Goal: Task Accomplishment & Management: Manage account settings

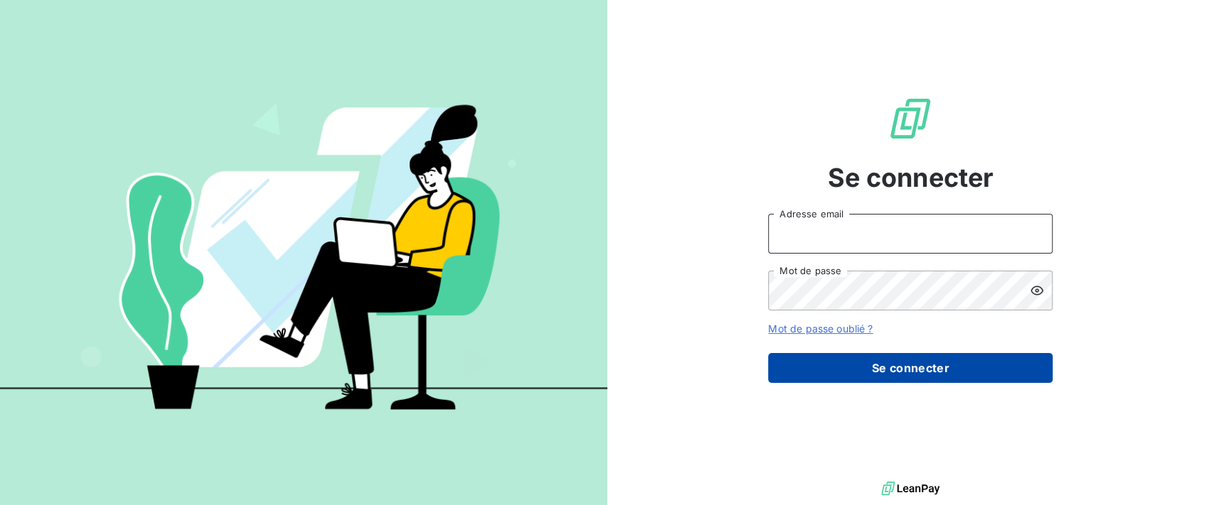
type input "[PERSON_NAME][EMAIL_ADDRESS][DOMAIN_NAME]"
click at [874, 369] on button "Se connecter" at bounding box center [910, 368] width 284 height 30
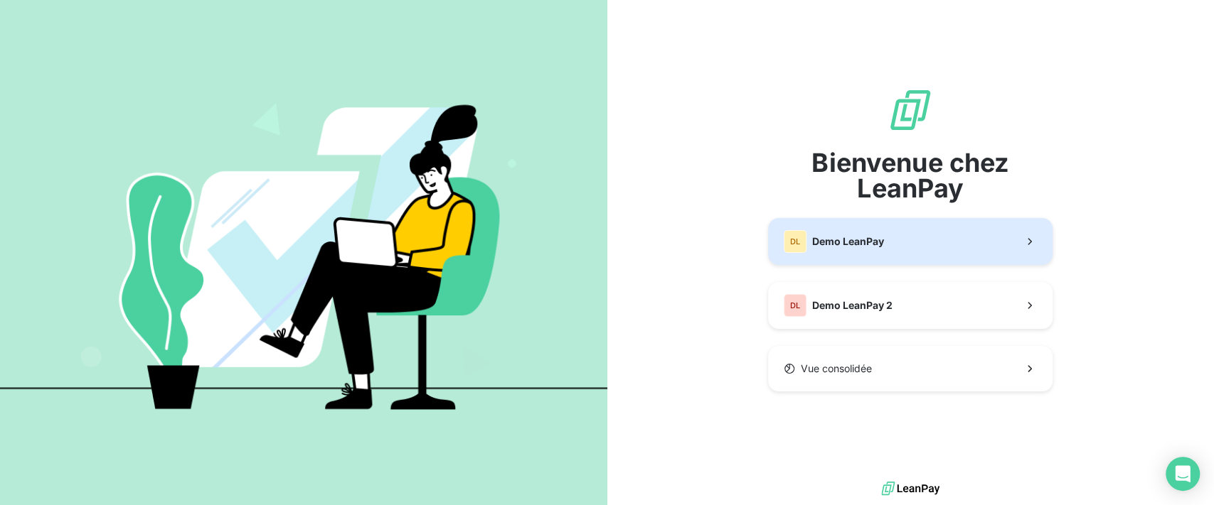
click at [837, 256] on button "DL Demo LeanPay" at bounding box center [910, 241] width 284 height 47
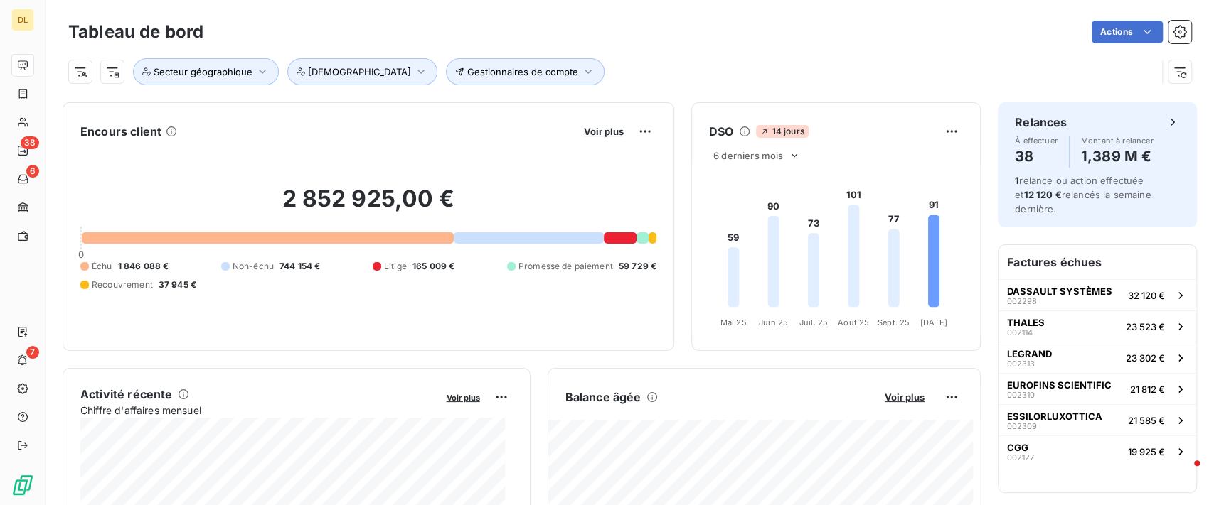
click at [72, 71] on html "DL 38 6 7 Tableau de bord Actions Gestionnaires de compte Secteur géographique …" at bounding box center [607, 252] width 1214 height 505
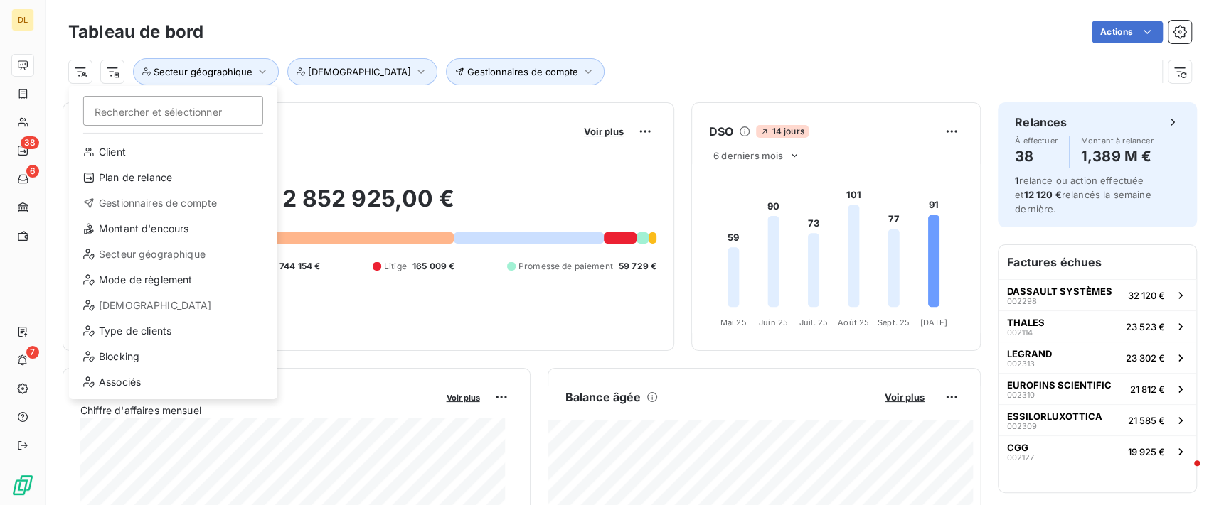
click at [38, 23] on html "DL 38 6 7 Tableau de bord Actions Rechercher et sélectionner Client Plan de rel…" at bounding box center [607, 252] width 1214 height 505
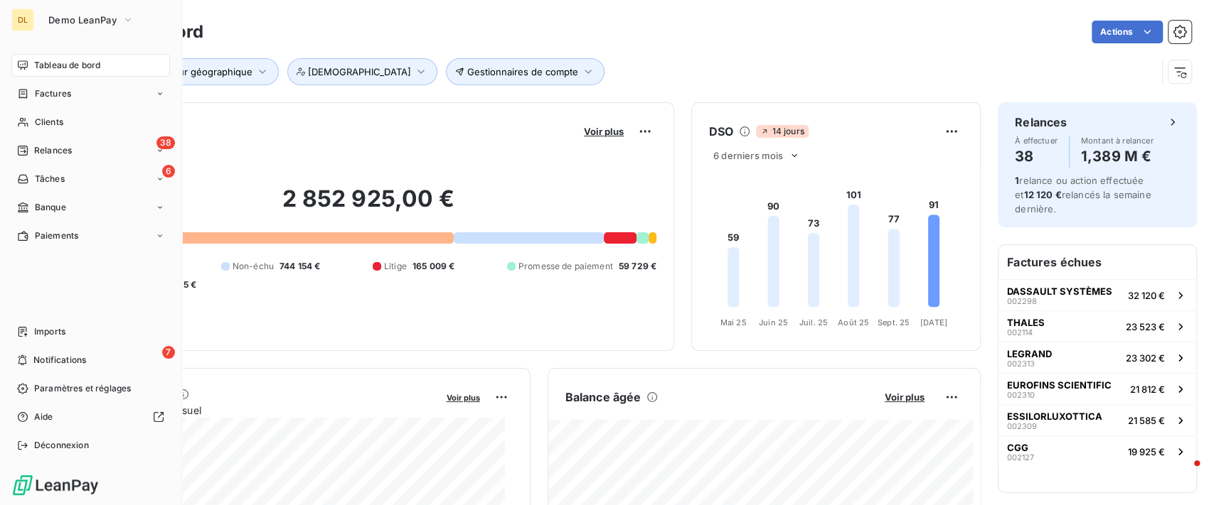
click at [28, 14] on div "DL" at bounding box center [22, 20] width 23 height 23
click at [65, 20] on span "Demo LeanPay" at bounding box center [82, 19] width 68 height 11
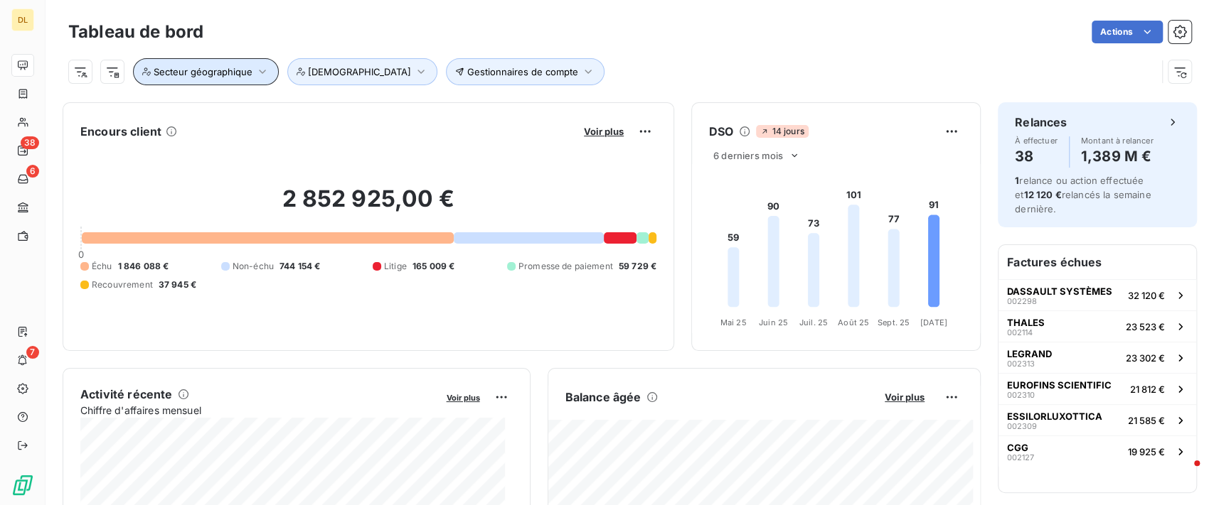
click at [174, 77] on span "Secteur géographique" at bounding box center [203, 71] width 99 height 11
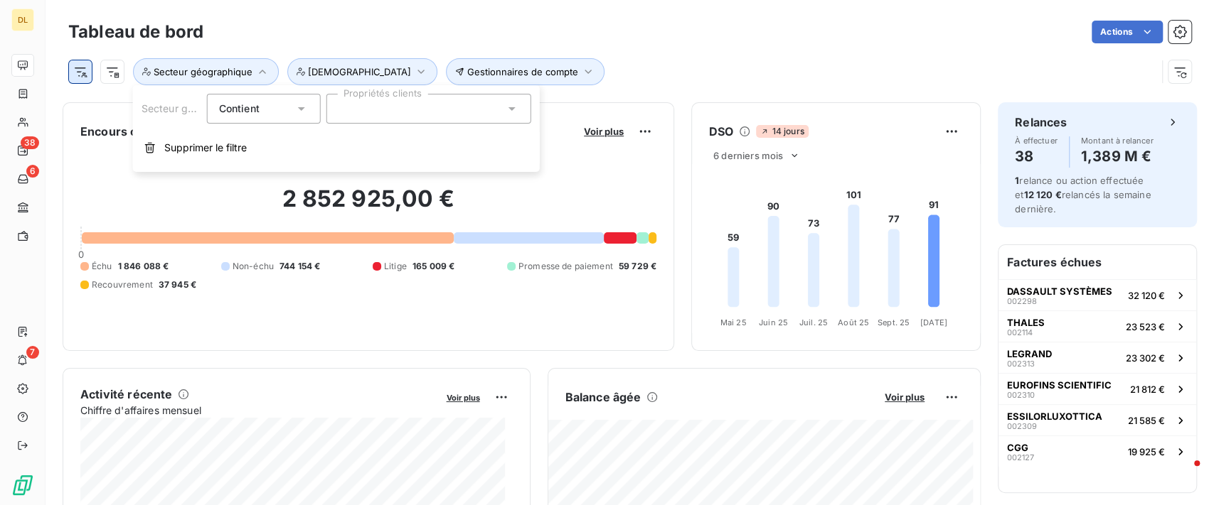
click at [88, 77] on html "DL 38 6 7 Tableau de bord Actions Gestionnaires de compte Secteur géographique …" at bounding box center [607, 252] width 1214 height 505
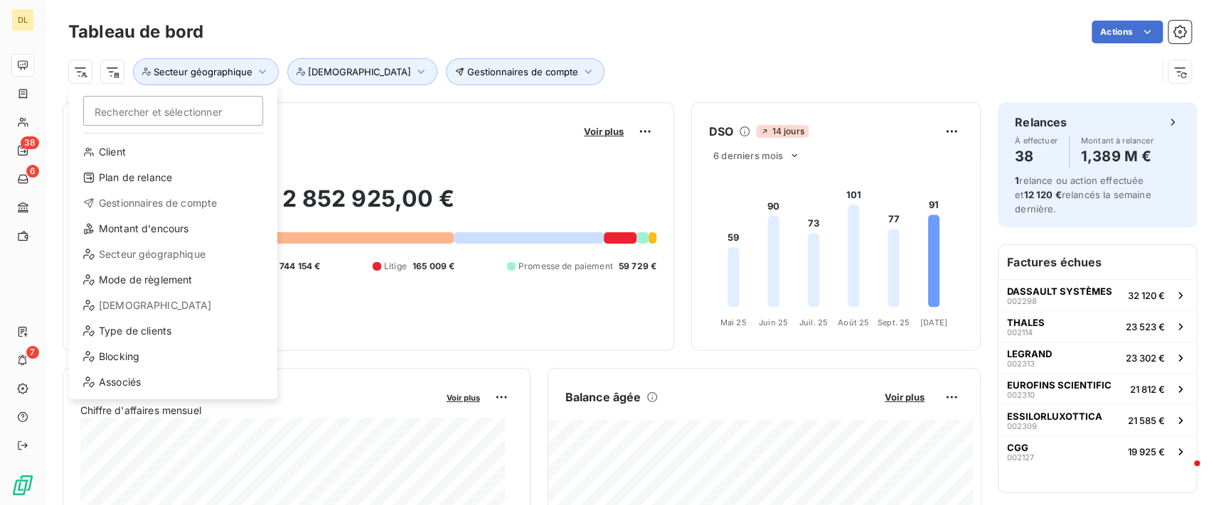
click at [34, 95] on html "DL 38 6 7 Tableau de bord Actions Rechercher et sélectionner Client Plan de rel…" at bounding box center [607, 252] width 1214 height 505
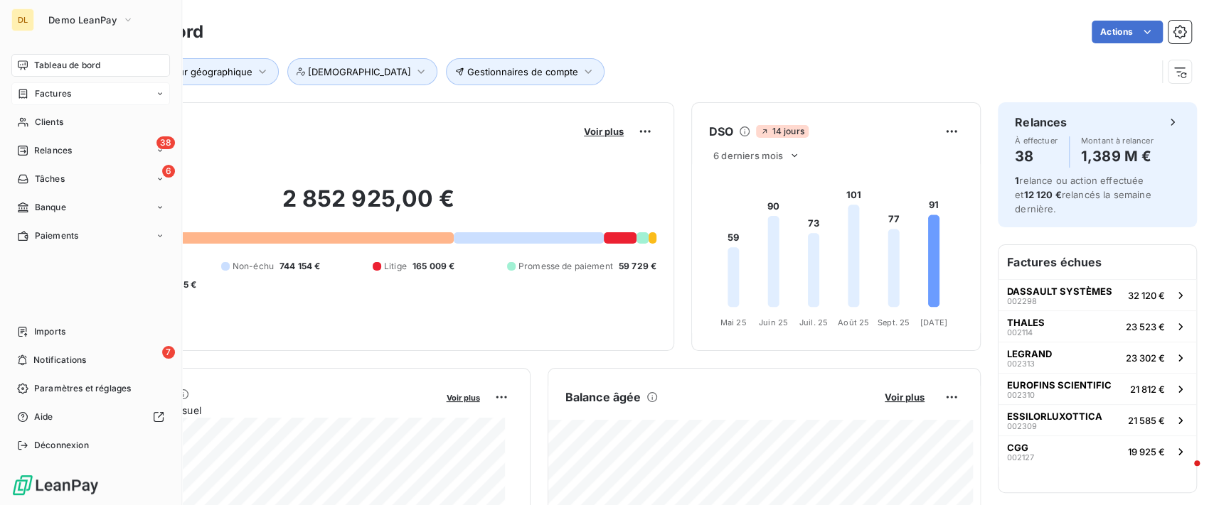
click at [35, 95] on span "Factures" at bounding box center [53, 93] width 36 height 13
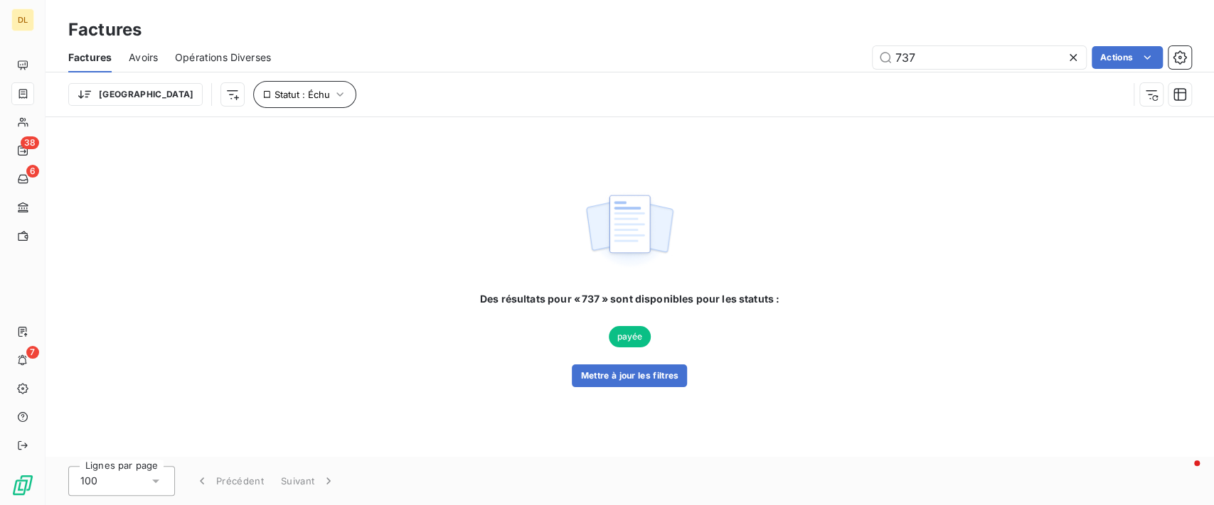
type input "737"
click at [274, 100] on span "Statut : Échu" at bounding box center [301, 94] width 55 height 11
click at [353, 131] on span "échue" at bounding box center [370, 131] width 34 height 13
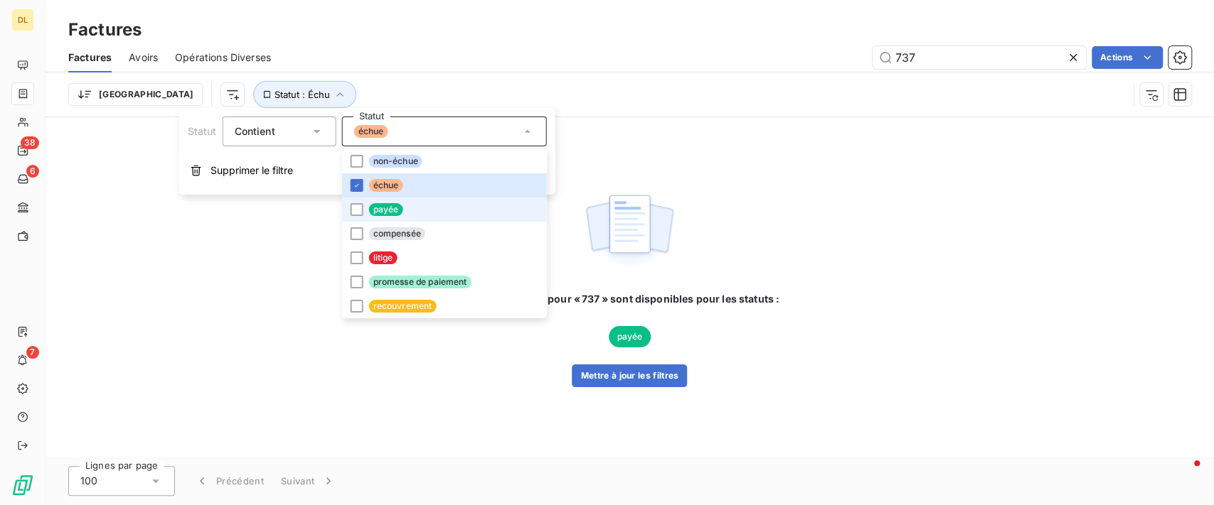
click at [392, 205] on span "payée" at bounding box center [385, 209] width 34 height 13
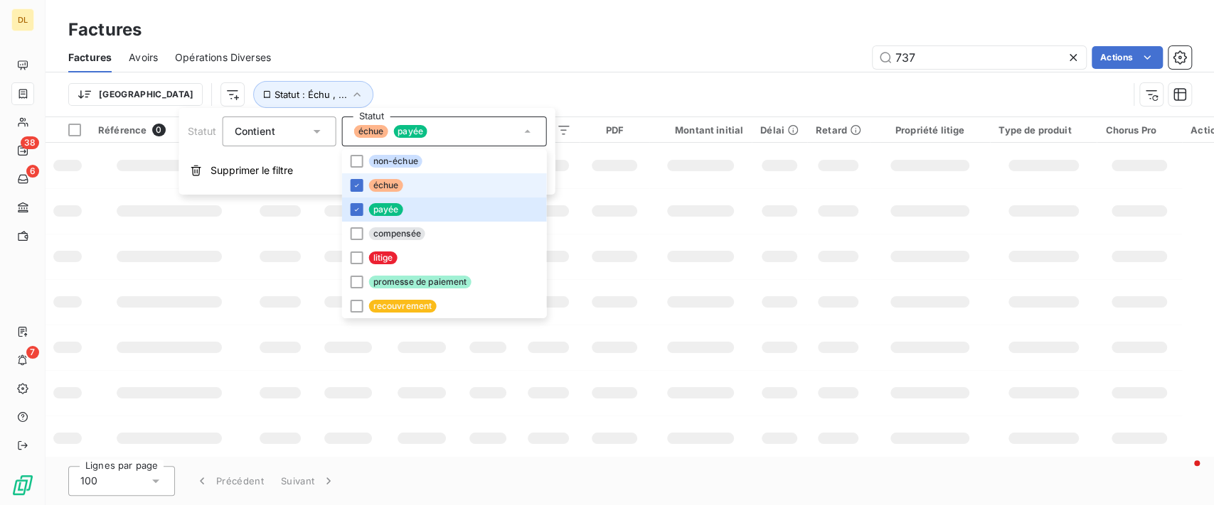
click at [357, 188] on icon at bounding box center [356, 185] width 9 height 9
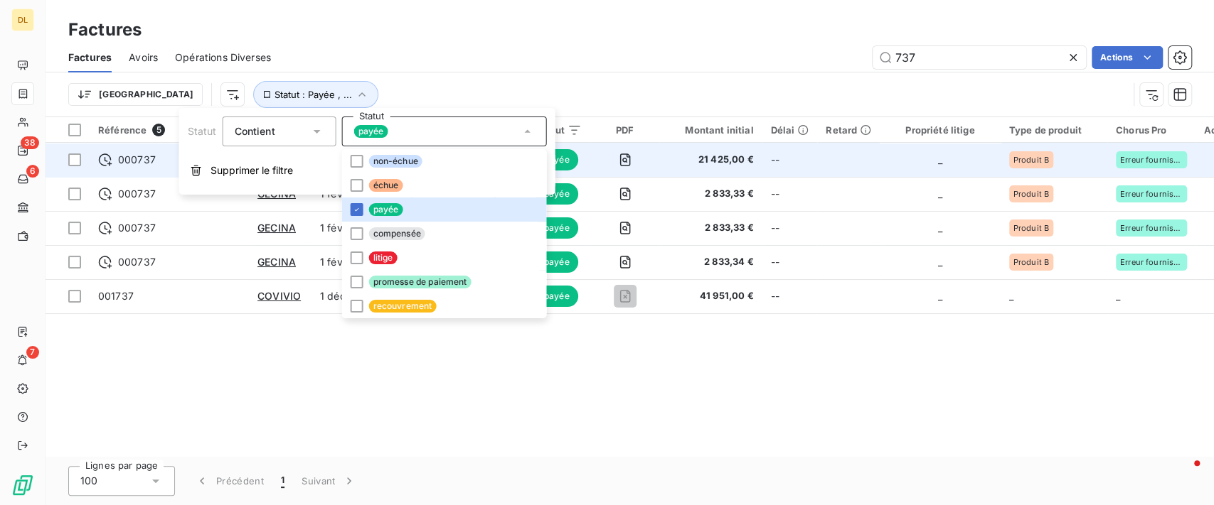
click at [705, 159] on span "21 425,00 €" at bounding box center [710, 160] width 85 height 14
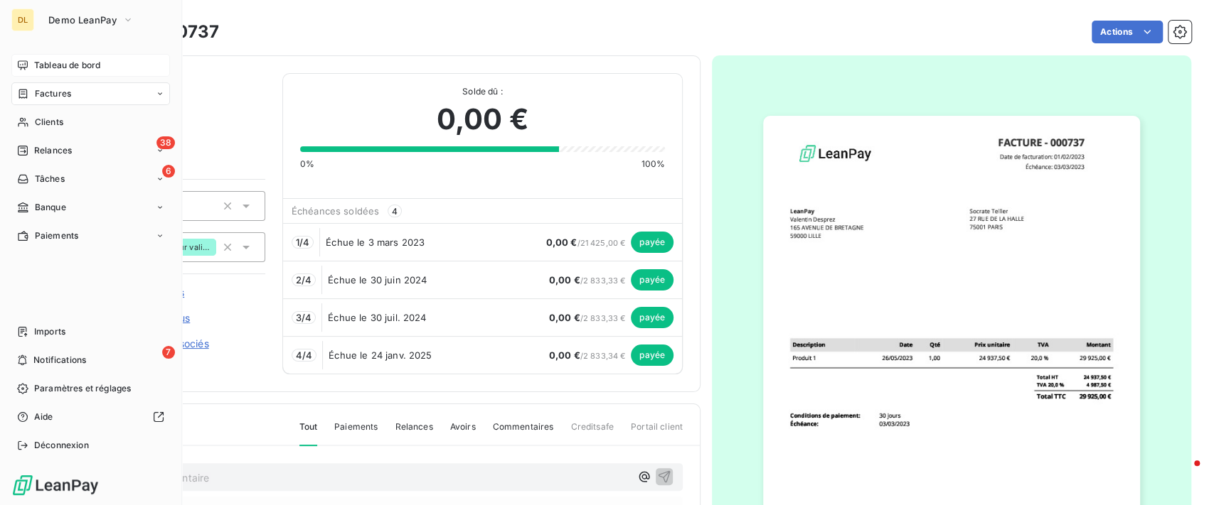
click at [29, 61] on div "Tableau de bord" at bounding box center [90, 65] width 159 height 23
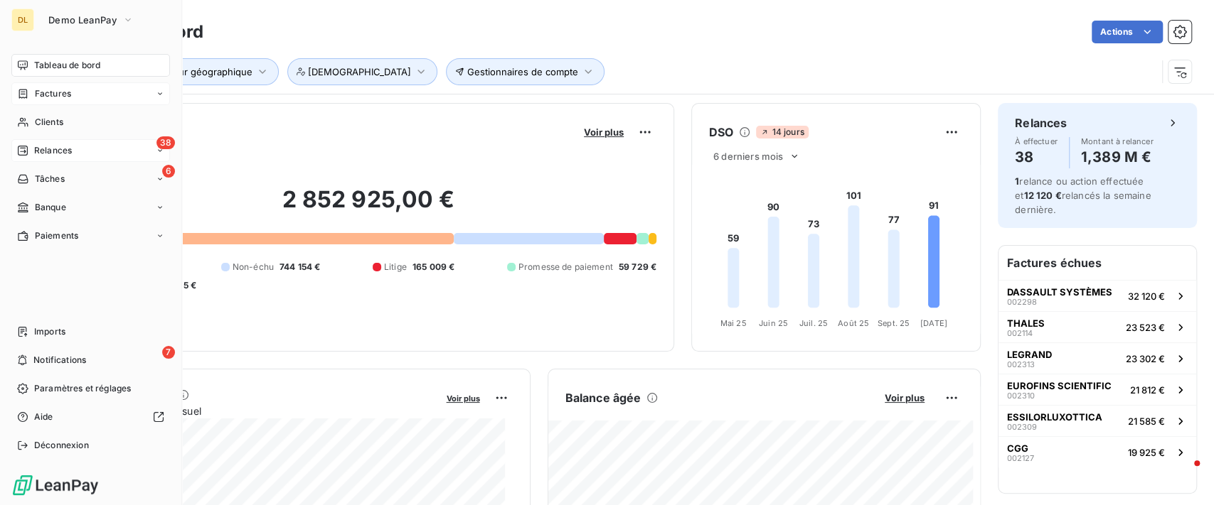
click at [26, 151] on icon at bounding box center [22, 150] width 11 height 11
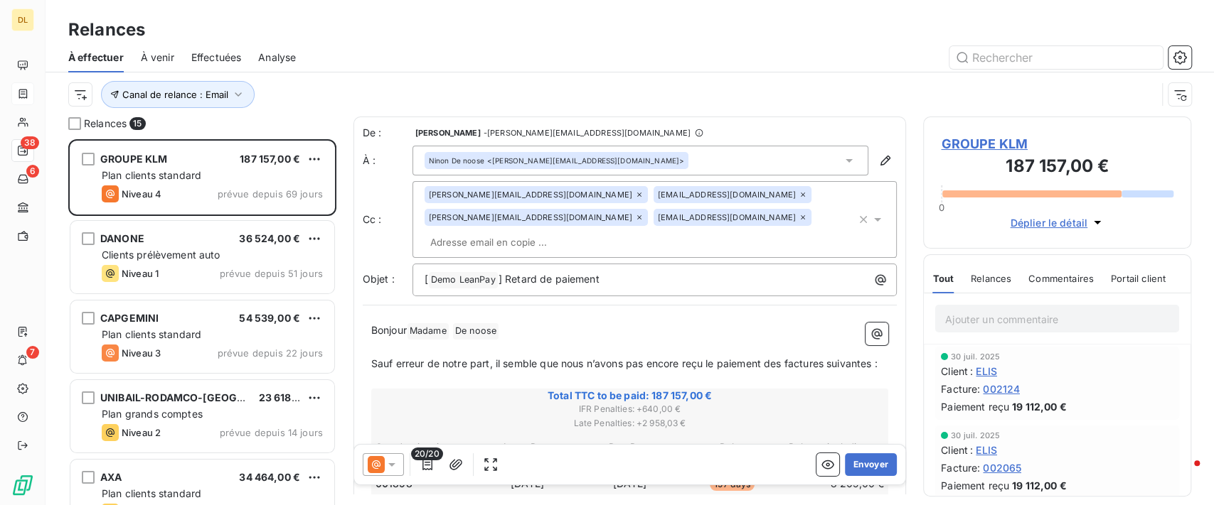
scroll to position [351, 253]
click at [1179, 54] on icon "button" at bounding box center [1179, 57] width 14 height 14
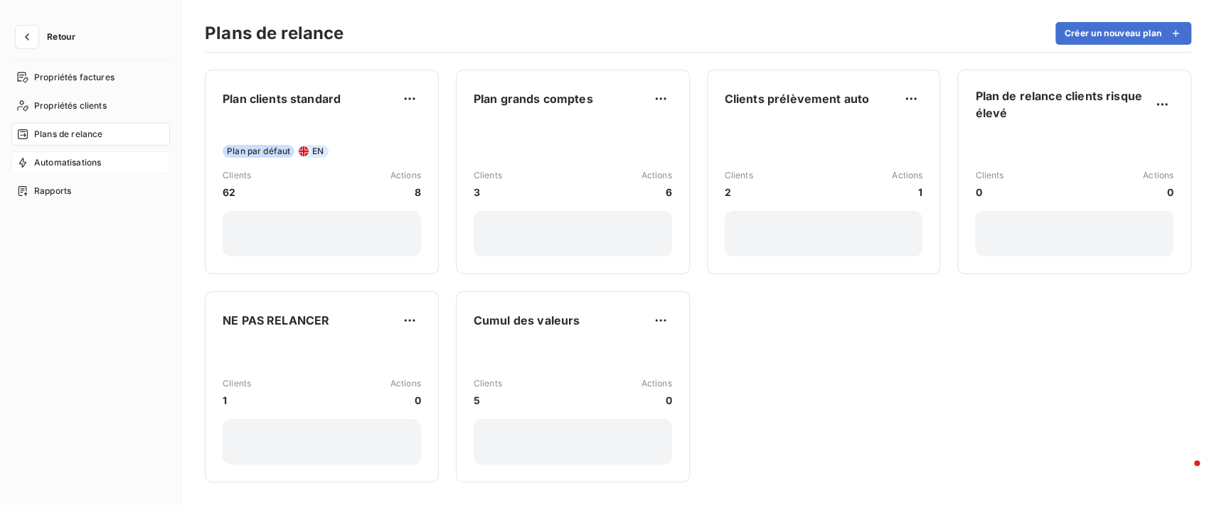
click at [93, 160] on span "Automatisations" at bounding box center [67, 162] width 67 height 13
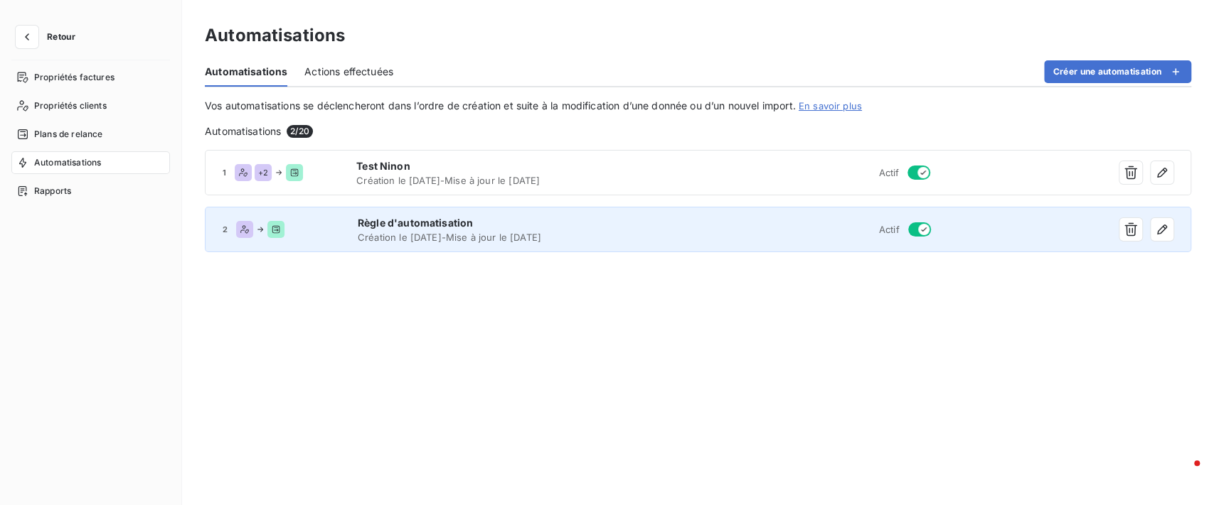
click at [478, 220] on span "Règle d'automatisation" at bounding box center [527, 223] width 338 height 14
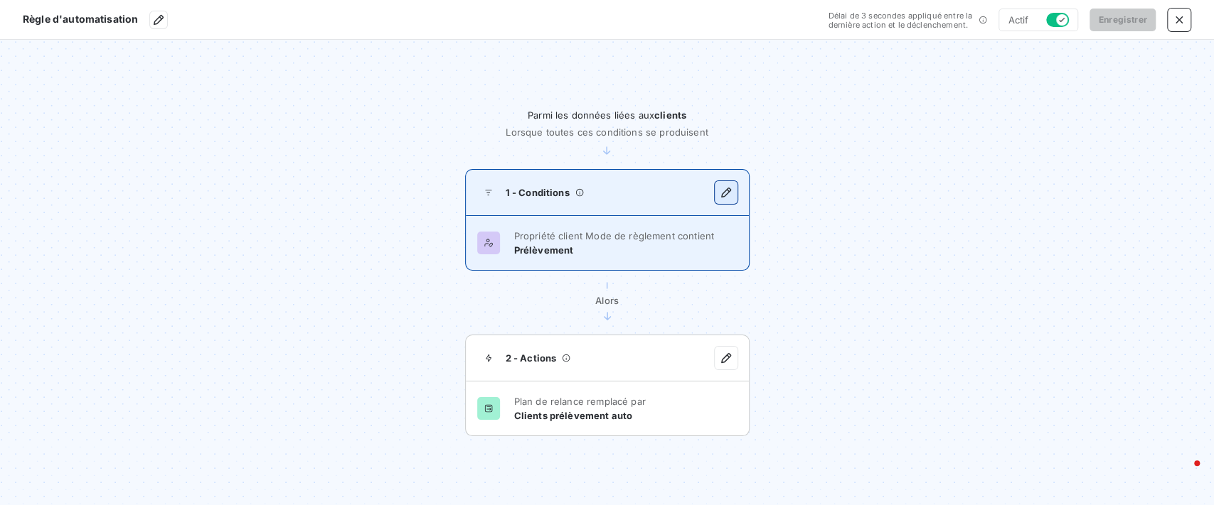
click at [731, 186] on icon "button" at bounding box center [726, 193] width 14 height 14
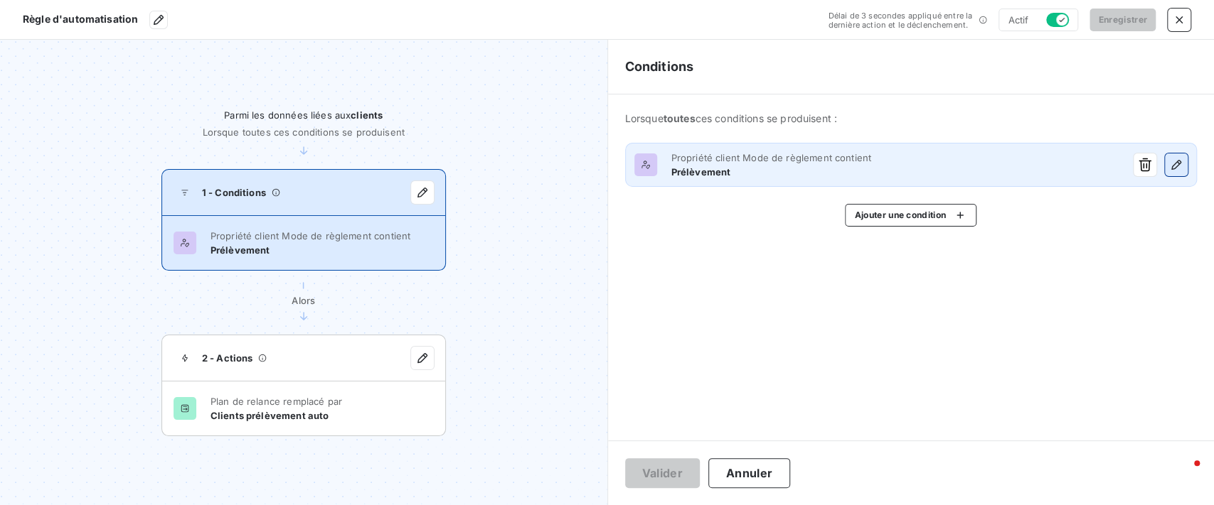
click at [1175, 168] on icon "button" at bounding box center [1176, 165] width 10 height 10
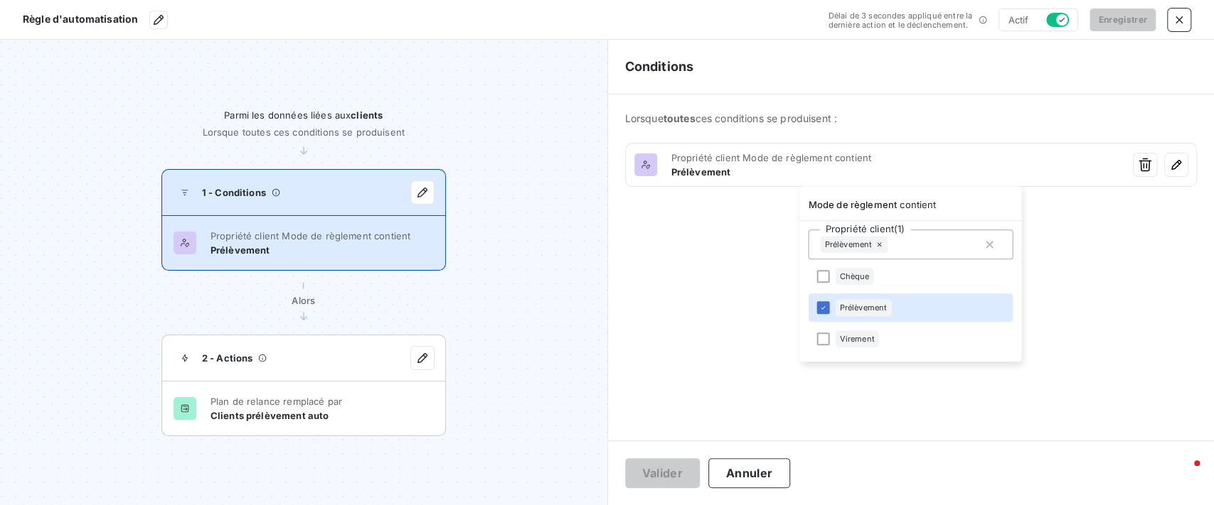
click at [1114, 236] on html "Règle d'automatisation Délai de 3 secondes appliqué entre la dernière action et…" at bounding box center [607, 252] width 1214 height 505
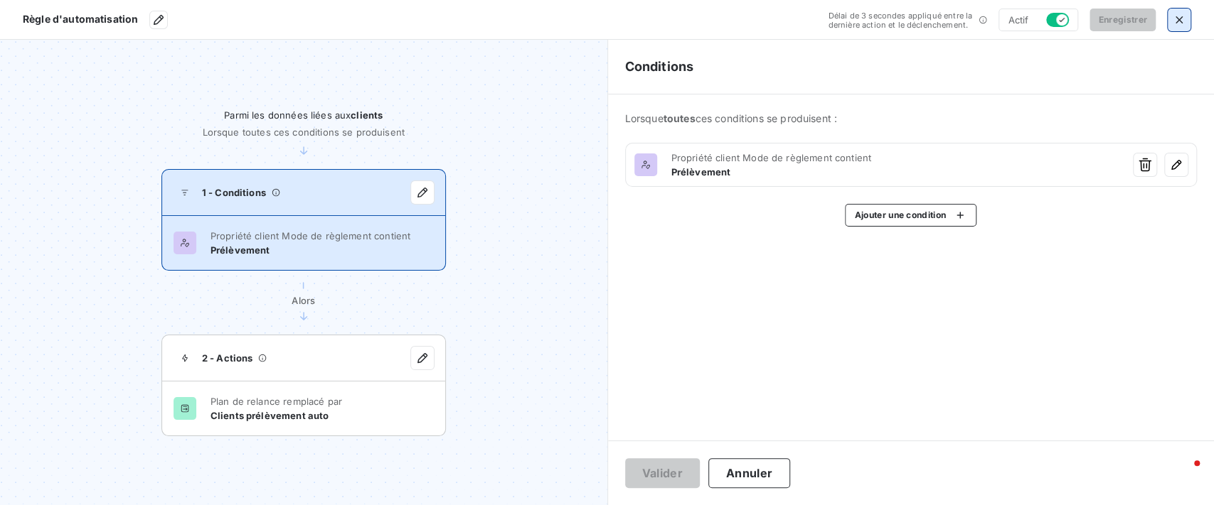
click at [1177, 28] on button "button" at bounding box center [1178, 20] width 23 height 23
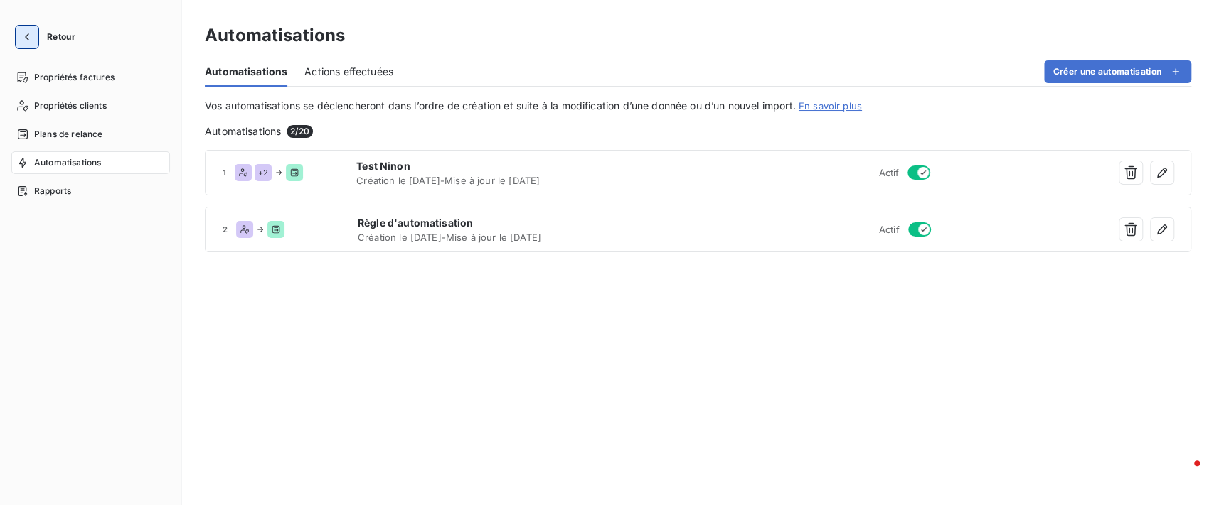
click at [26, 42] on icon "button" at bounding box center [27, 37] width 14 height 14
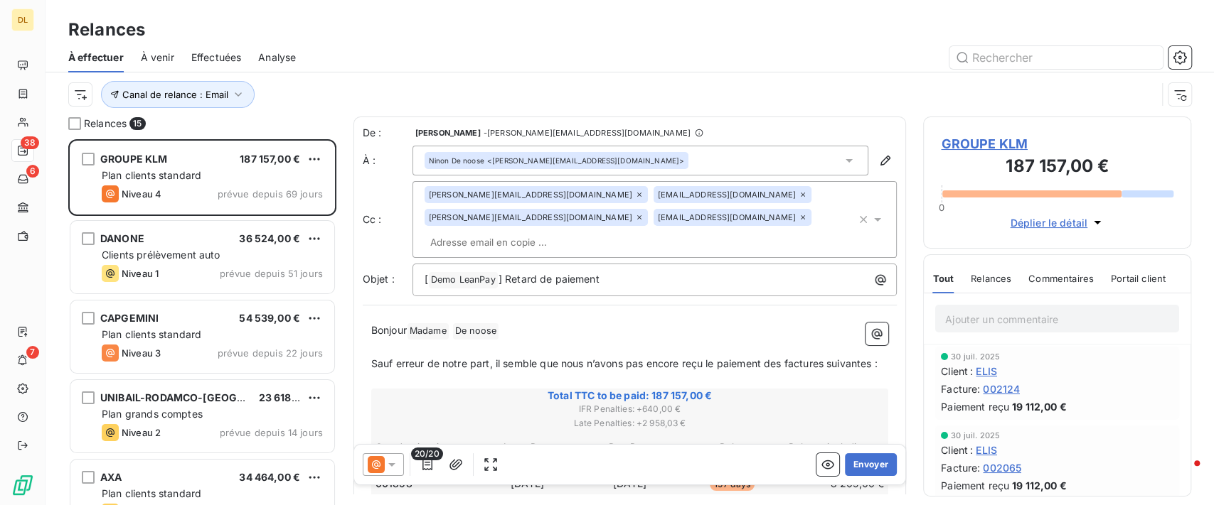
scroll to position [351, 253]
click at [1181, 60] on icon "button" at bounding box center [1179, 57] width 14 height 14
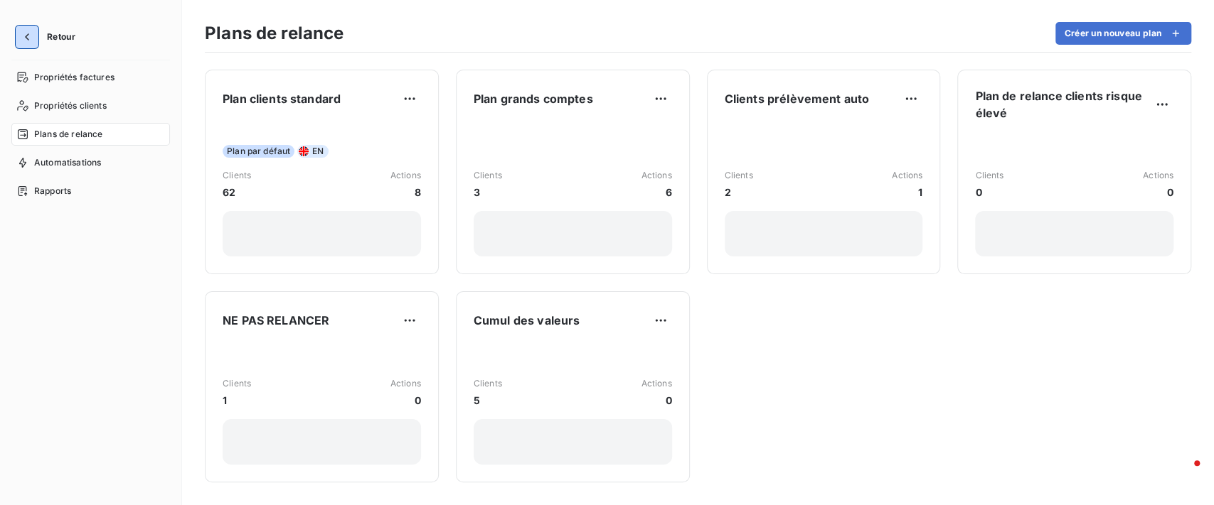
click at [30, 27] on button "button" at bounding box center [27, 37] width 23 height 23
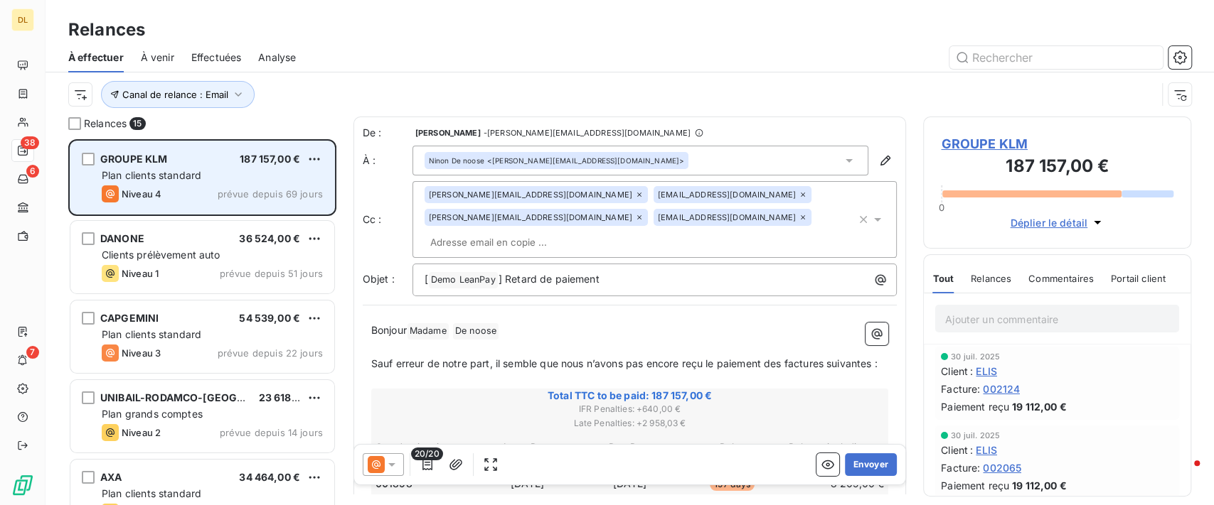
scroll to position [351, 253]
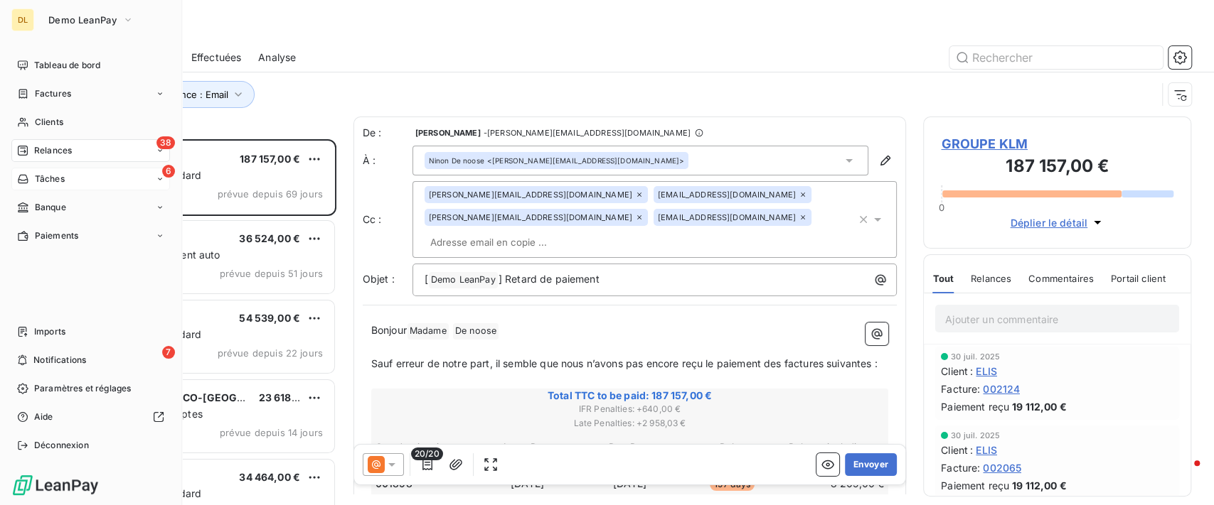
click at [28, 181] on div "Tâches" at bounding box center [41, 179] width 48 height 13
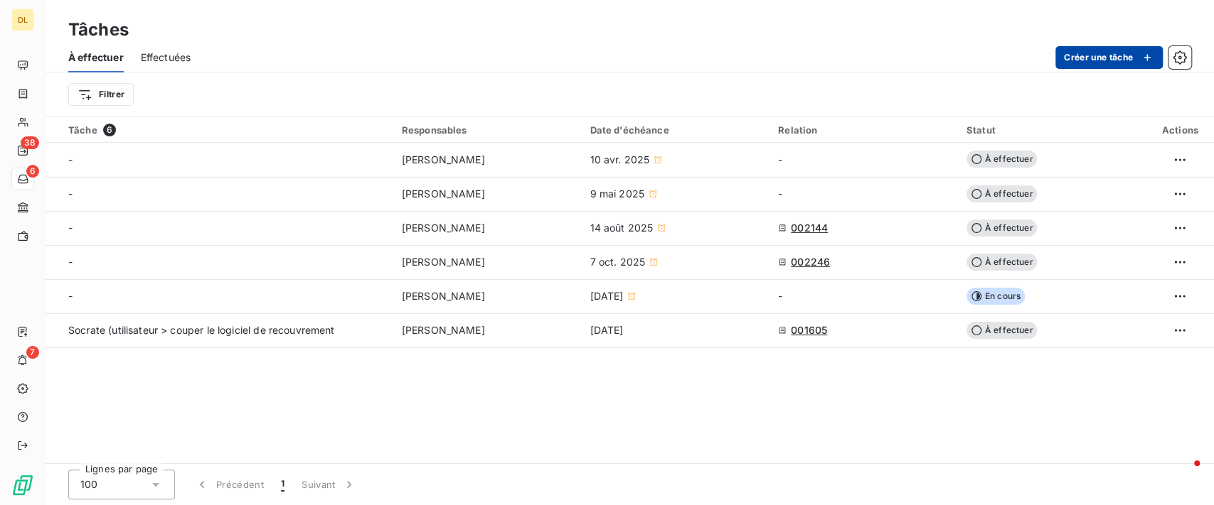
click at [1115, 54] on button "Créer une tâche" at bounding box center [1108, 57] width 107 height 23
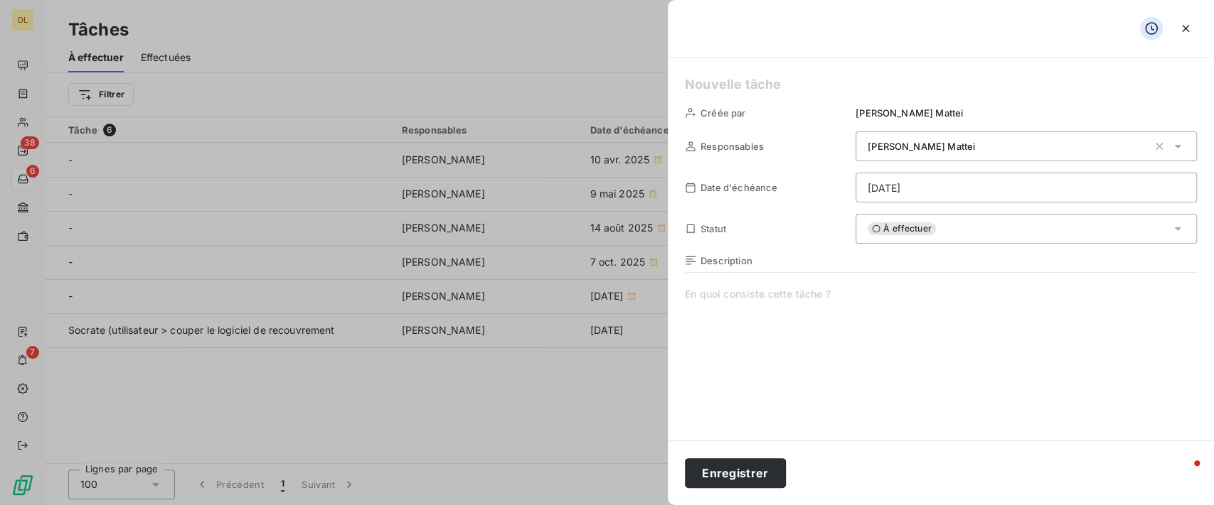
click at [887, 129] on div "Créée par [PERSON_NAME] Responsables [PERSON_NAME] Date d'échéance [DATE] Statu…" at bounding box center [941, 249] width 546 height 383
click at [894, 141] on span "[PERSON_NAME]" at bounding box center [920, 146] width 107 height 11
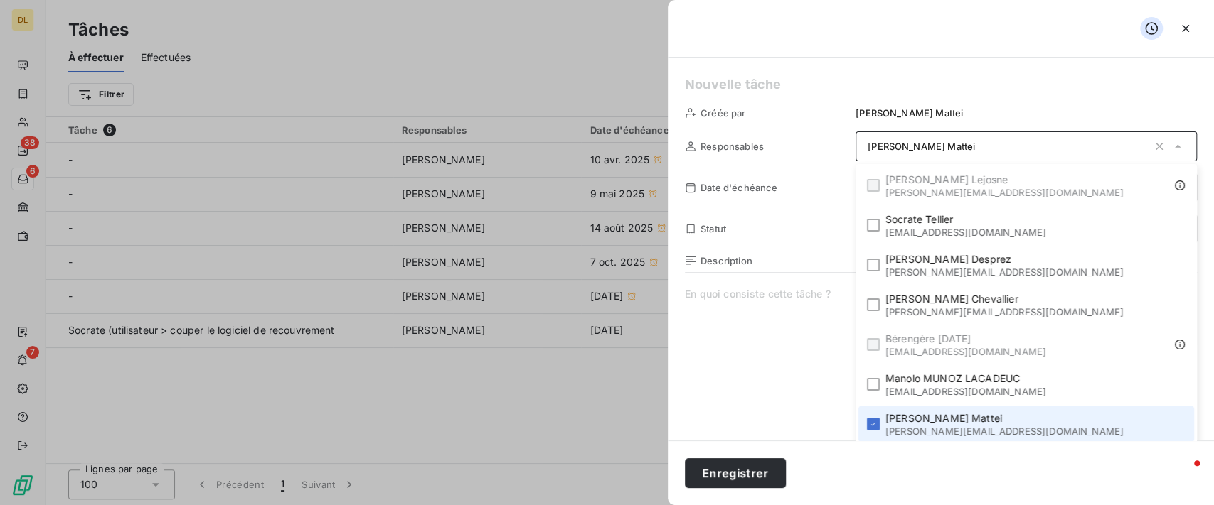
scroll to position [1, 0]
click at [896, 185] on html "DL 38 6 7 Tâches À effectuer Effectuées Créer une tâche Filtrer Tâche 6 Respons…" at bounding box center [607, 252] width 1214 height 505
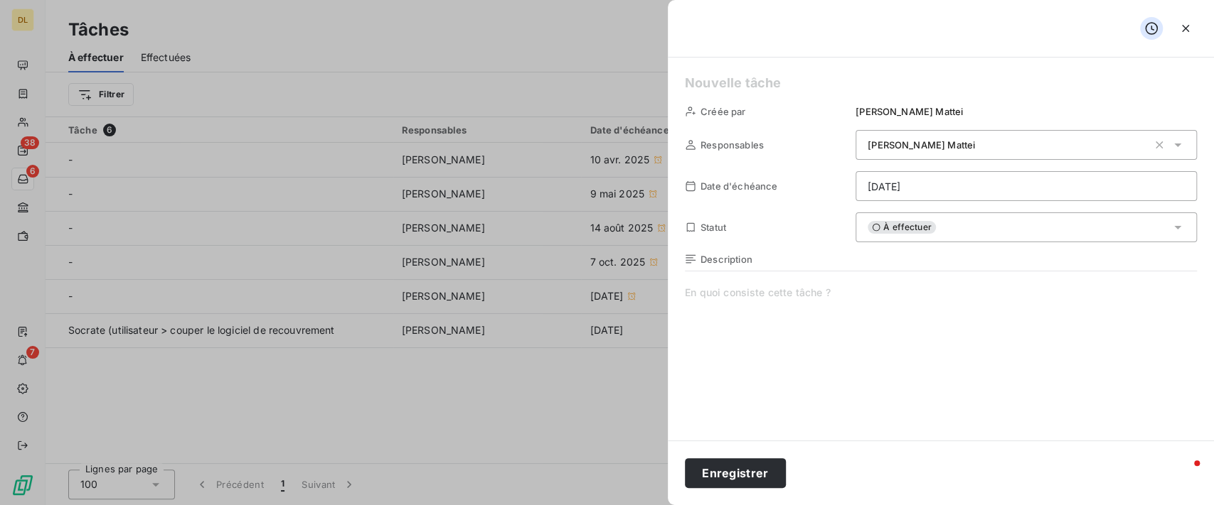
click at [904, 225] on html "DL 38 6 7 Tâches À effectuer Effectuées Créer une tâche Filtrer Tâche 6 Respons…" at bounding box center [607, 252] width 1214 height 505
click at [904, 225] on span "À effectuer" at bounding box center [901, 227] width 68 height 13
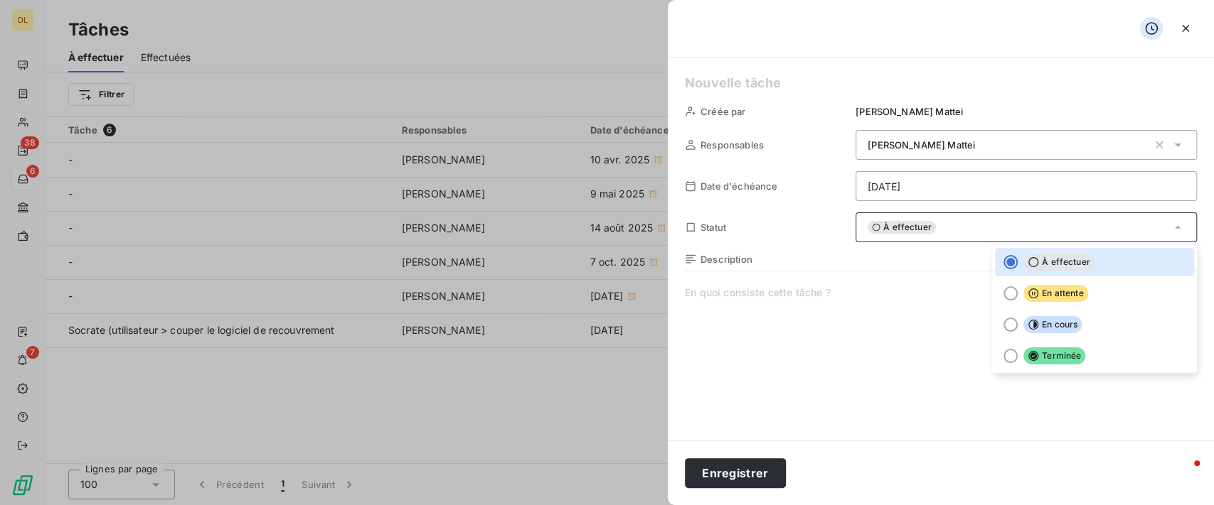
click at [810, 319] on span at bounding box center [941, 422] width 512 height 273
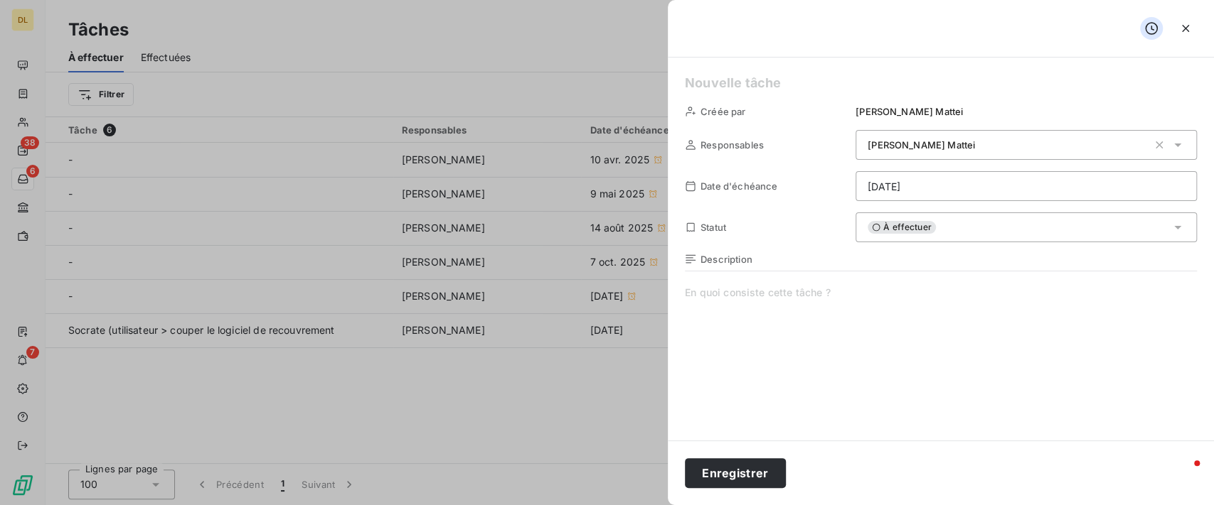
click at [1178, 29] on icon "button" at bounding box center [1185, 28] width 14 height 14
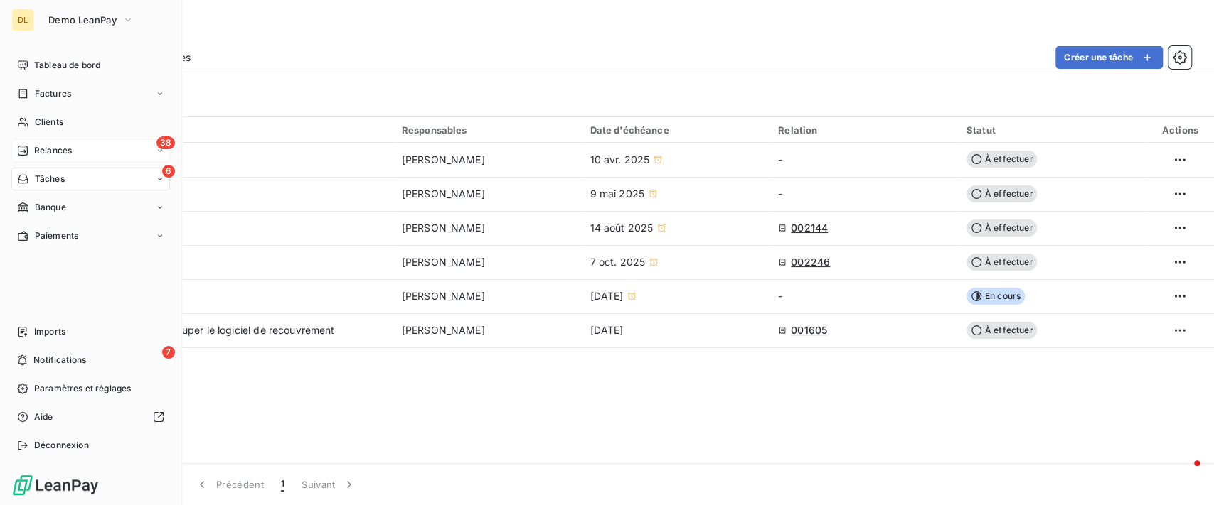
click at [77, 159] on div "38 Relances" at bounding box center [90, 150] width 159 height 23
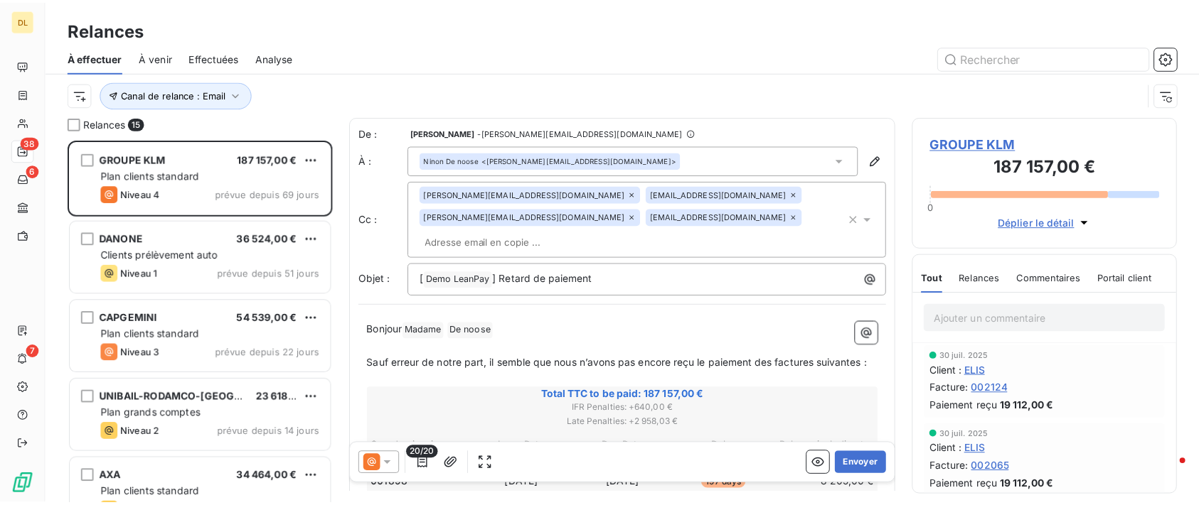
scroll to position [351, 253]
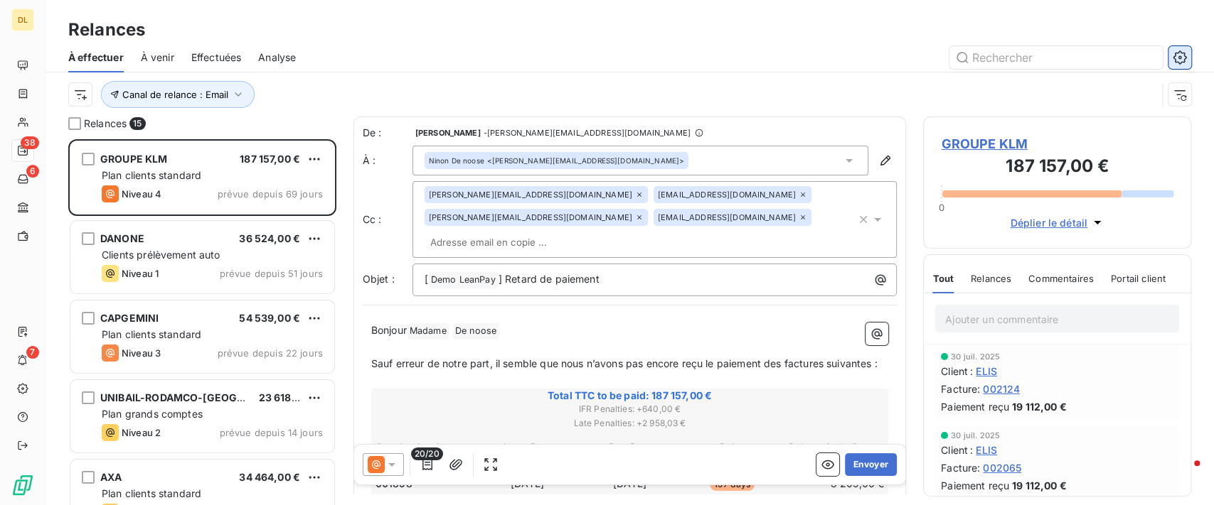
click at [1187, 56] on button "button" at bounding box center [1179, 57] width 23 height 23
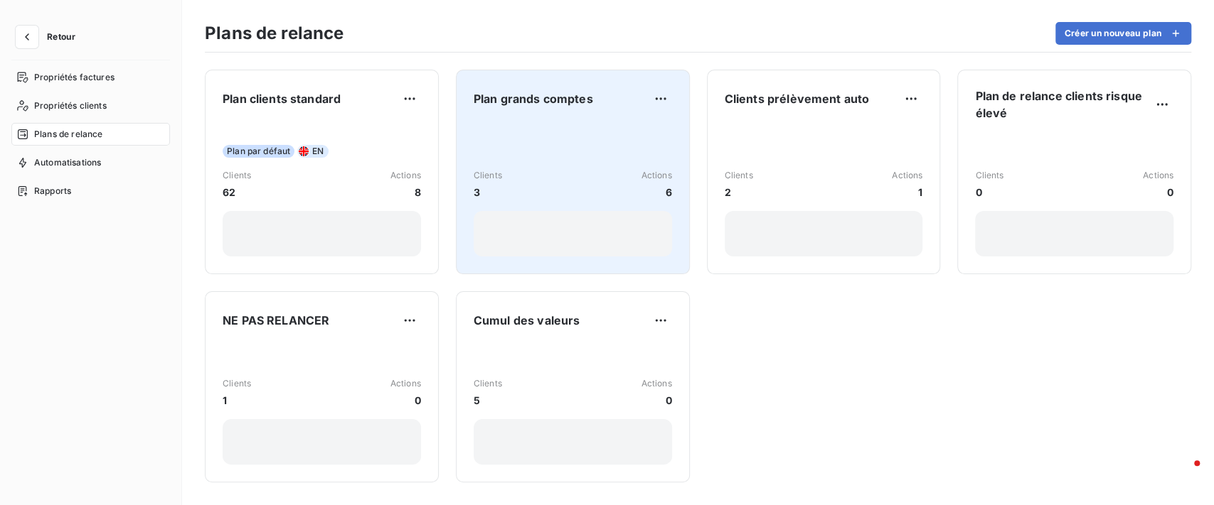
click at [594, 144] on div "Clients 3 Actions 6" at bounding box center [572, 189] width 198 height 135
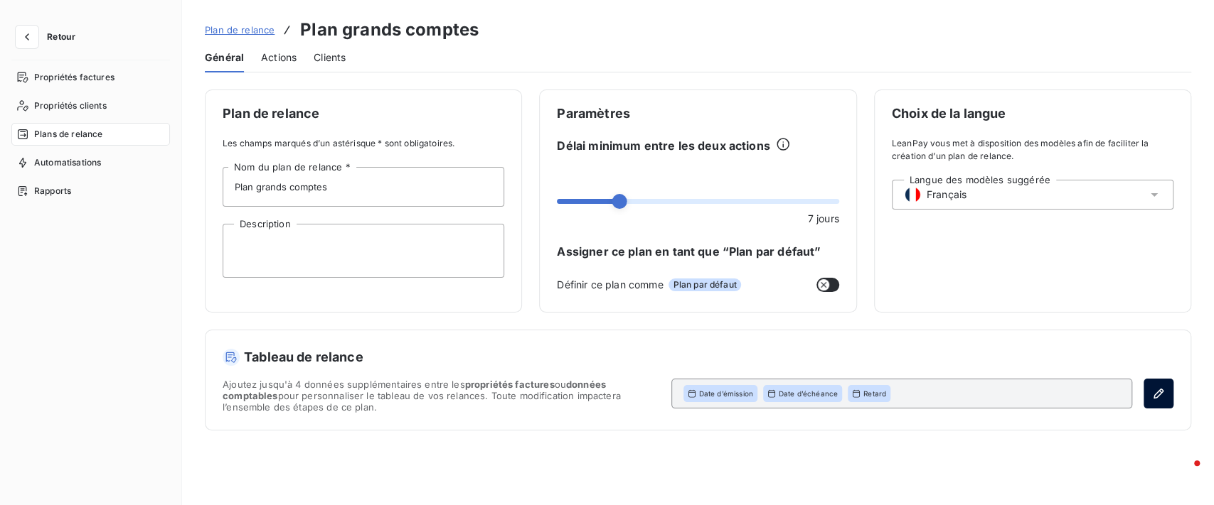
click at [1155, 392] on icon "button" at bounding box center [1158, 394] width 14 height 14
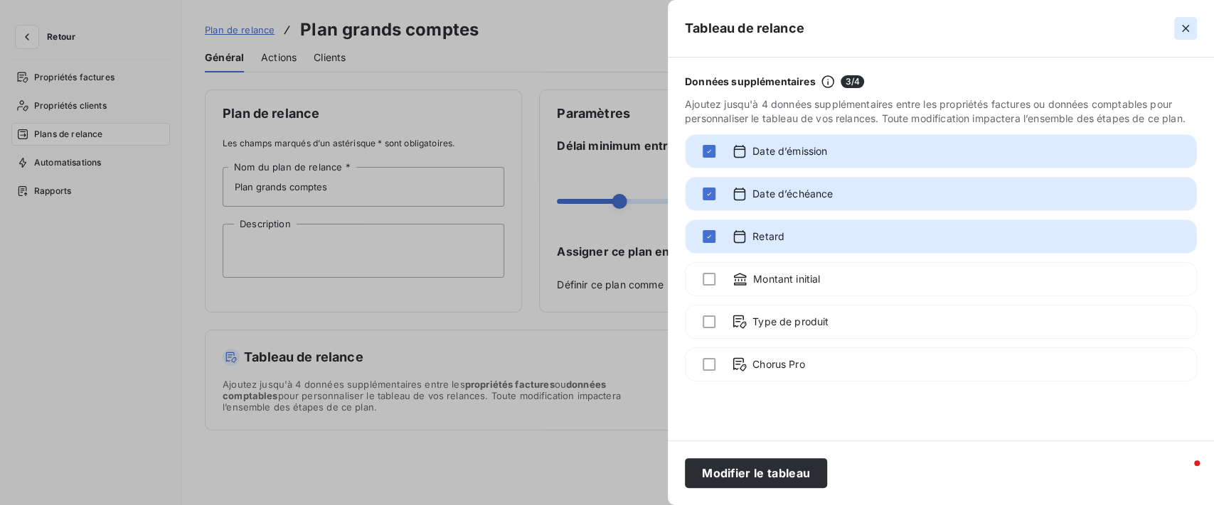
click at [1189, 31] on icon "button" at bounding box center [1185, 28] width 14 height 14
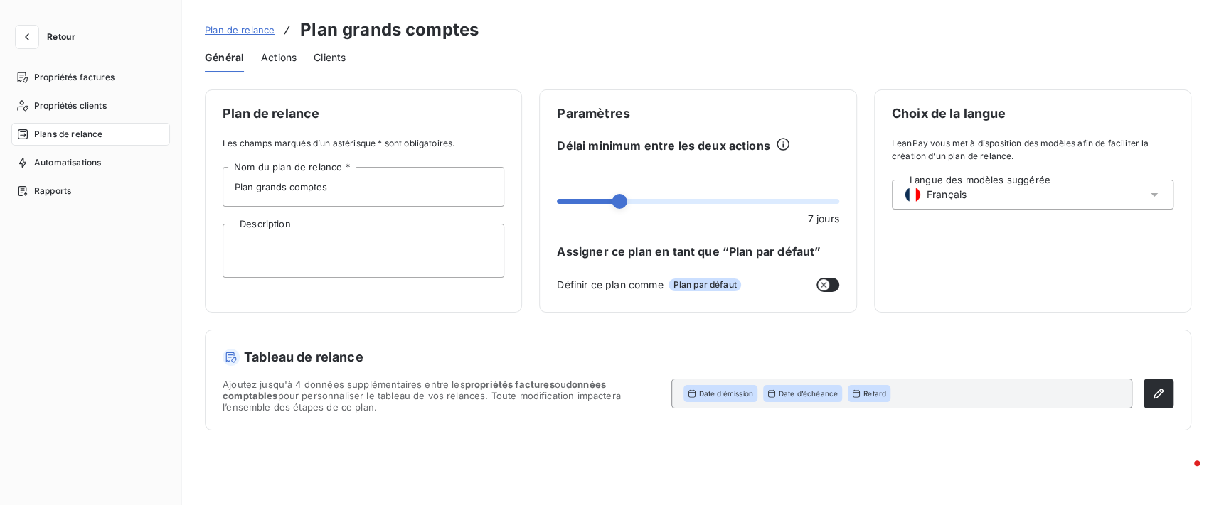
drag, startPoint x: 301, startPoint y: 60, endPoint x: 290, endPoint y: 60, distance: 11.4
click at [301, 60] on div "Général Actions Clients" at bounding box center [698, 58] width 986 height 30
click at [282, 59] on span "Actions" at bounding box center [279, 57] width 36 height 14
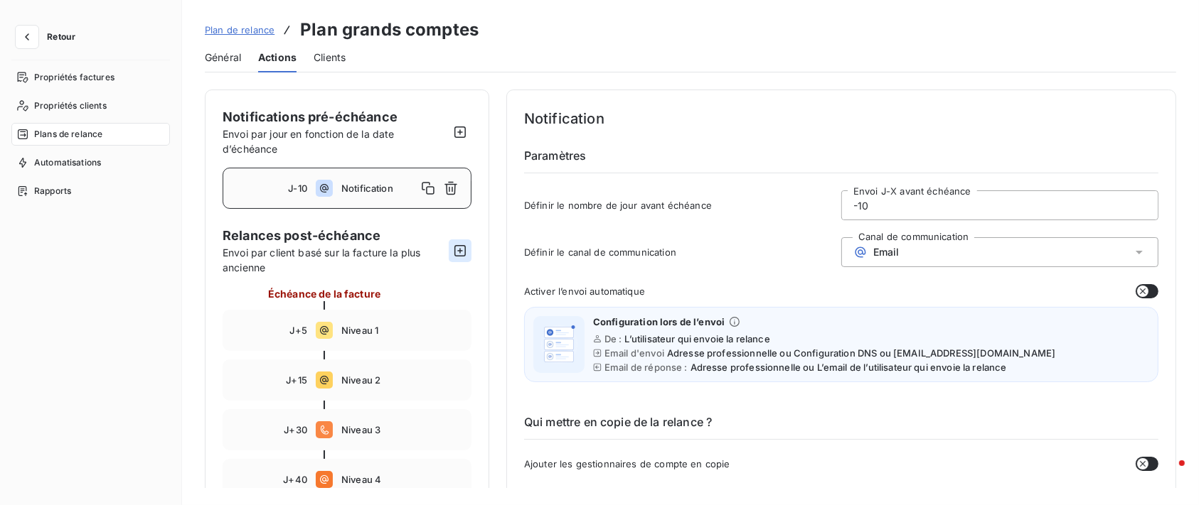
scroll to position [95, 0]
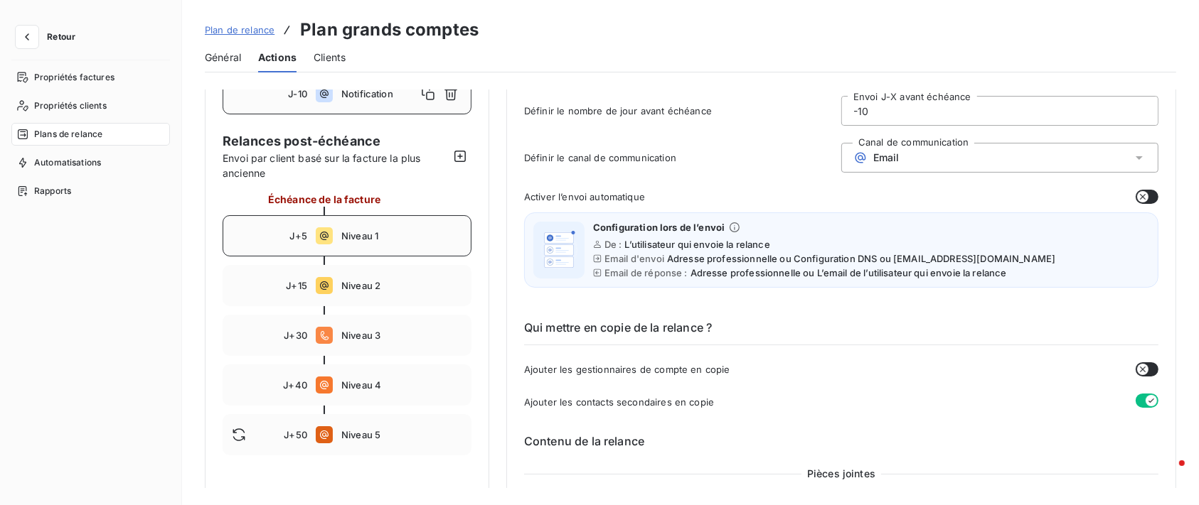
click at [378, 220] on div "J+5 Niveau 1" at bounding box center [347, 235] width 249 height 41
click at [873, 156] on span "Email" at bounding box center [886, 157] width 26 height 11
click at [975, 157] on div "Email" at bounding box center [999, 158] width 317 height 30
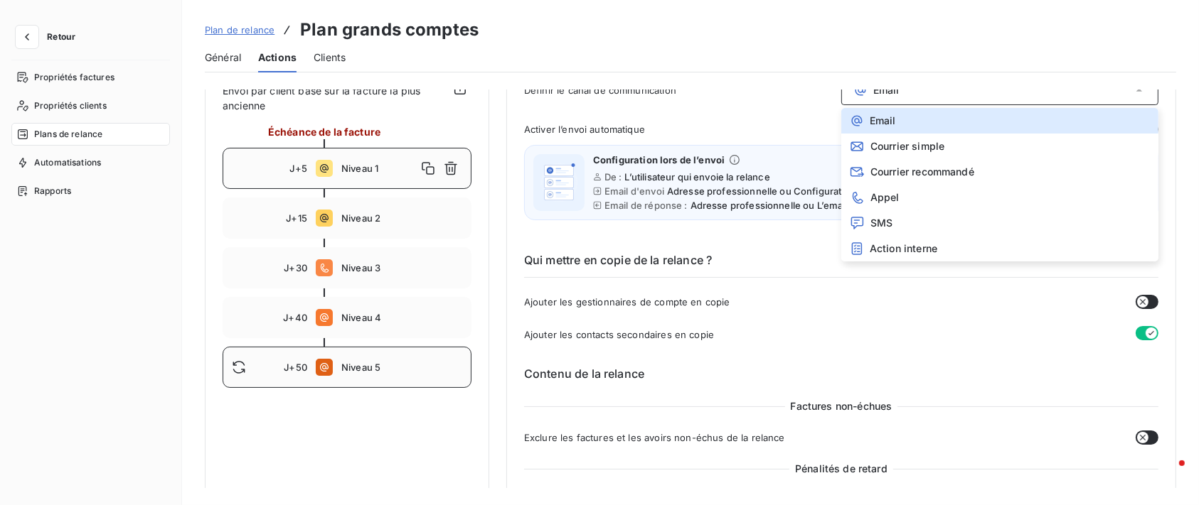
scroll to position [189, 0]
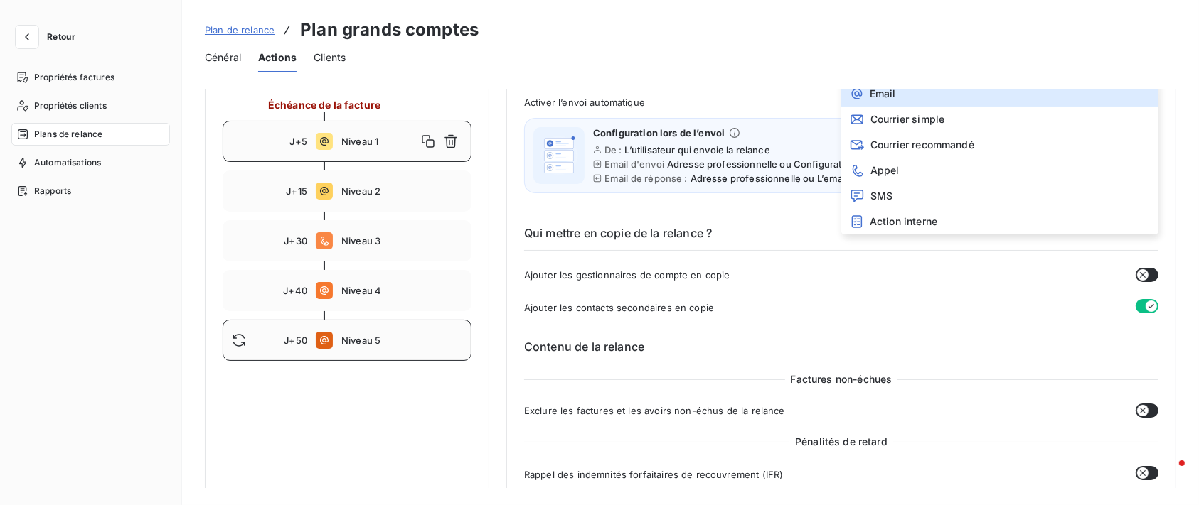
click at [353, 339] on span "Niveau 5" at bounding box center [401, 340] width 121 height 11
type input "50"
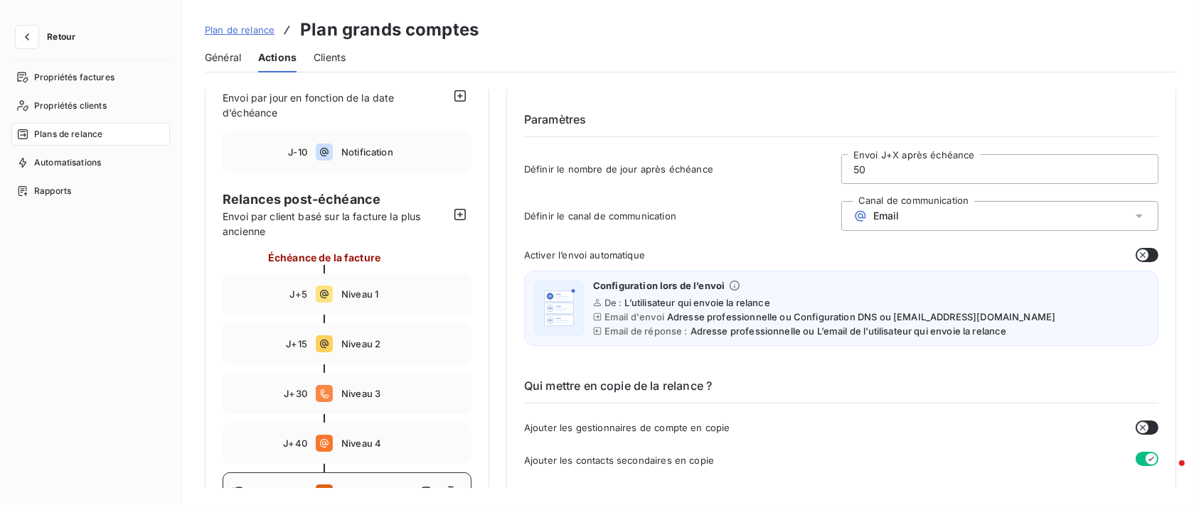
scroll to position [0, 0]
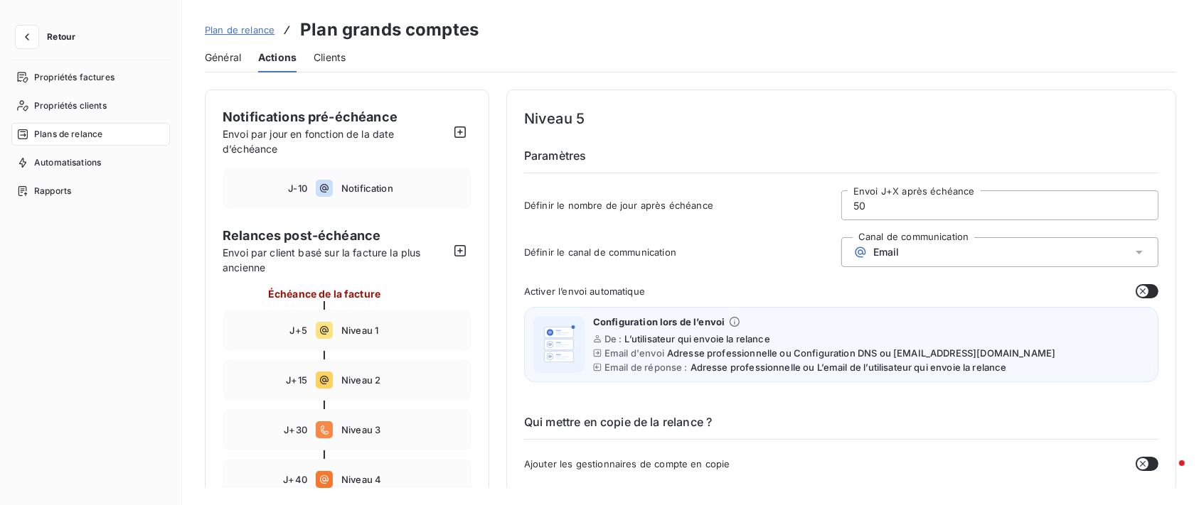
click at [946, 241] on div "Email" at bounding box center [999, 252] width 317 height 30
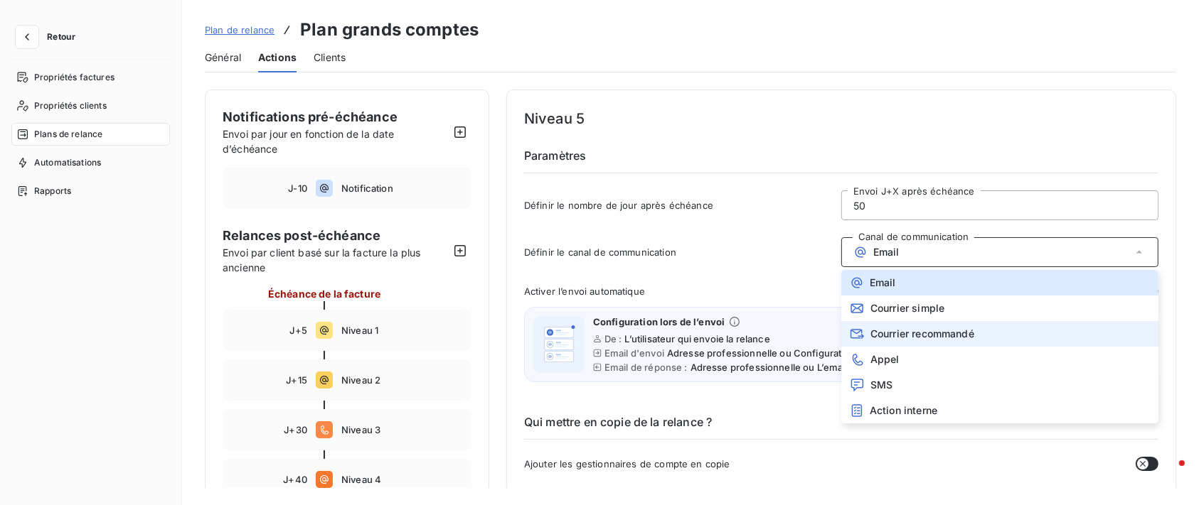
click at [952, 333] on span "Courrier recommandé" at bounding box center [922, 333] width 104 height 11
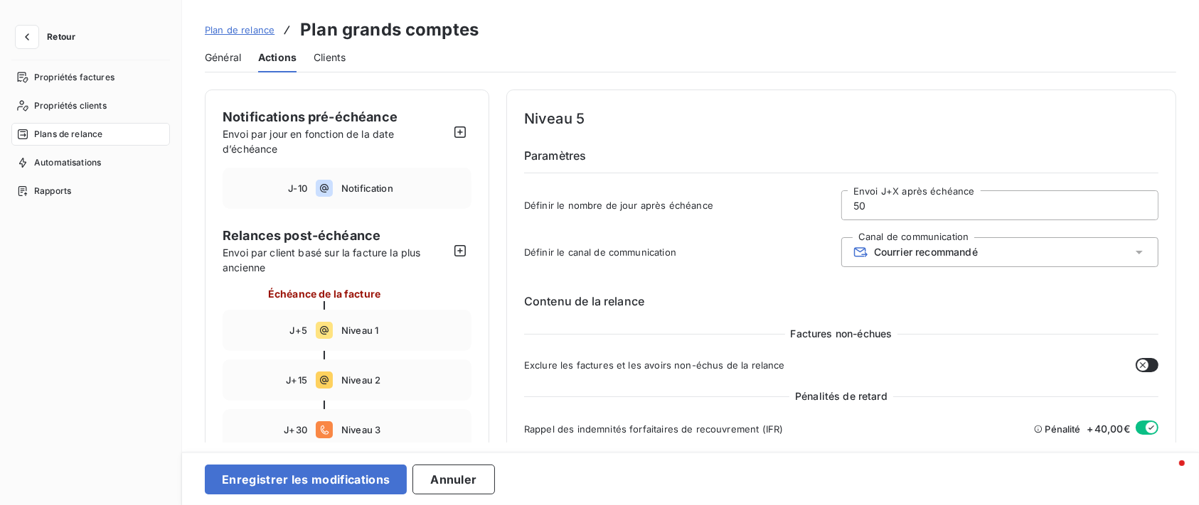
click at [714, 225] on div "Définir le nombre de jour après échéance 50 Envoi J+X après échéance" at bounding box center [841, 210] width 634 height 38
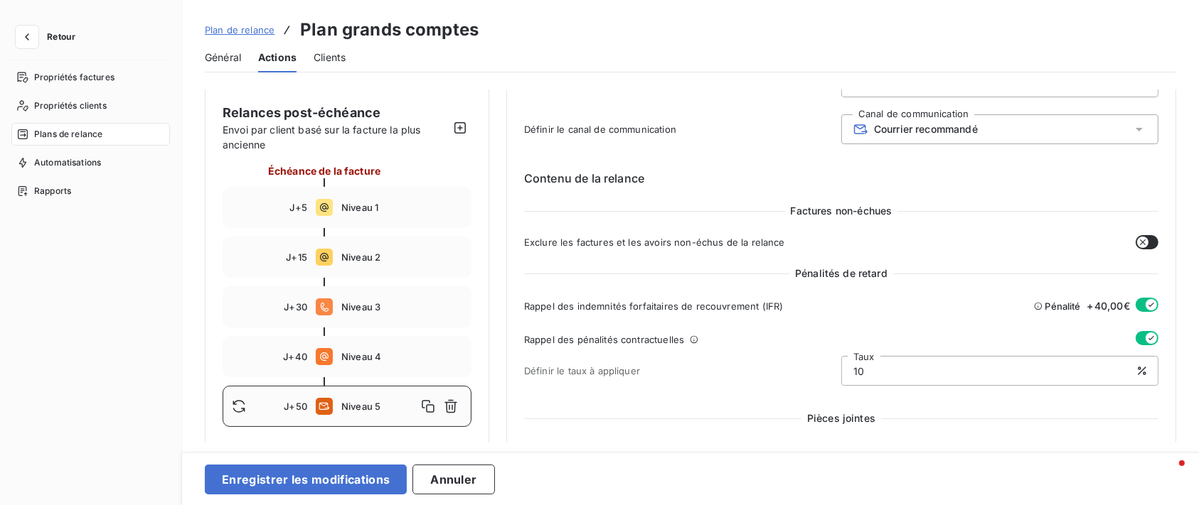
scroll to position [95, 0]
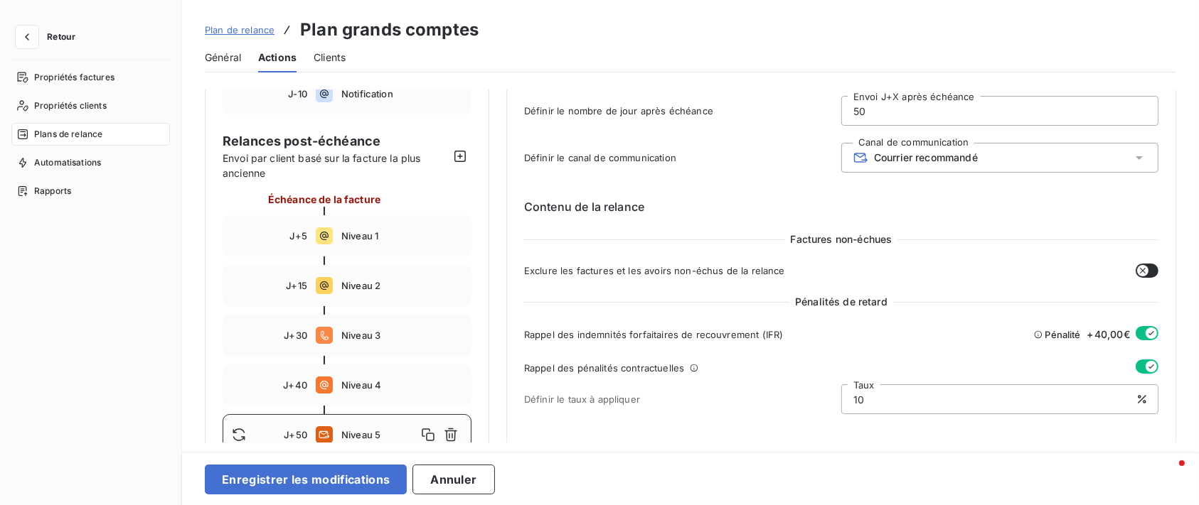
click at [961, 156] on span "Courrier recommandé" at bounding box center [926, 157] width 104 height 11
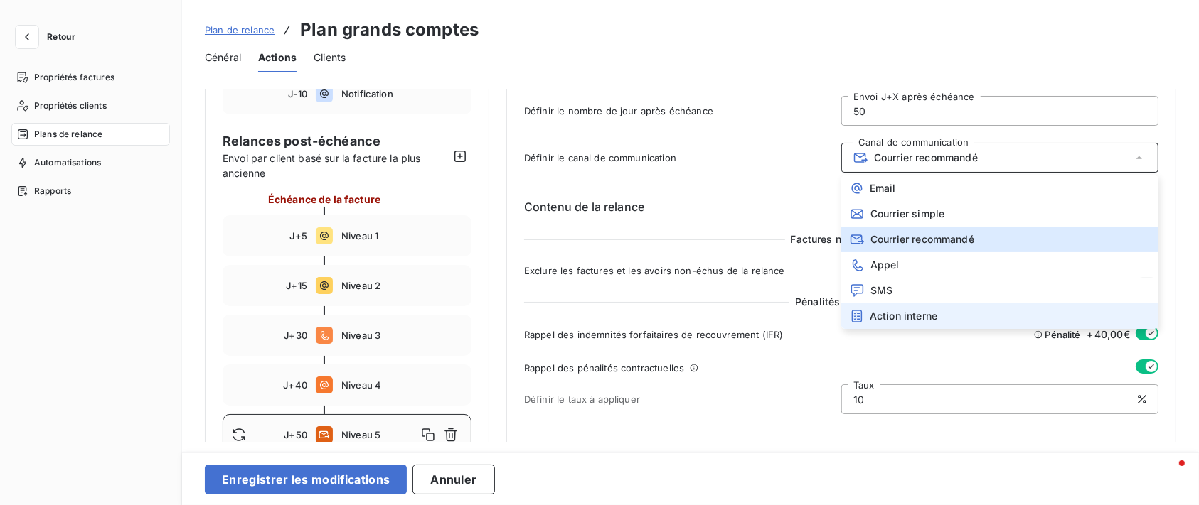
click at [887, 309] on div "Action interne" at bounding box center [893, 316] width 87 height 14
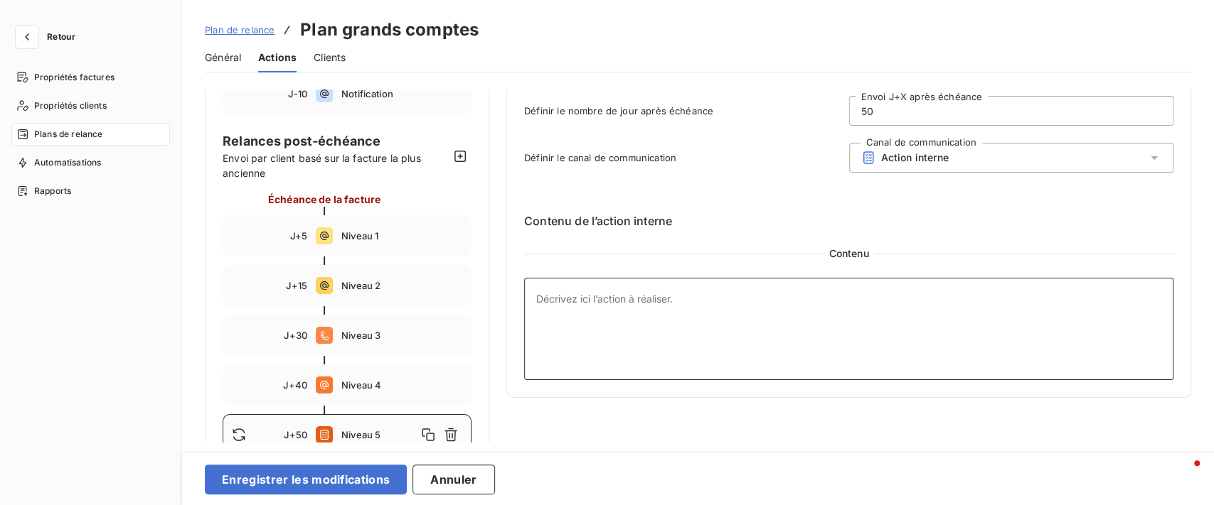
click at [691, 280] on textarea at bounding box center [848, 329] width 649 height 102
type textarea "G"
click at [1104, 161] on div "Action interne" at bounding box center [1011, 158] width 325 height 30
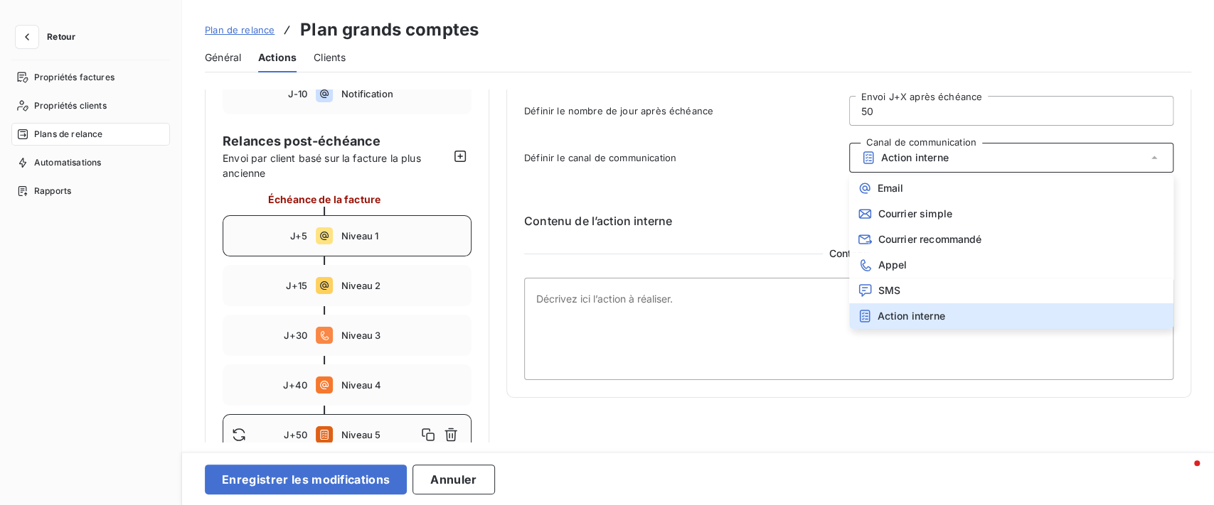
click at [400, 239] on span "Niveau 1" at bounding box center [401, 235] width 121 height 11
type input "5"
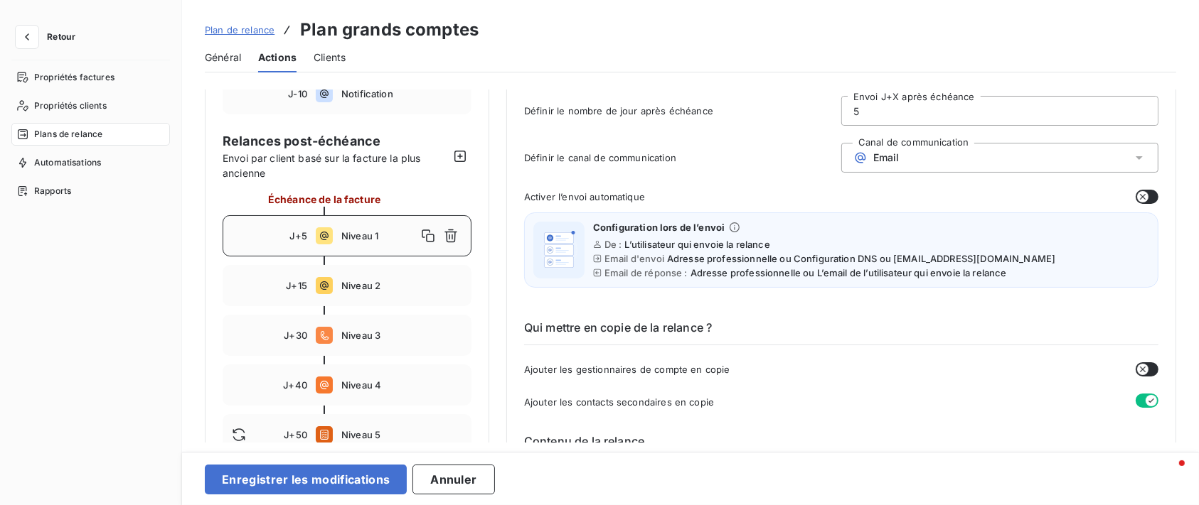
click at [917, 162] on div "Email" at bounding box center [999, 158] width 317 height 30
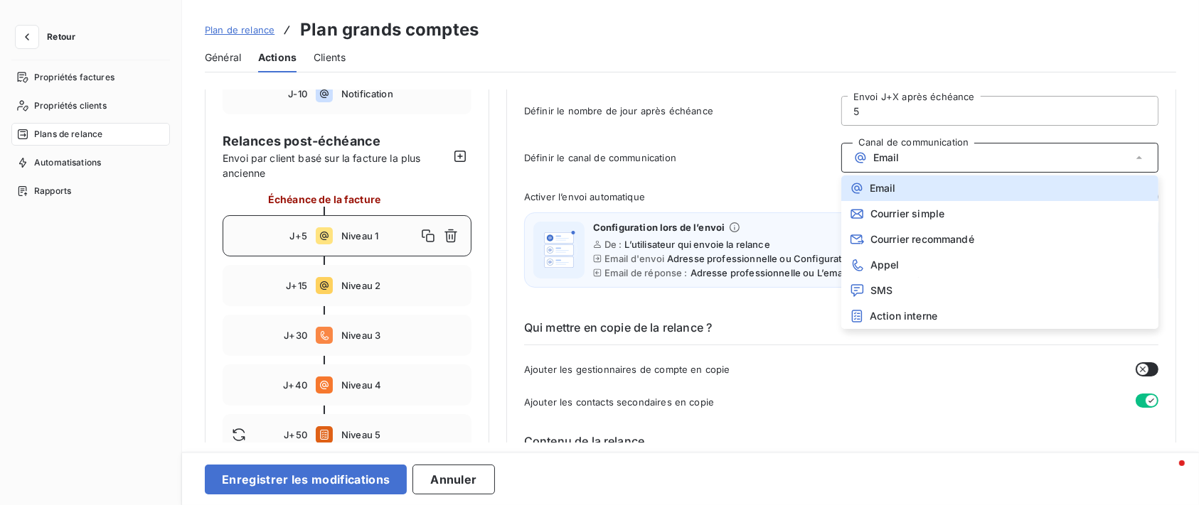
click at [727, 162] on span "Définir le canal de communication" at bounding box center [682, 157] width 317 height 11
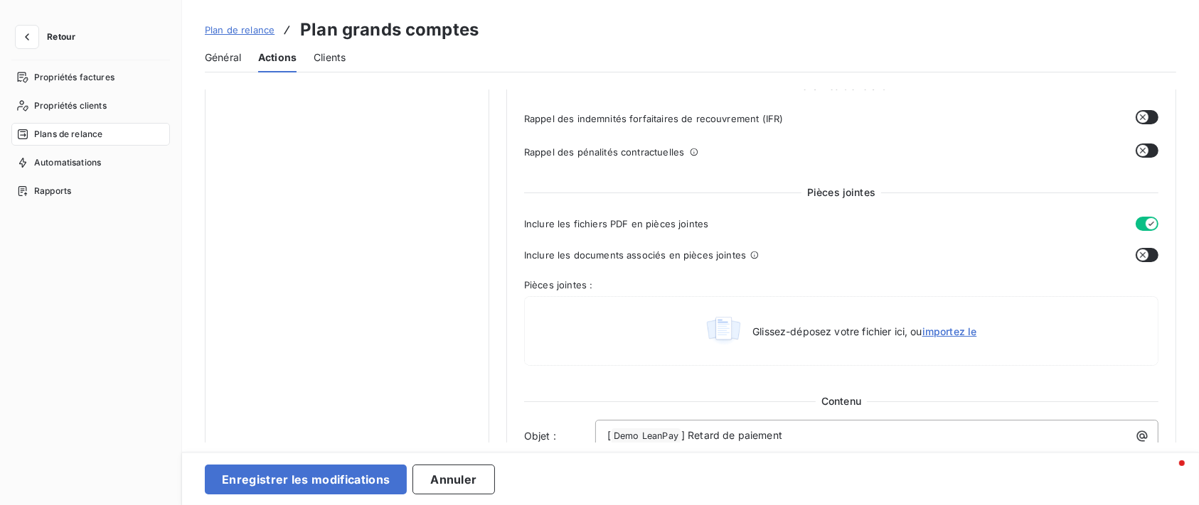
scroll to position [569, 0]
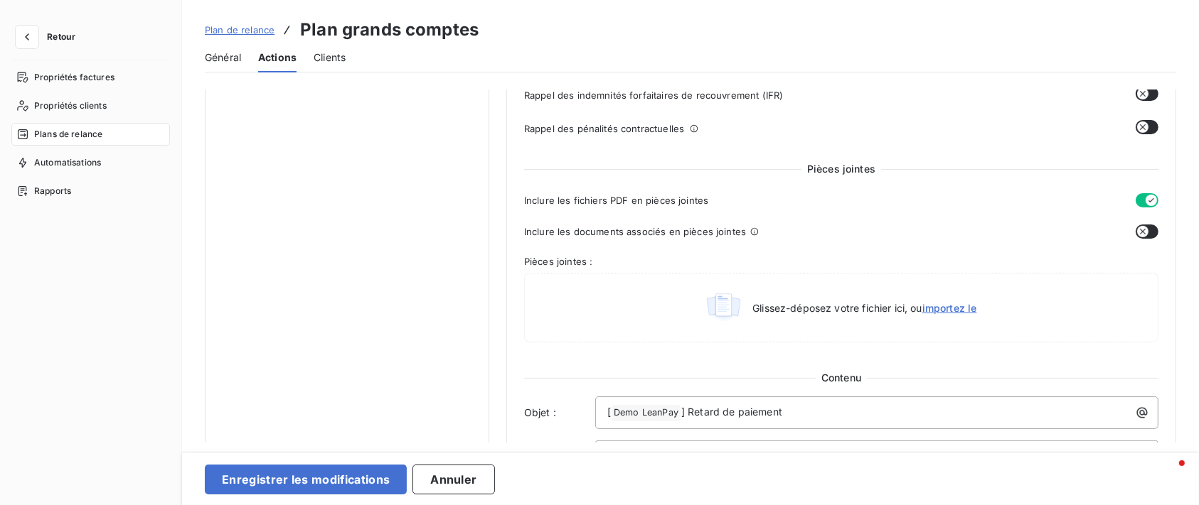
click at [1150, 237] on button "button" at bounding box center [1146, 232] width 23 height 14
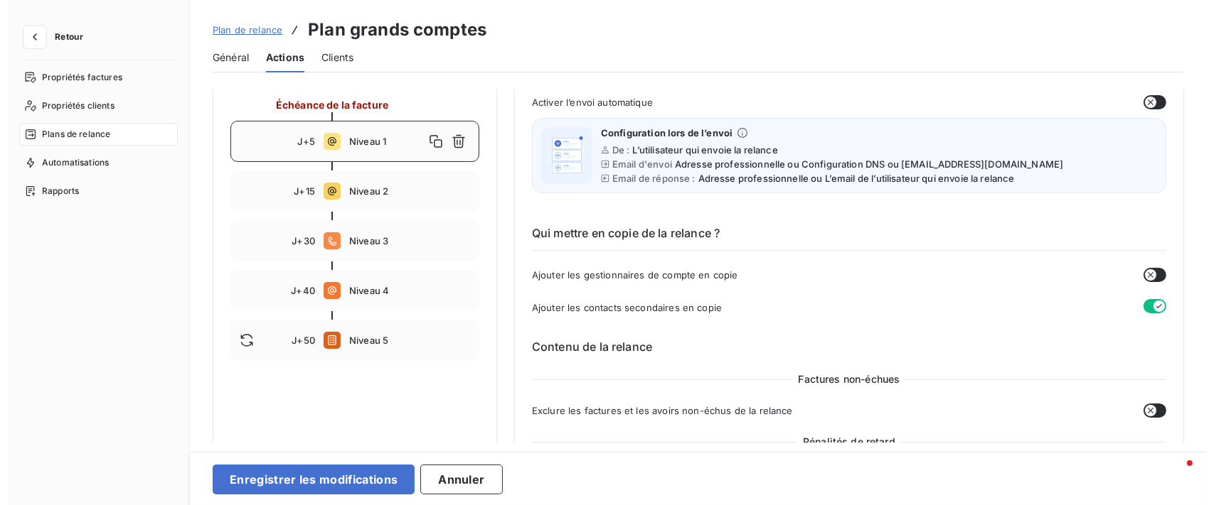
scroll to position [95, 0]
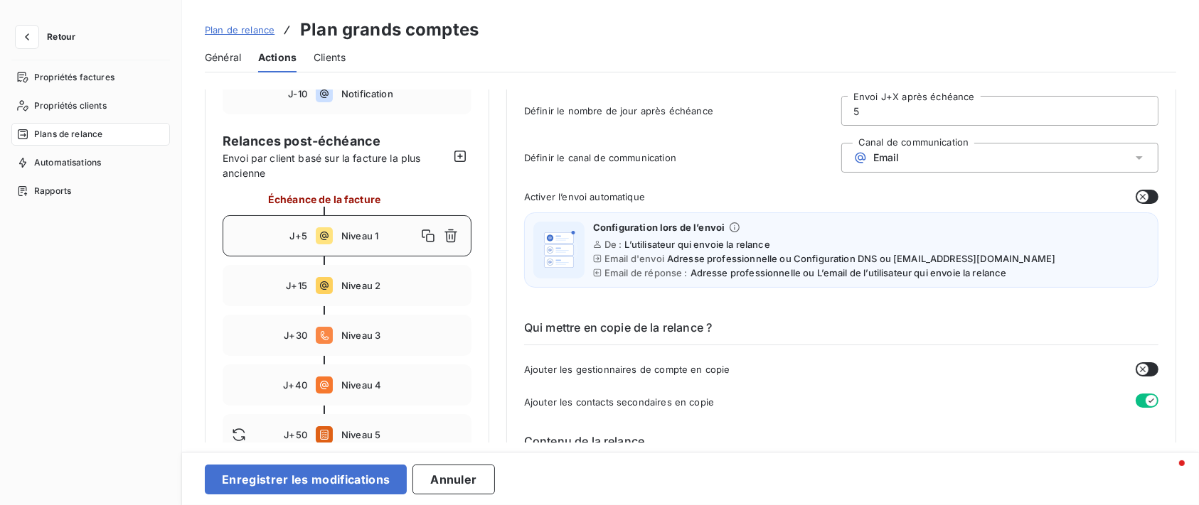
click at [1148, 196] on button "button" at bounding box center [1146, 197] width 23 height 14
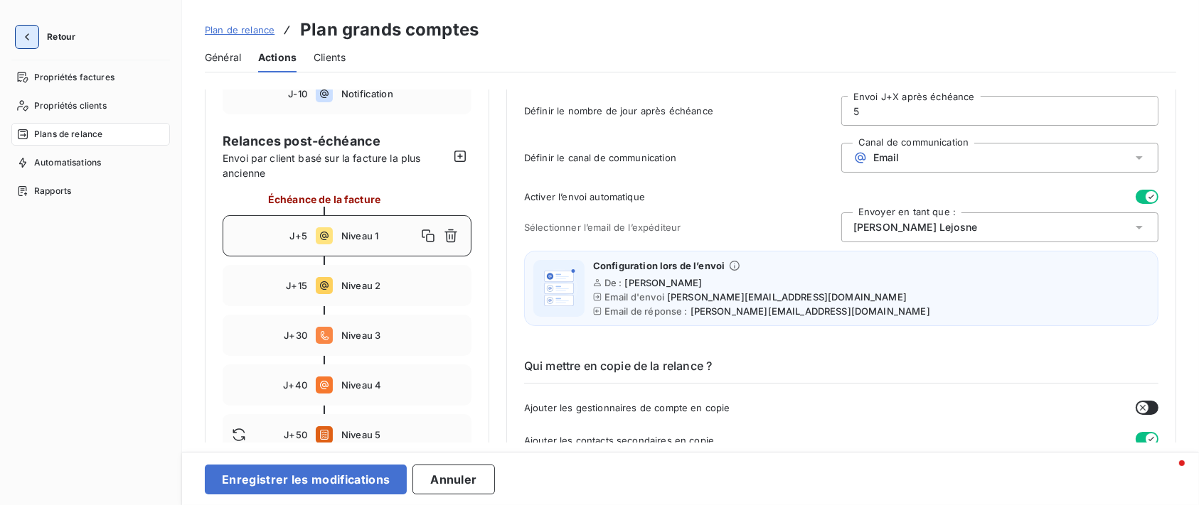
click at [26, 30] on icon "button" at bounding box center [27, 37] width 14 height 14
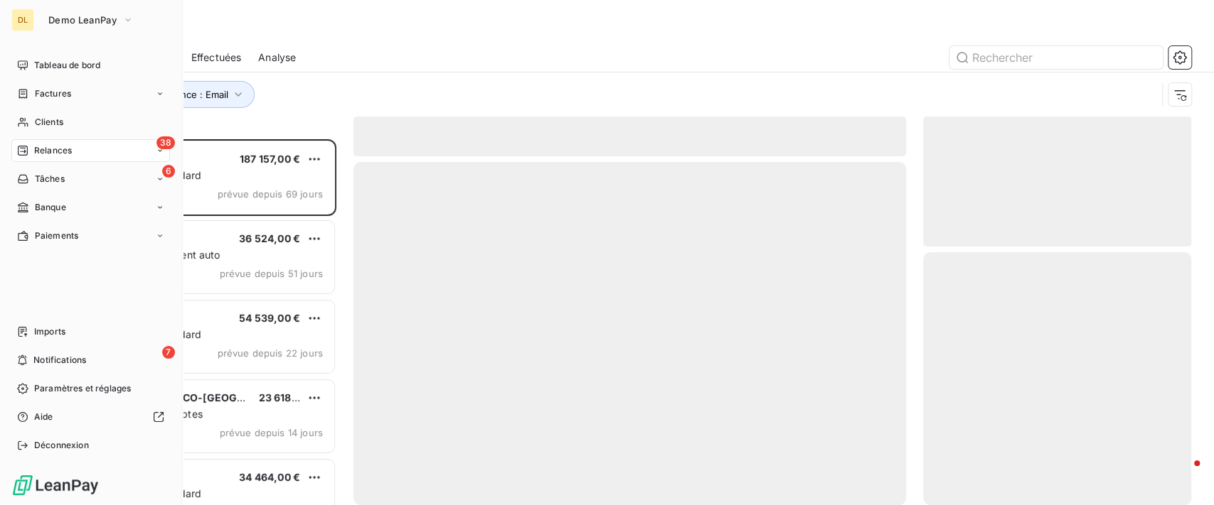
scroll to position [351, 253]
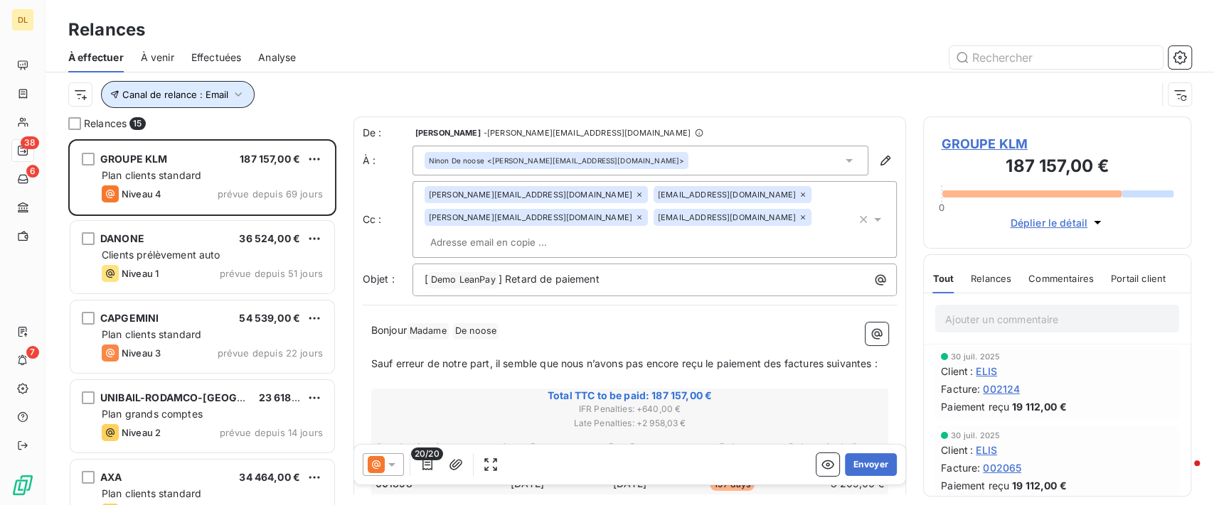
click at [215, 94] on span "Canal de relance : Email" at bounding box center [175, 94] width 106 height 11
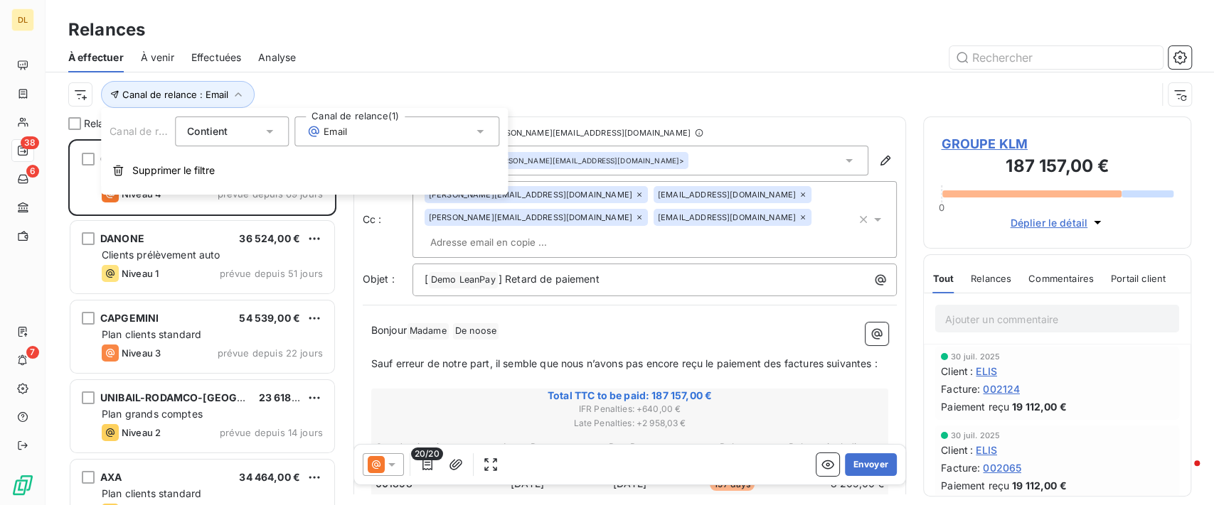
click at [373, 127] on div "Email" at bounding box center [396, 132] width 205 height 30
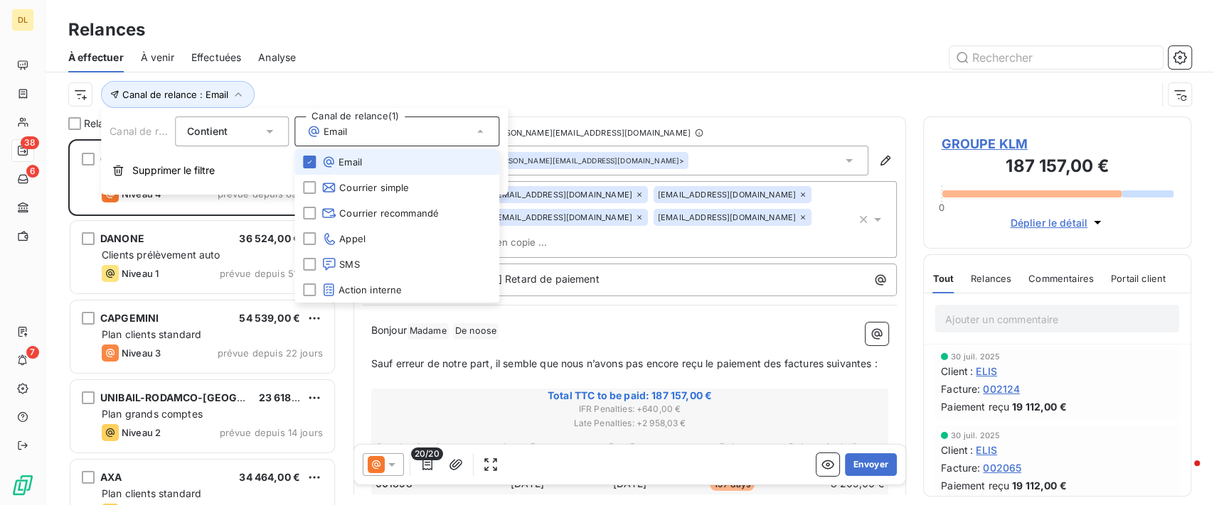
click at [306, 162] on icon at bounding box center [309, 162] width 9 height 9
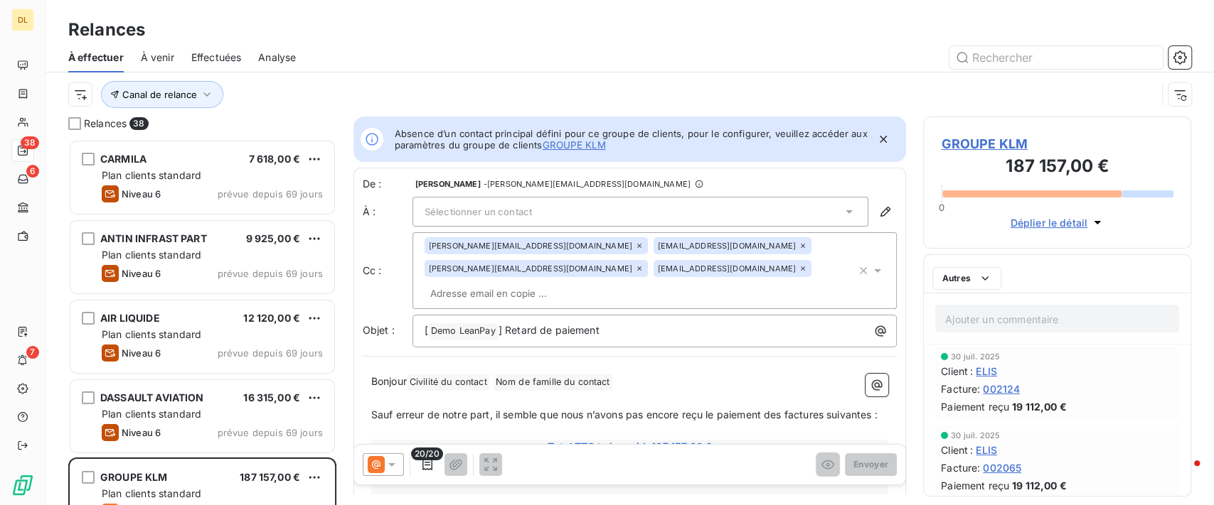
click at [517, 88] on div "Canal de relance" at bounding box center [612, 94] width 1088 height 27
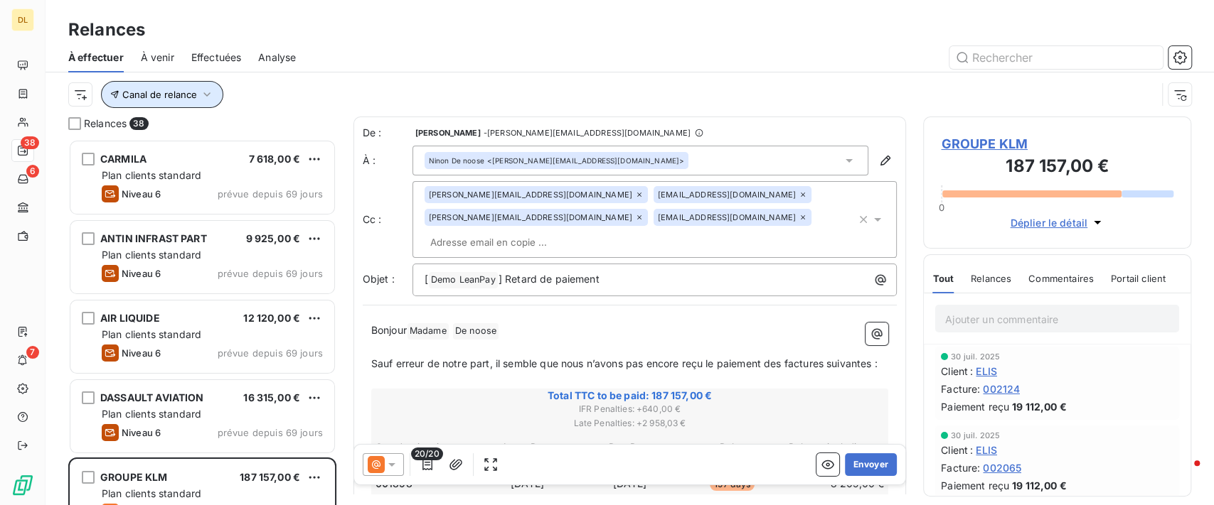
click at [178, 81] on button "Canal de relance" at bounding box center [162, 94] width 122 height 27
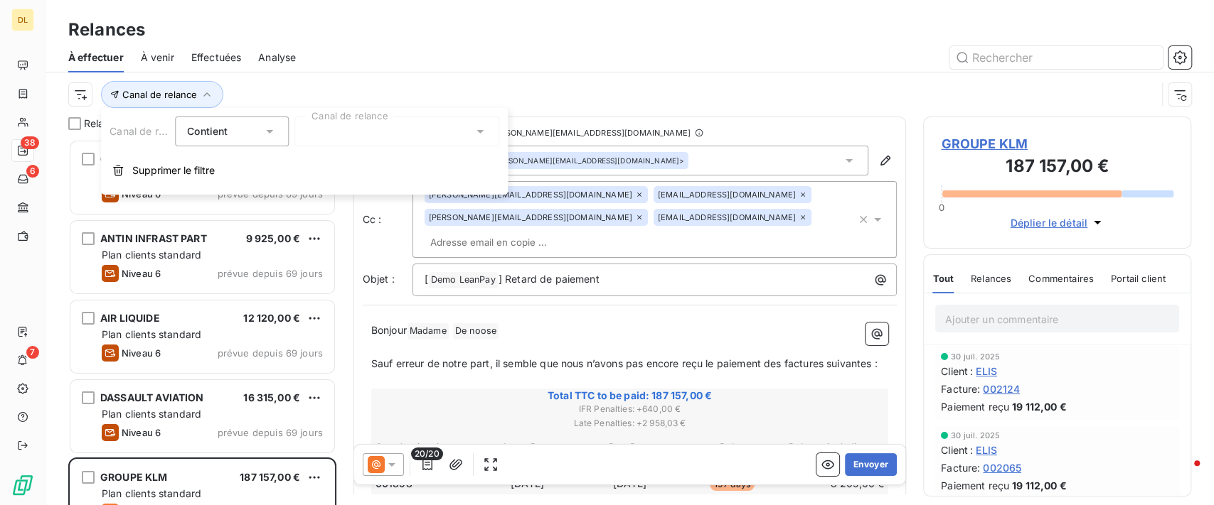
click at [383, 139] on div at bounding box center [396, 132] width 205 height 30
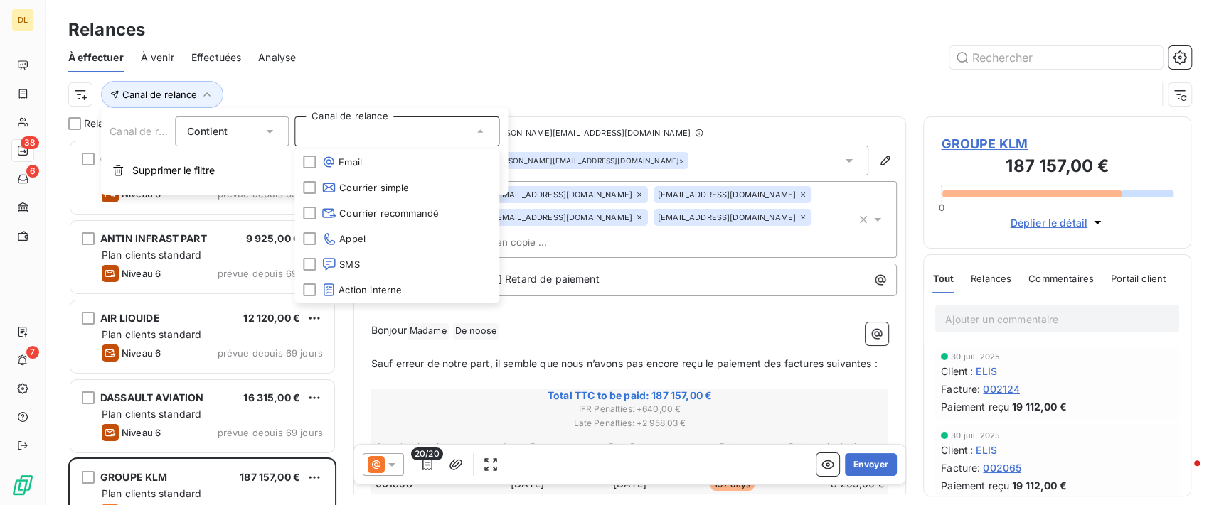
click at [88, 93] on html "DL 38 6 7 Relances À effectuer À venir Effectuées Analyse Canal de relance Rela…" at bounding box center [607, 252] width 1214 height 505
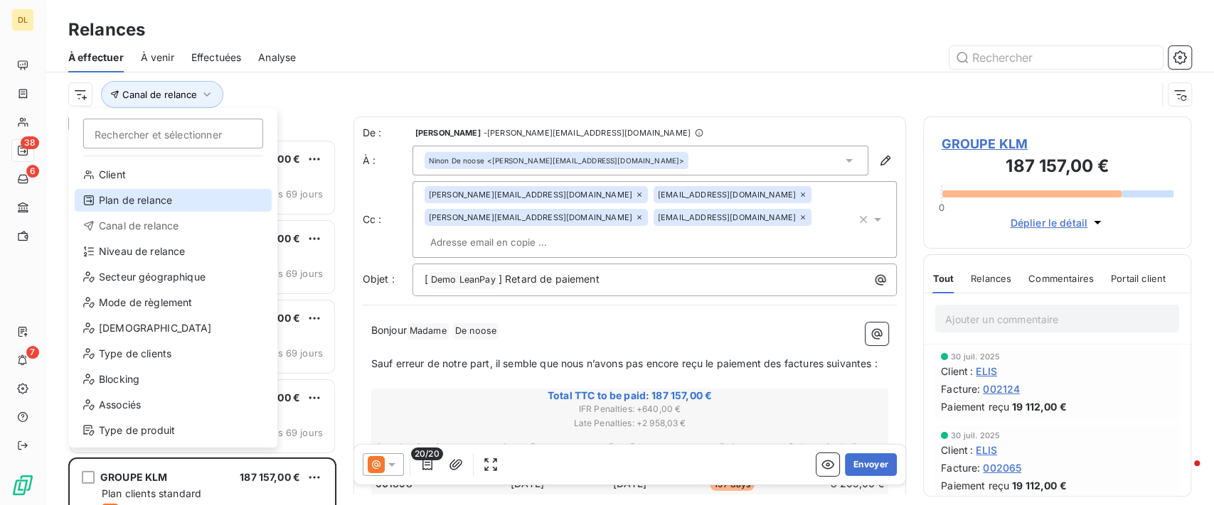
click at [137, 207] on div "Plan de relance" at bounding box center [173, 200] width 197 height 23
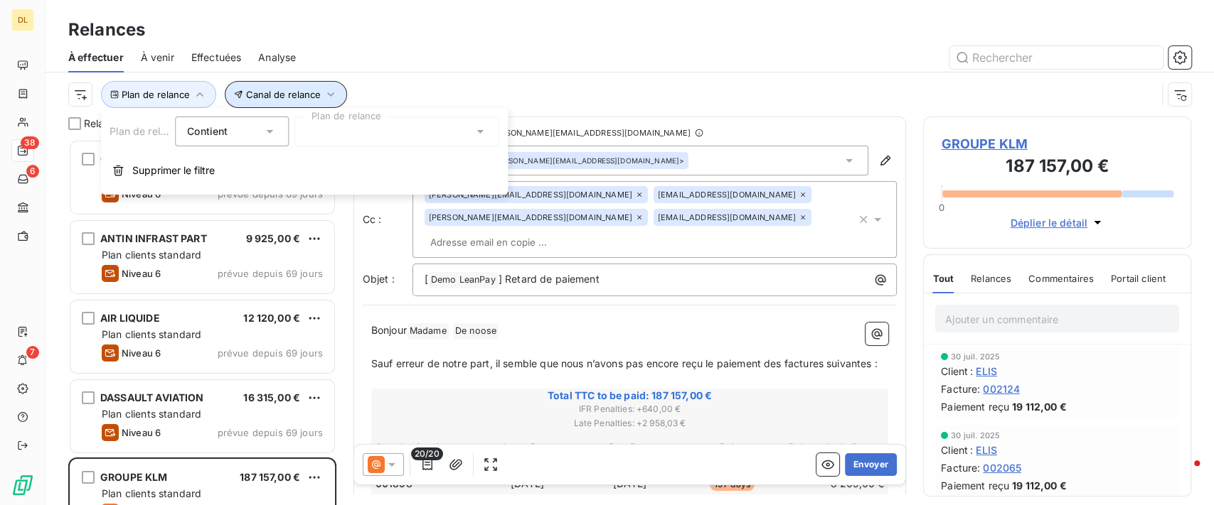
click at [300, 99] on span "Canal de relance" at bounding box center [283, 94] width 75 height 11
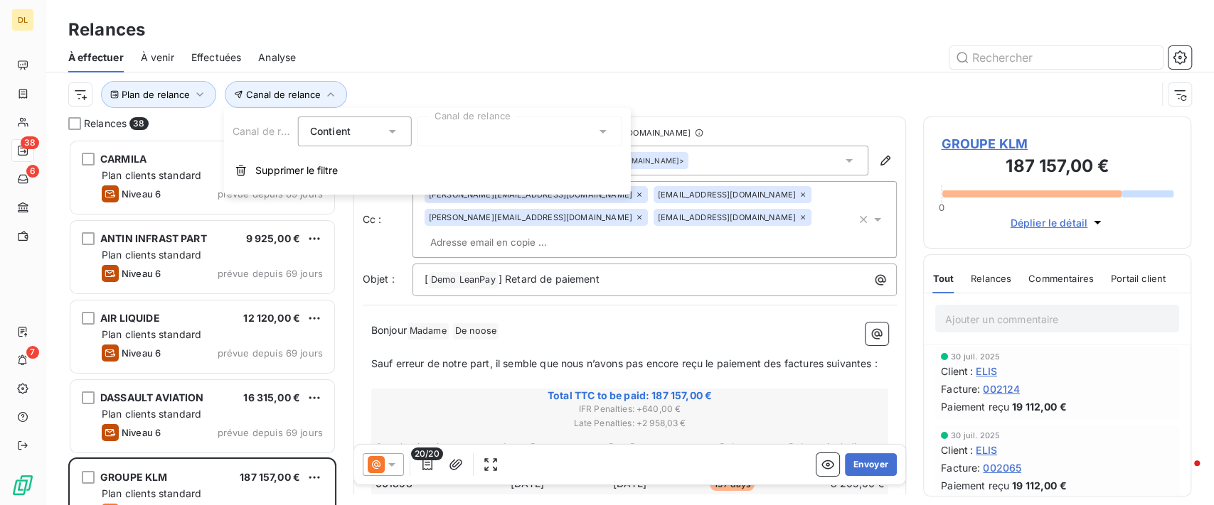
click at [485, 139] on div at bounding box center [519, 132] width 205 height 30
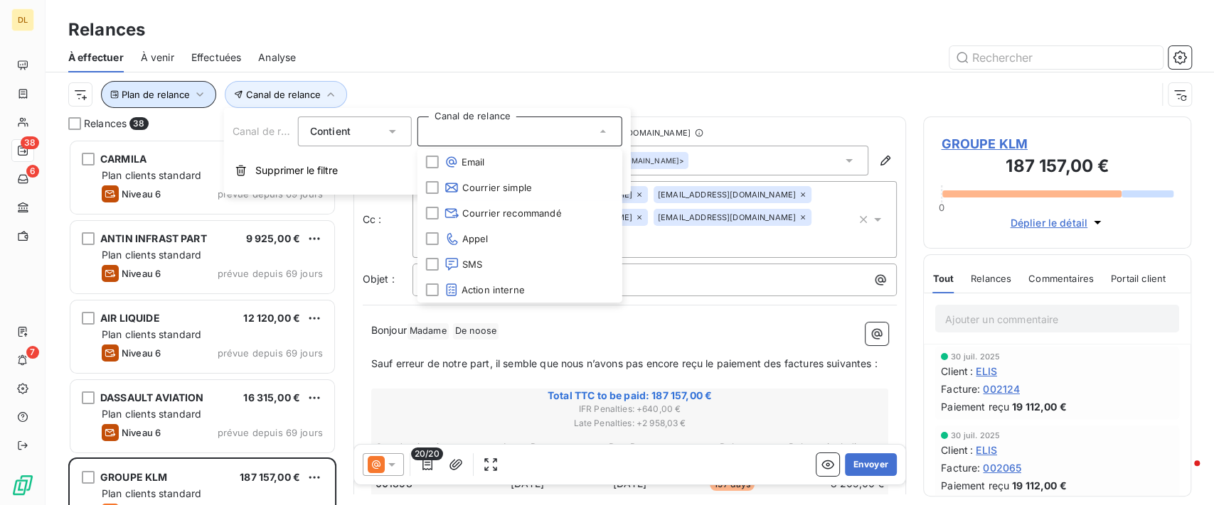
click at [161, 92] on span "Plan de relance" at bounding box center [156, 94] width 68 height 11
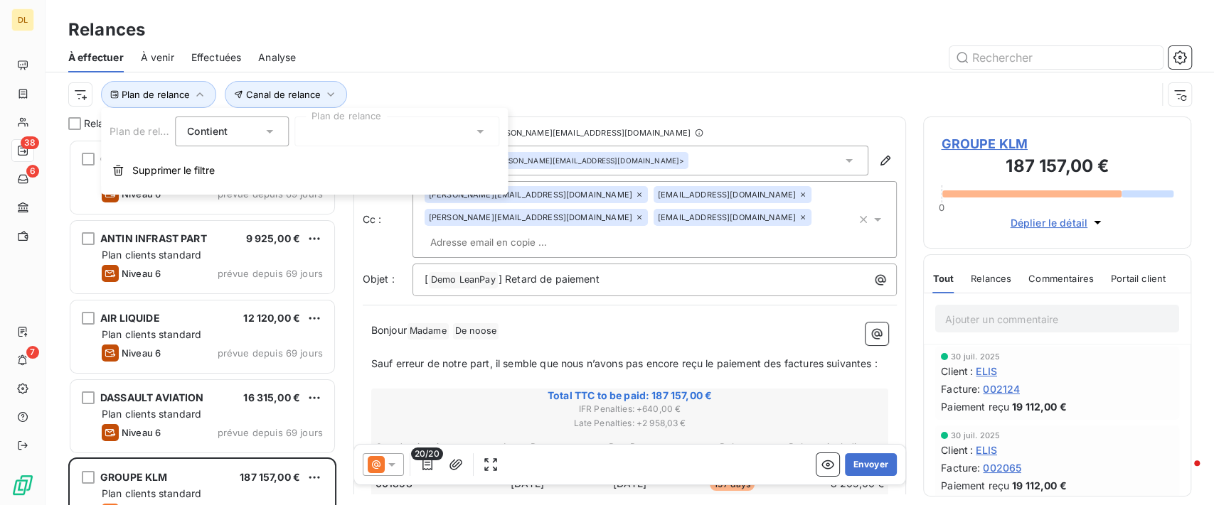
click at [387, 128] on div at bounding box center [396, 132] width 205 height 30
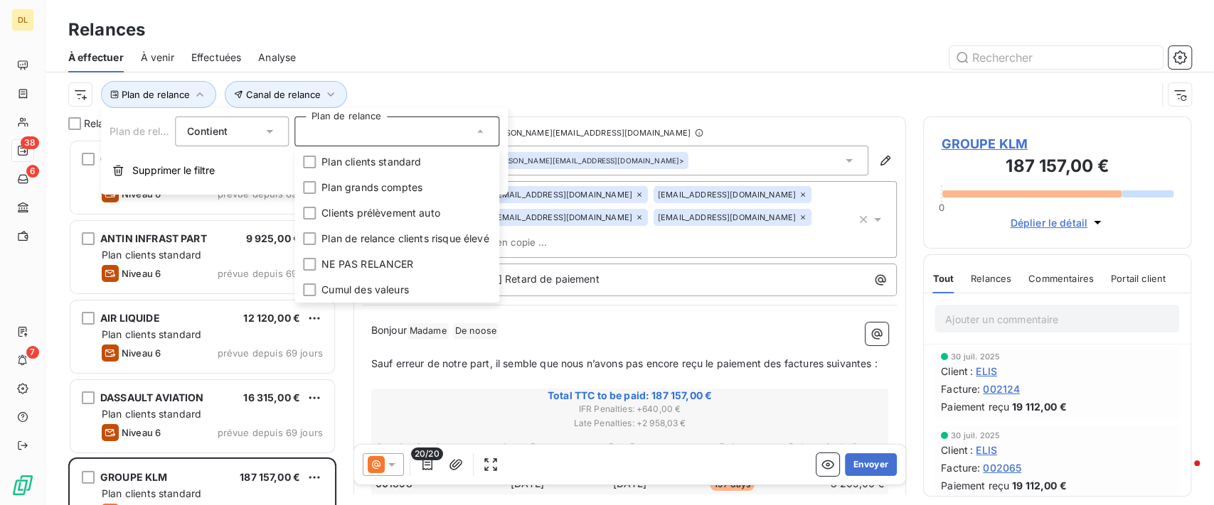
click at [514, 92] on div "Plan de relance Canal de relance" at bounding box center [612, 94] width 1088 height 27
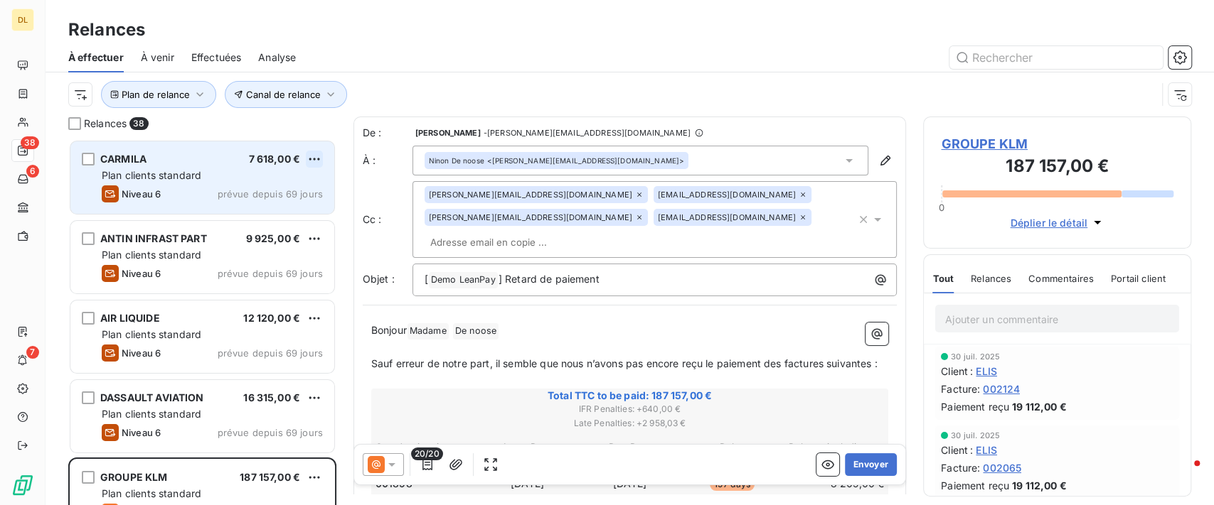
click at [311, 155] on html "DL 38 6 7 Relances À effectuer À venir Effectuées Analyse Plan de relance Canal…" at bounding box center [607, 252] width 1214 height 505
click at [272, 180] on div "Replanifier cette action" at bounding box center [253, 187] width 127 height 23
select select "9"
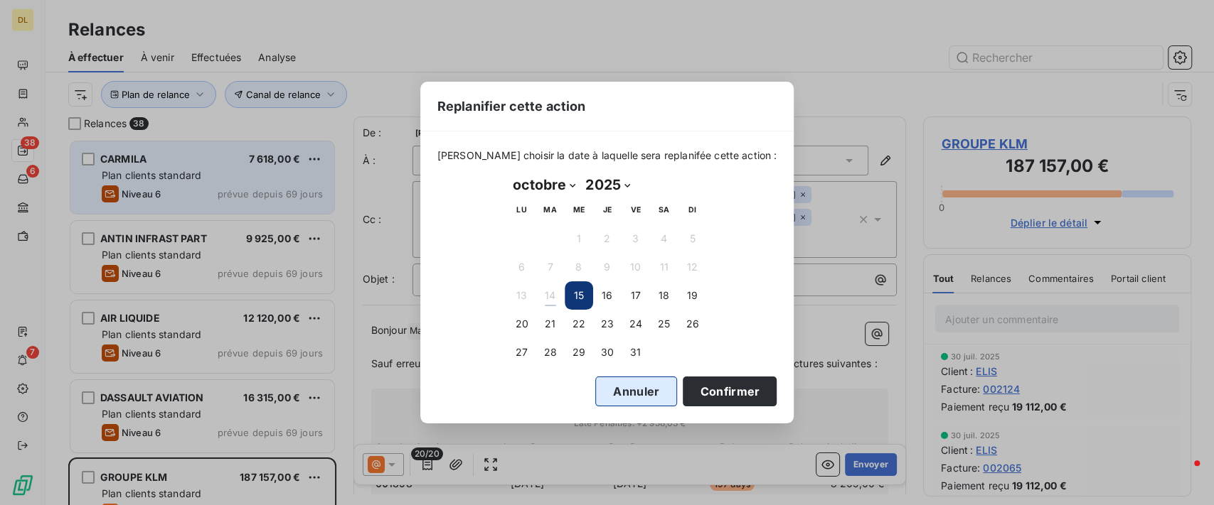
click at [601, 385] on button "Annuler" at bounding box center [636, 392] width 82 height 30
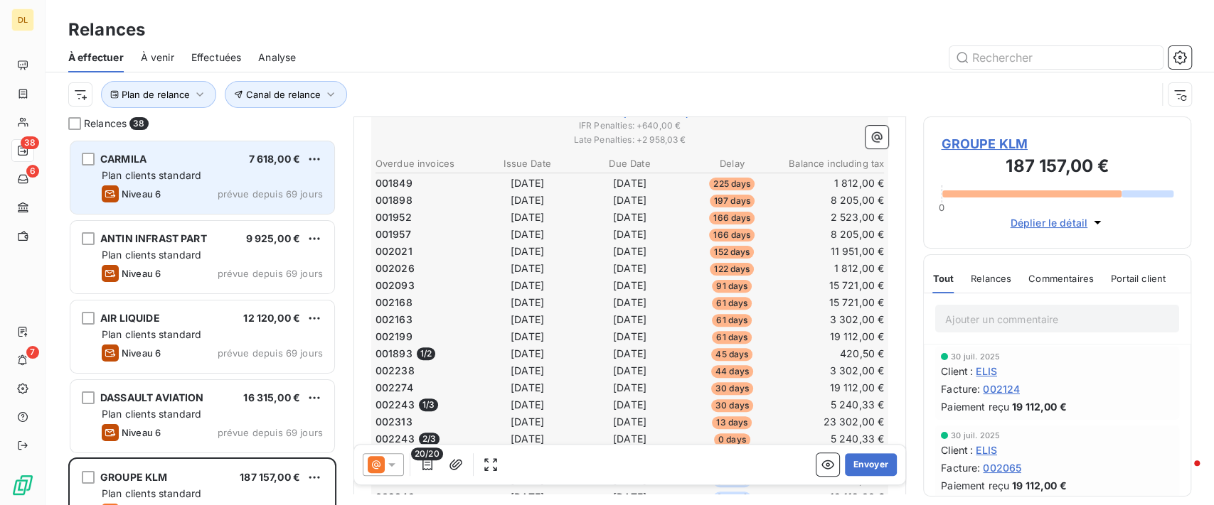
scroll to position [95, 0]
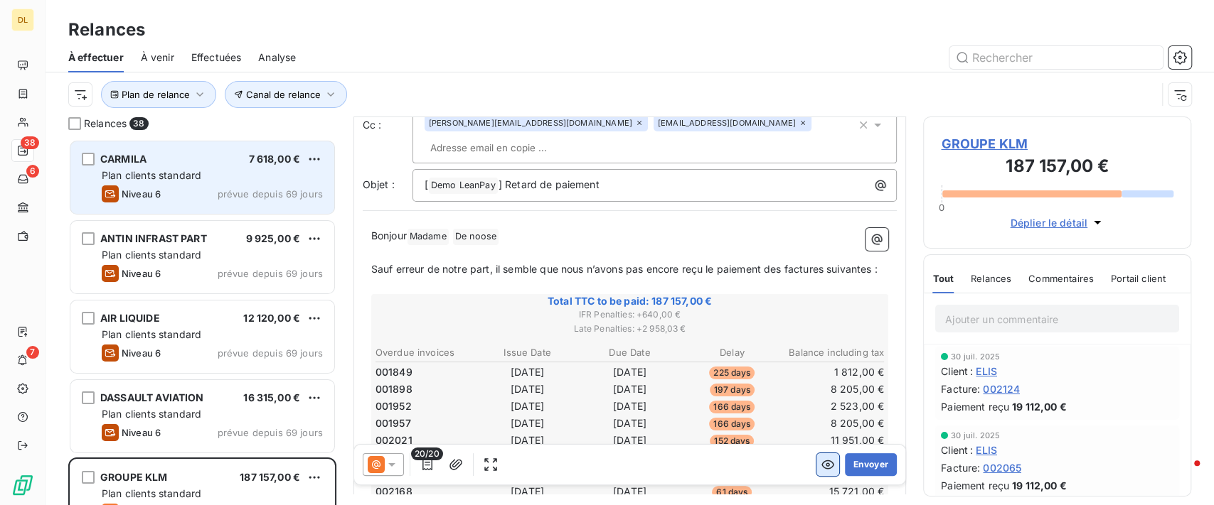
click at [820, 471] on icon "button" at bounding box center [827, 465] width 14 height 14
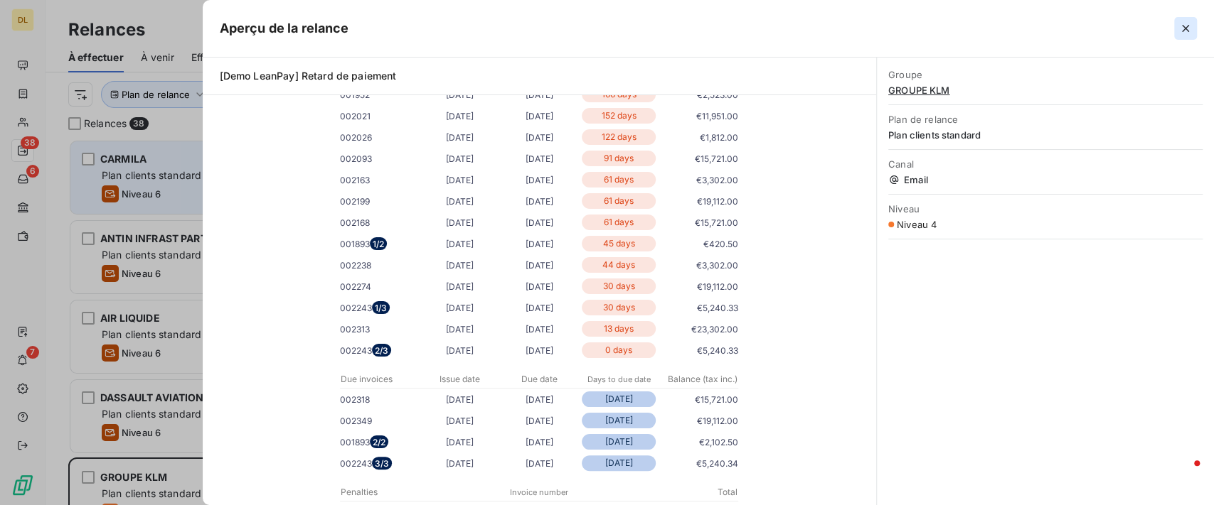
scroll to position [328, 0]
click at [1194, 29] on button "button" at bounding box center [1185, 28] width 23 height 23
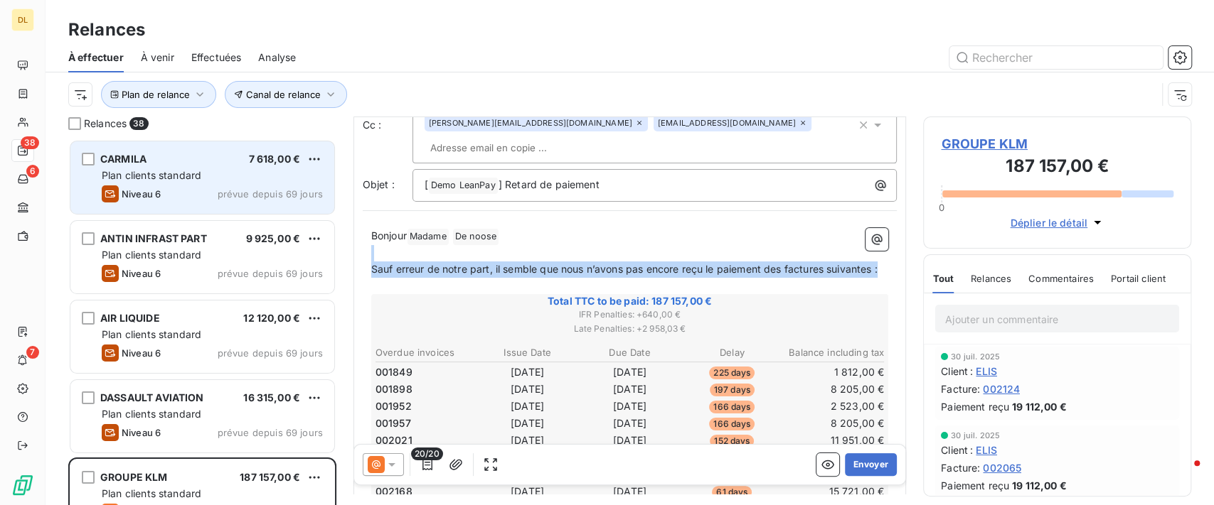
drag, startPoint x: 529, startPoint y: 259, endPoint x: 390, endPoint y: 226, distance: 142.4
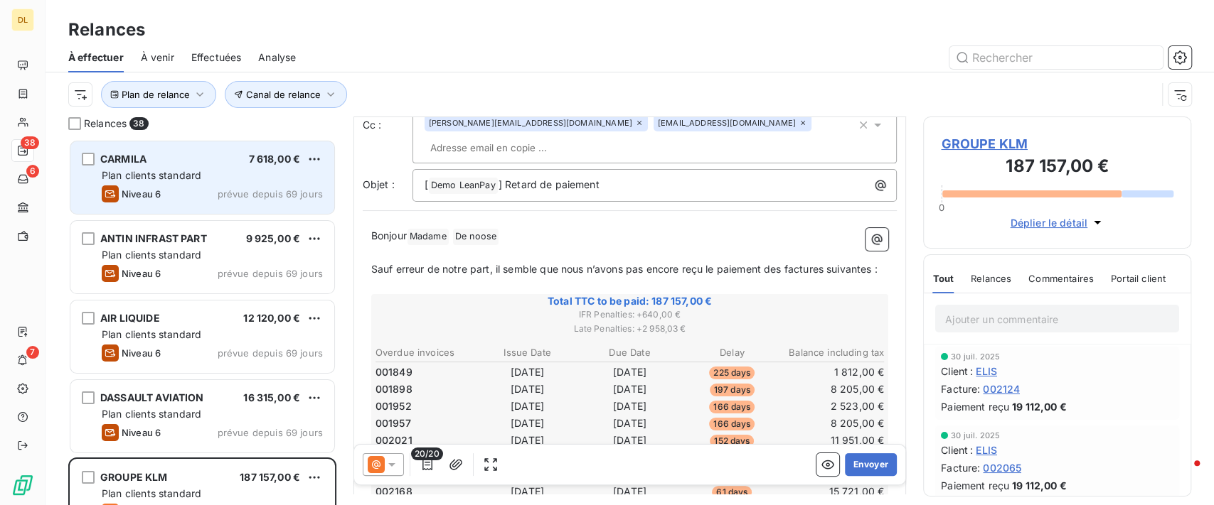
click at [427, 456] on span "20/20" at bounding box center [427, 454] width 32 height 13
click at [429, 461] on icon "button" at bounding box center [427, 465] width 14 height 14
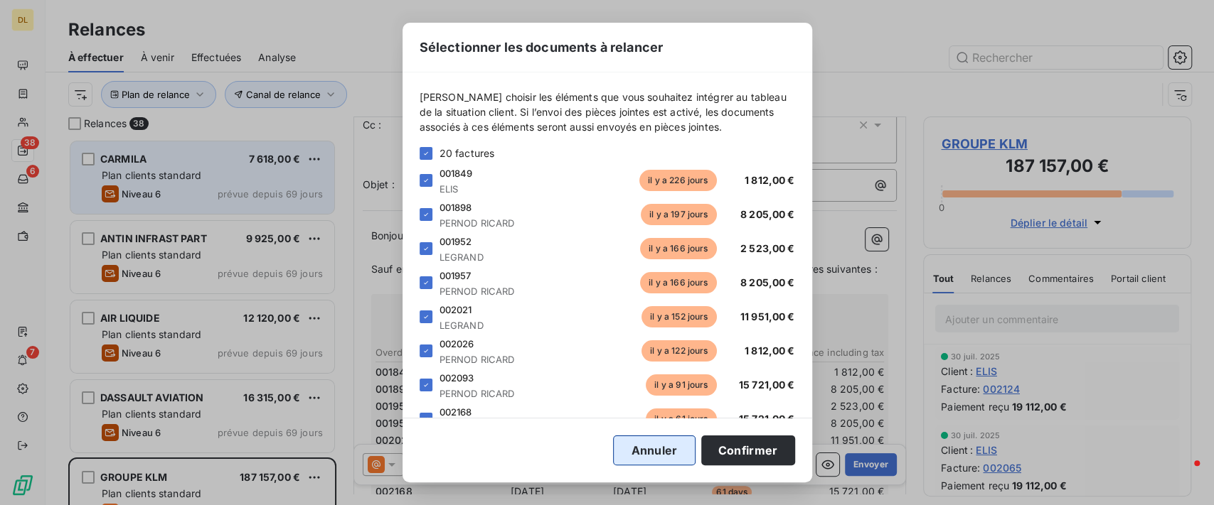
click at [646, 441] on button "Annuler" at bounding box center [654, 451] width 82 height 30
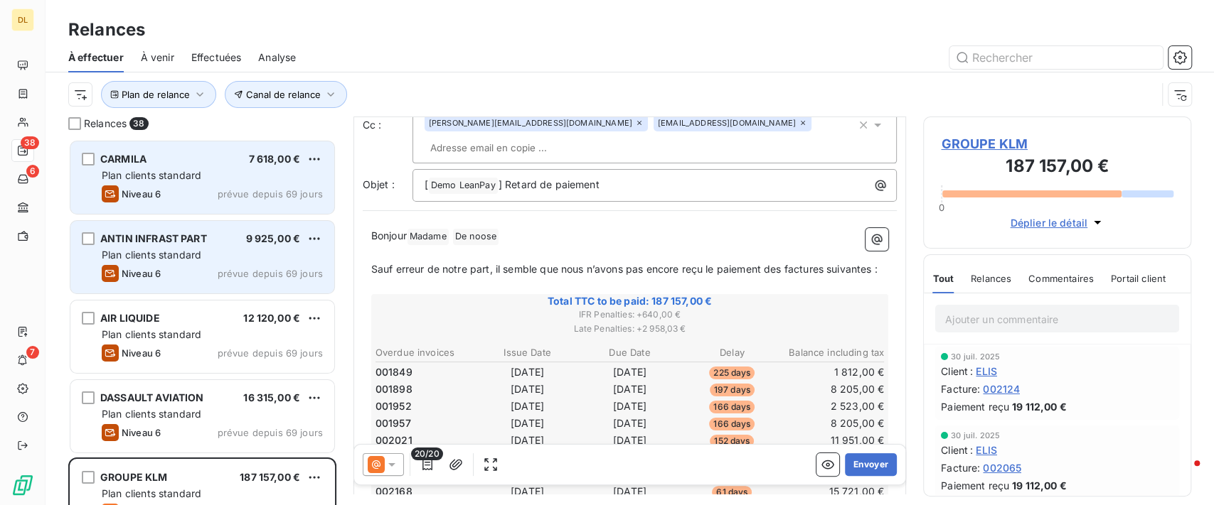
click at [196, 247] on div "ANTIN INFRAST PART 9 925,00 € Plan clients standard Niveau 6 prévue depuis 69 j…" at bounding box center [202, 257] width 264 height 73
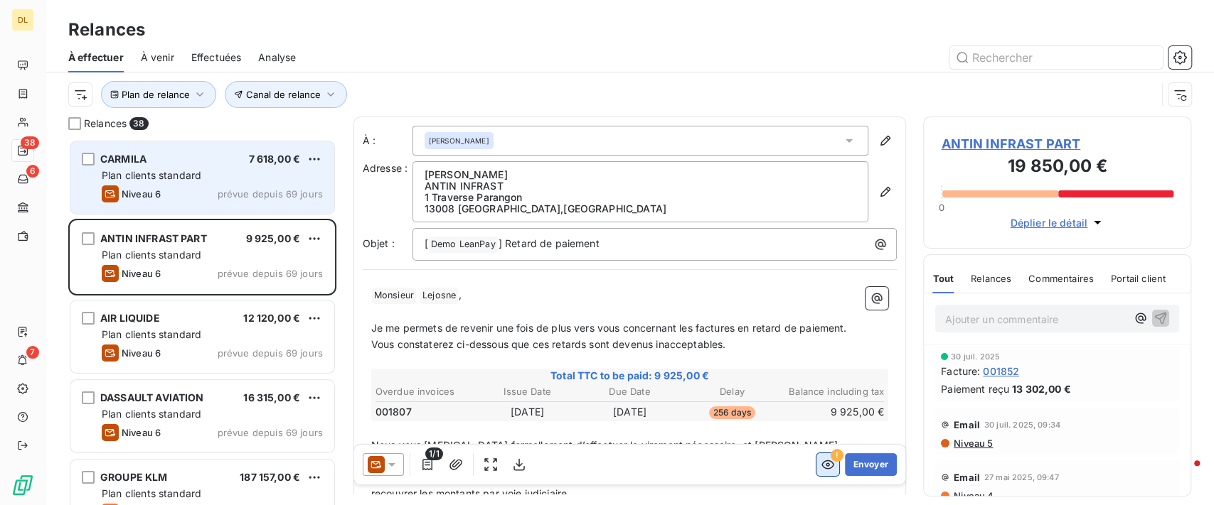
click at [821, 464] on icon "button" at bounding box center [827, 465] width 13 height 9
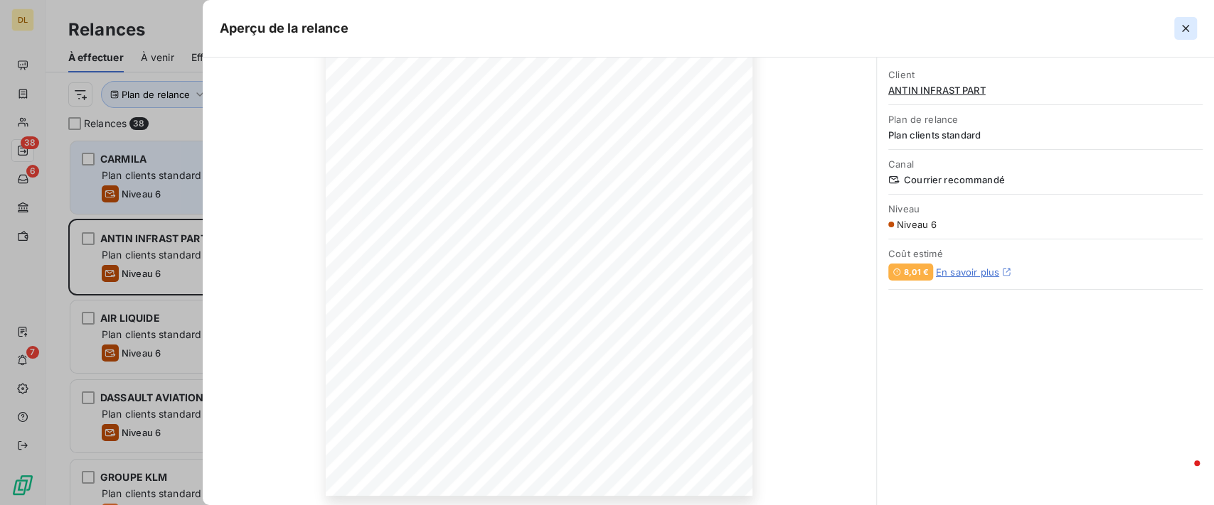
scroll to position [235, 0]
click at [1189, 23] on icon "button" at bounding box center [1185, 28] width 14 height 14
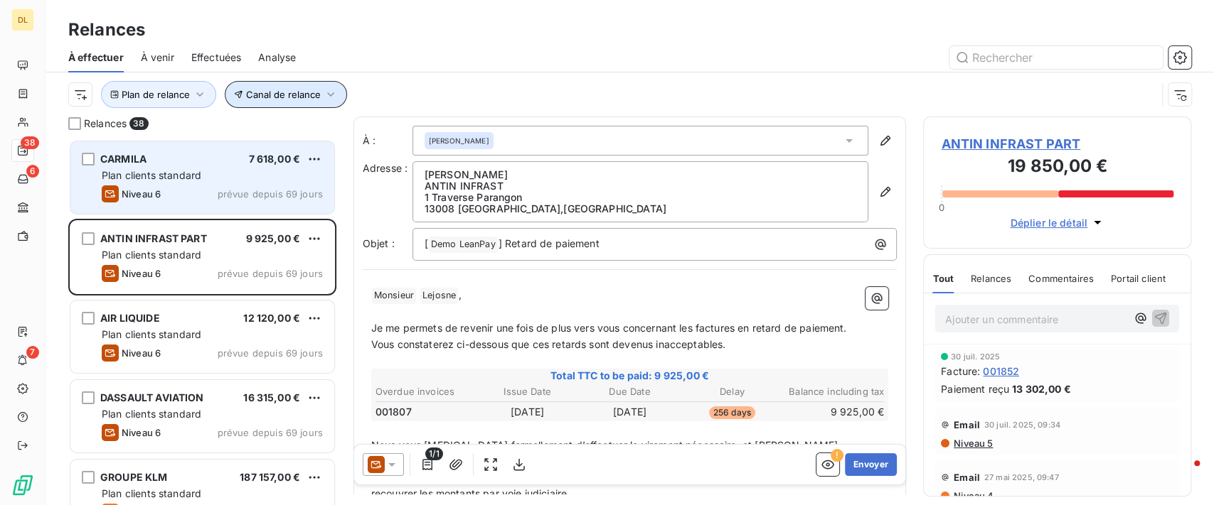
click at [290, 102] on button "Canal de relance" at bounding box center [286, 94] width 122 height 27
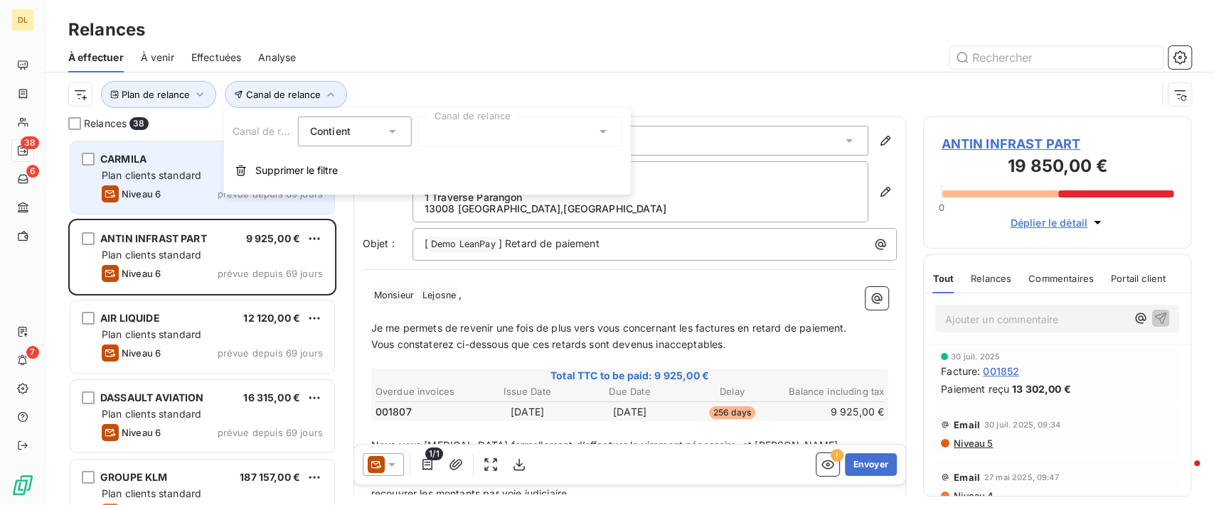
click at [427, 134] on div at bounding box center [519, 132] width 205 height 30
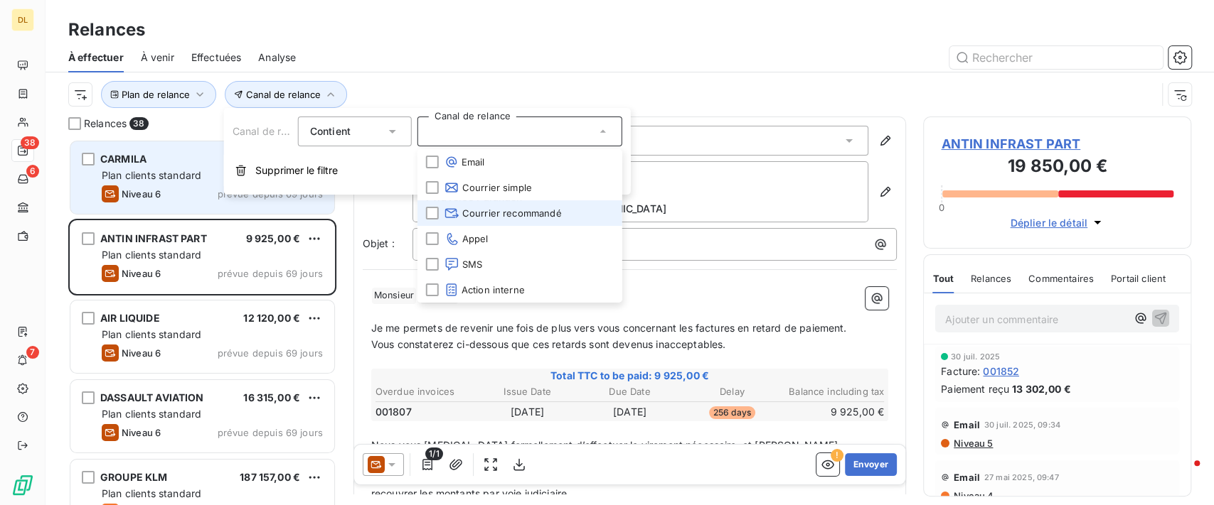
click at [509, 213] on span "Courrier recommandé" at bounding box center [502, 213] width 117 height 14
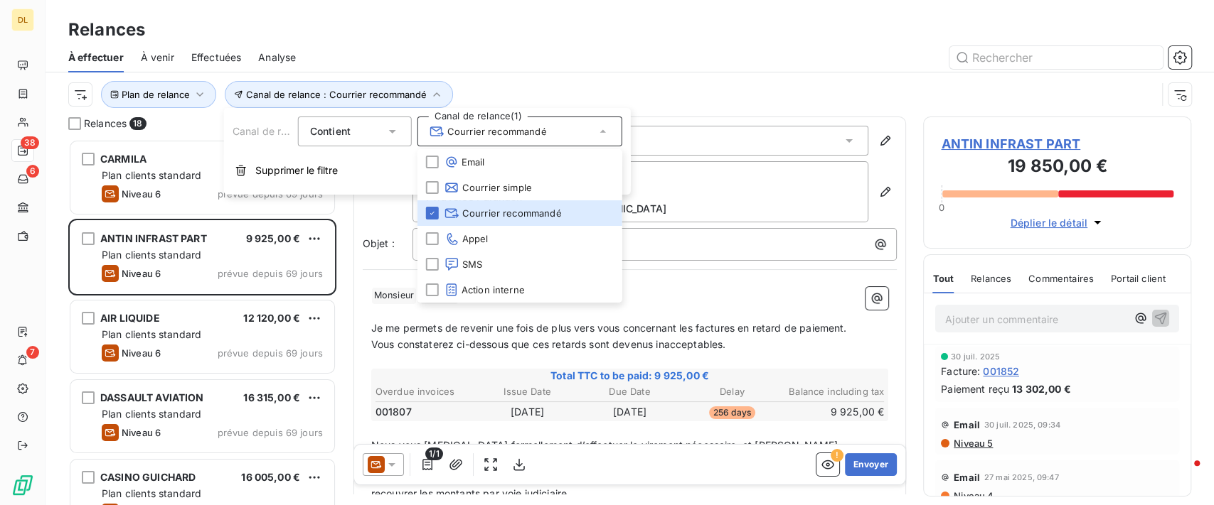
click at [660, 68] on div at bounding box center [752, 57] width 878 height 23
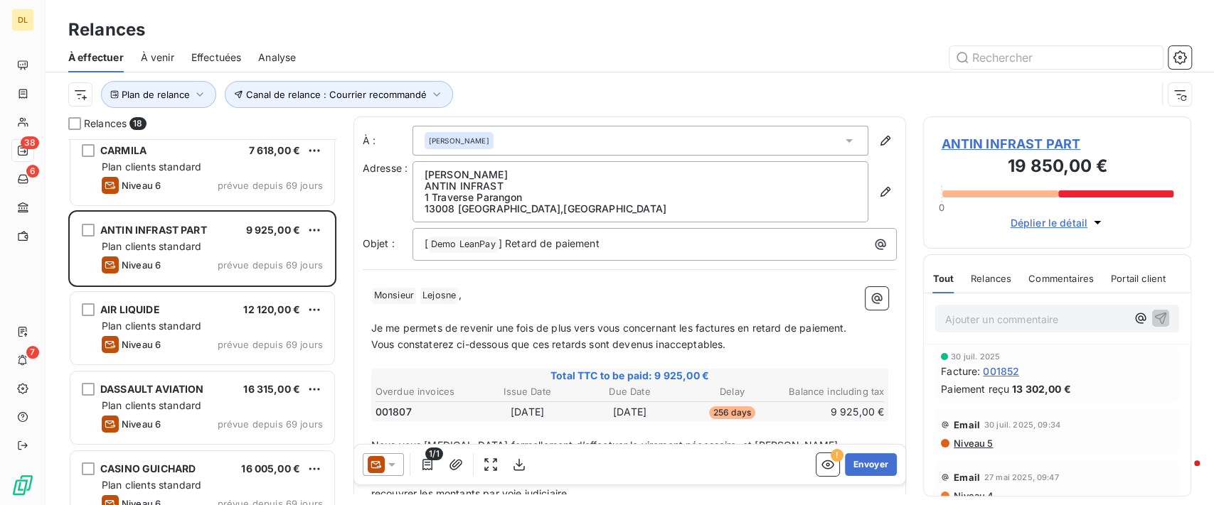
scroll to position [0, 0]
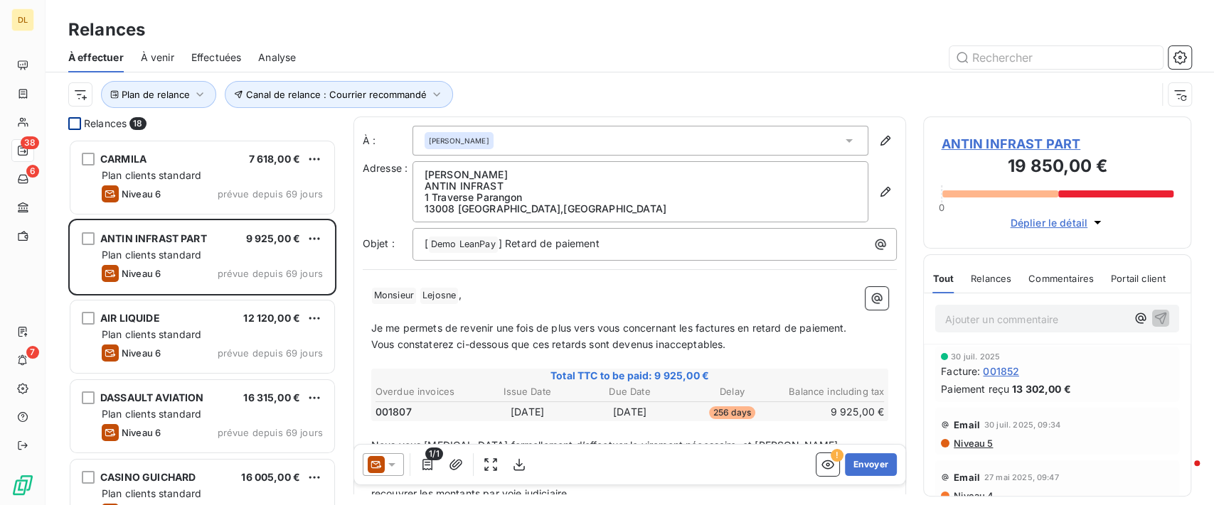
click at [73, 122] on div at bounding box center [74, 123] width 13 height 13
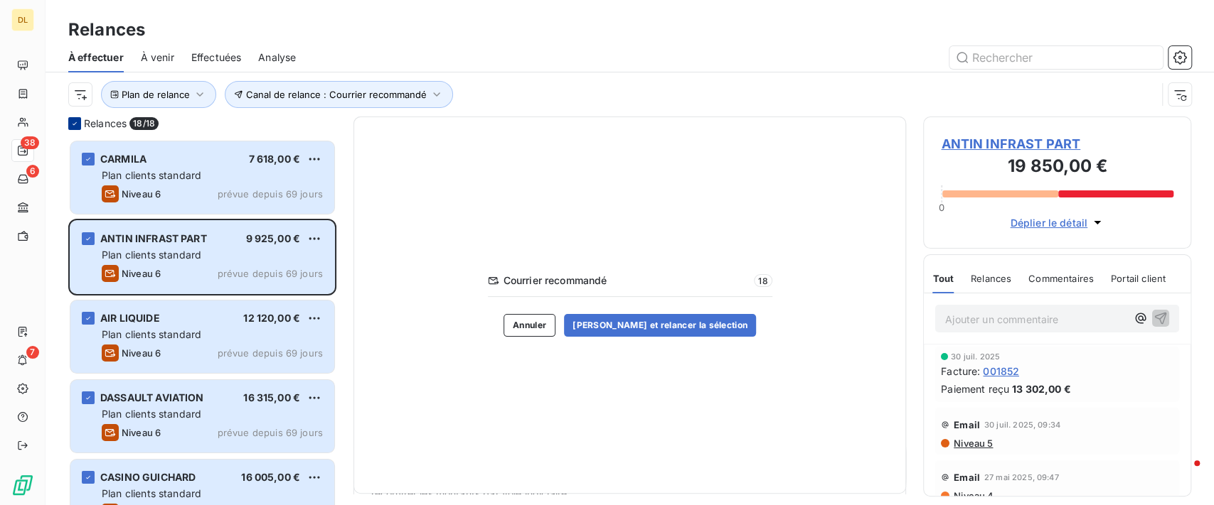
click at [77, 122] on icon at bounding box center [74, 123] width 9 height 9
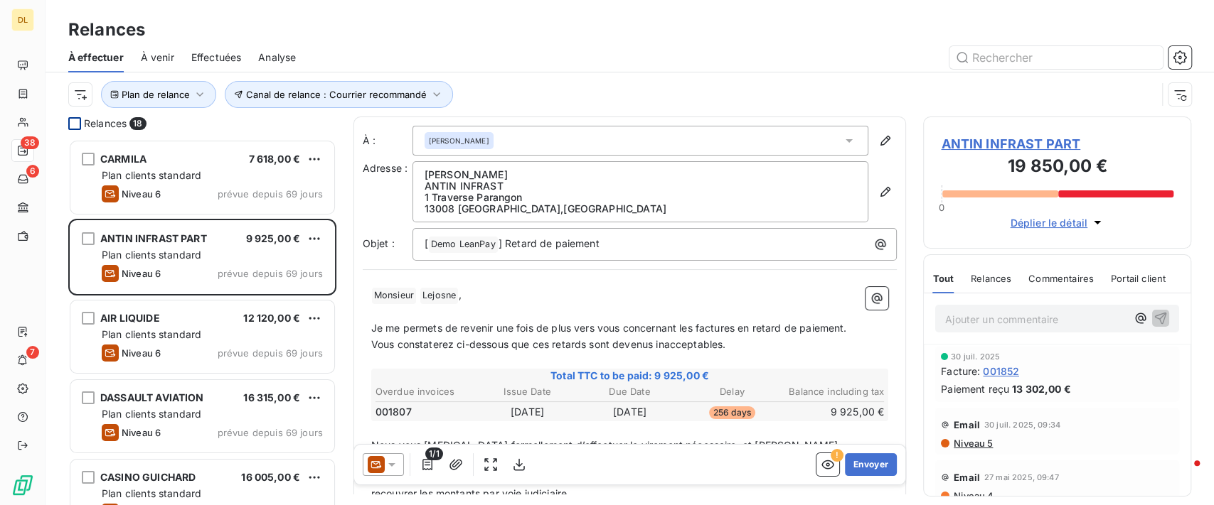
click at [623, 102] on div "Plan de relance Canal de relance : Courrier recommandé" at bounding box center [612, 94] width 1088 height 27
drag, startPoint x: 996, startPoint y: 274, endPoint x: 997, endPoint y: 351, distance: 76.8
click at [997, 274] on span "Relances" at bounding box center [990, 278] width 41 height 11
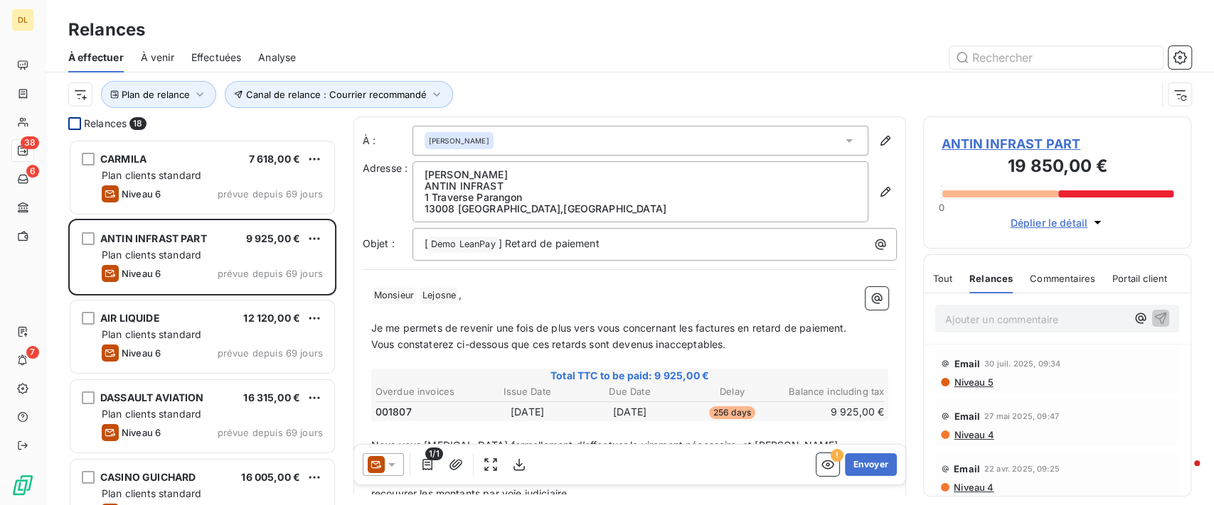
click at [972, 380] on span "Niveau 5" at bounding box center [972, 382] width 41 height 11
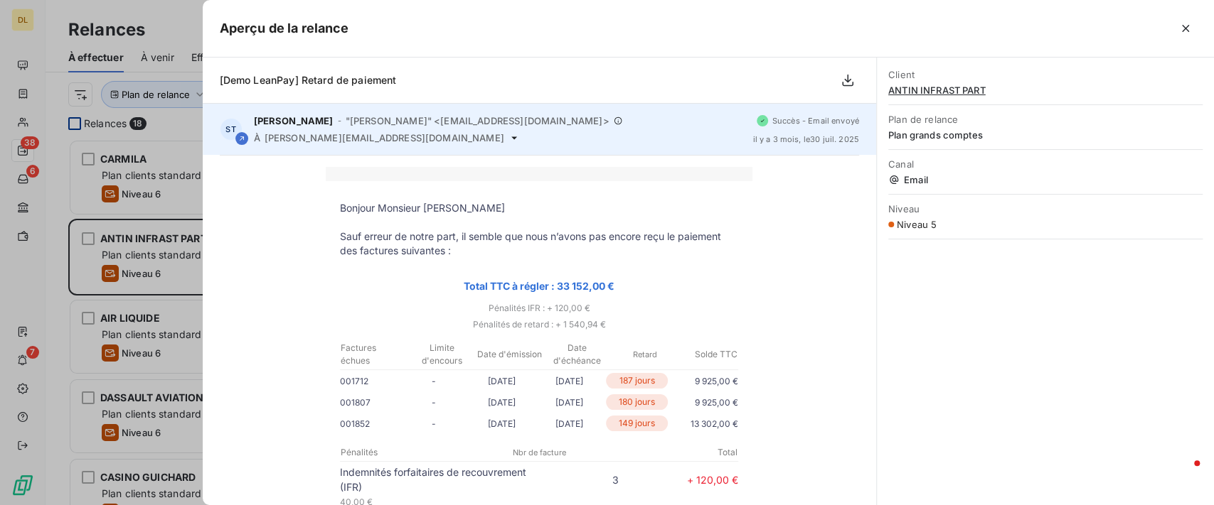
scroll to position [189, 0]
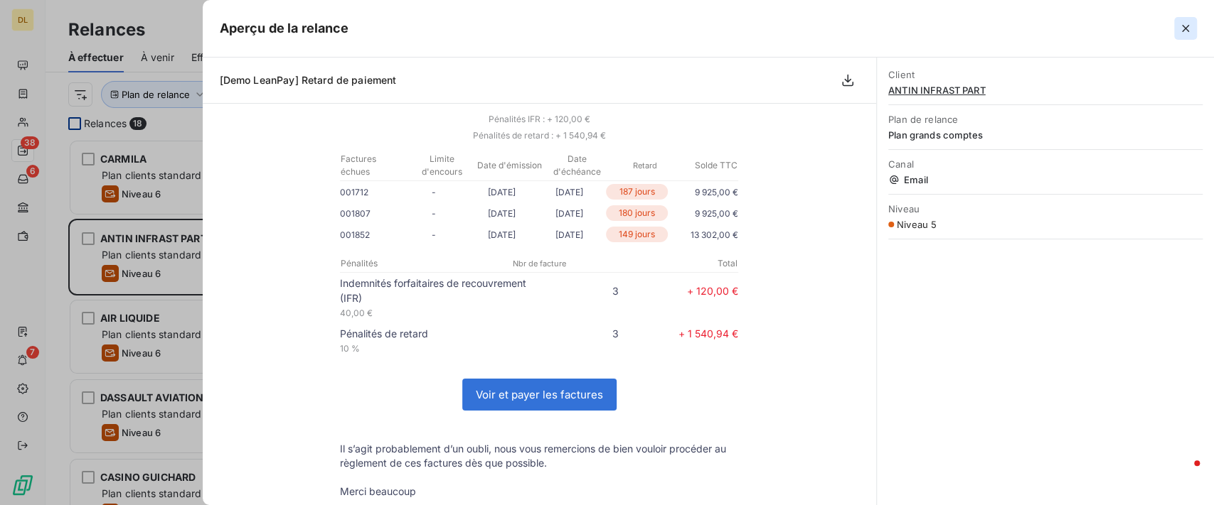
click at [1187, 38] on button "button" at bounding box center [1185, 28] width 23 height 23
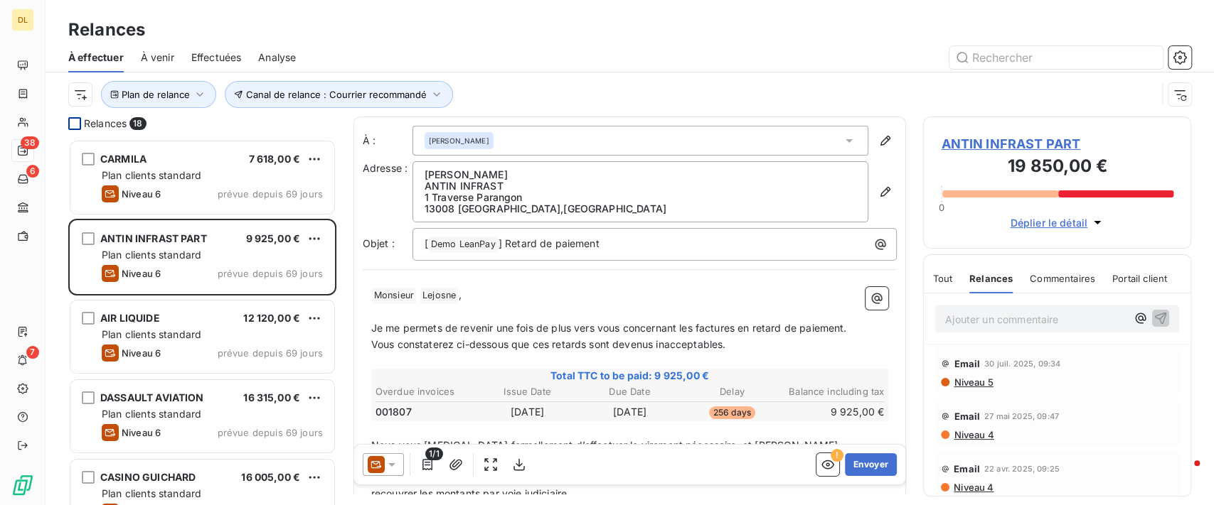
click at [1044, 279] on span "Commentaires" at bounding box center [1061, 278] width 65 height 11
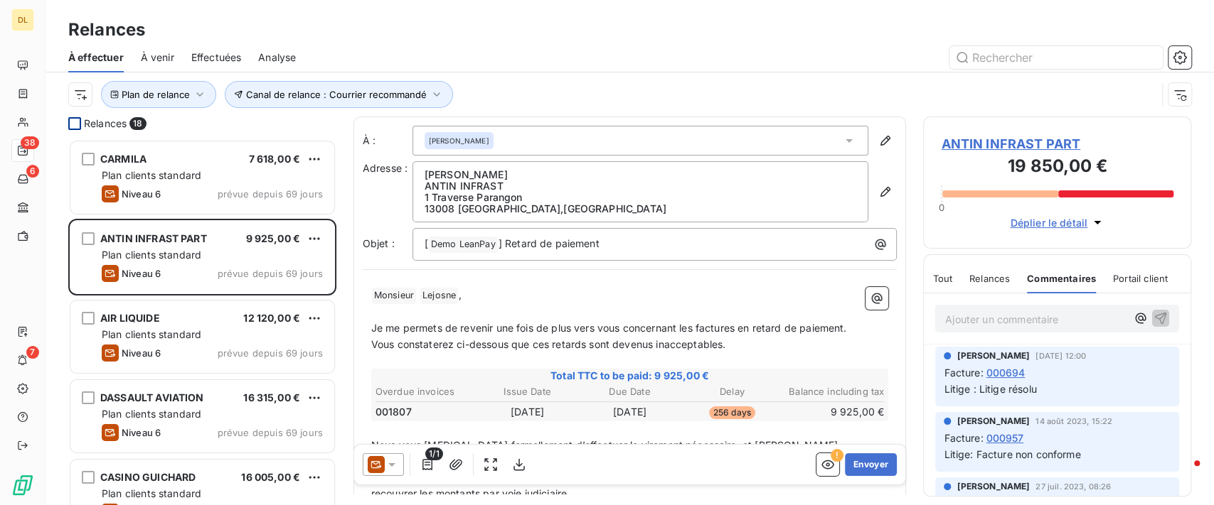
click at [999, 376] on span "000694" at bounding box center [1004, 372] width 39 height 15
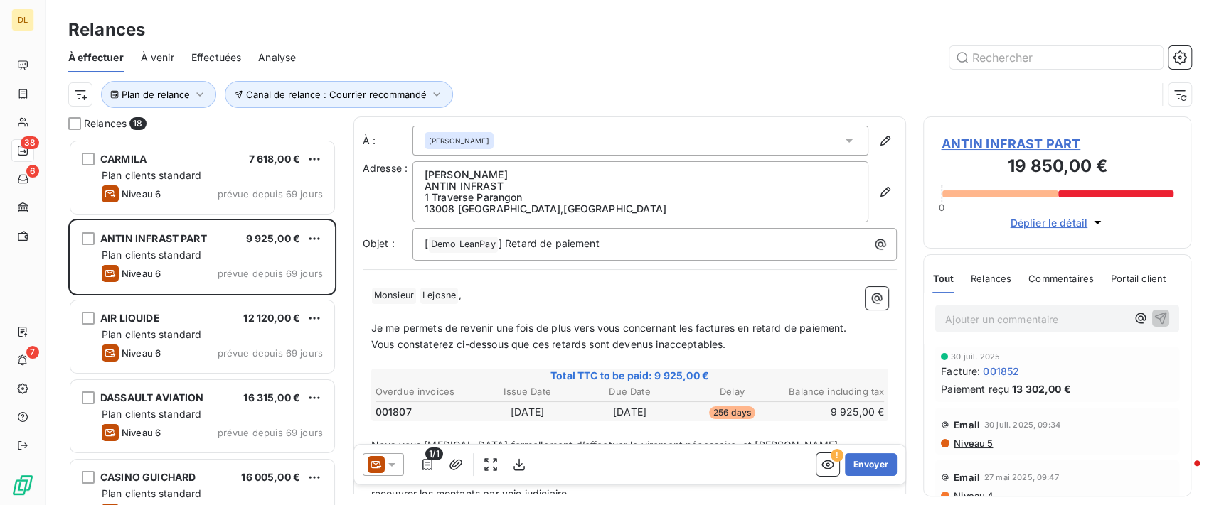
scroll to position [351, 253]
click at [1070, 277] on span "Commentaires" at bounding box center [1060, 278] width 65 height 11
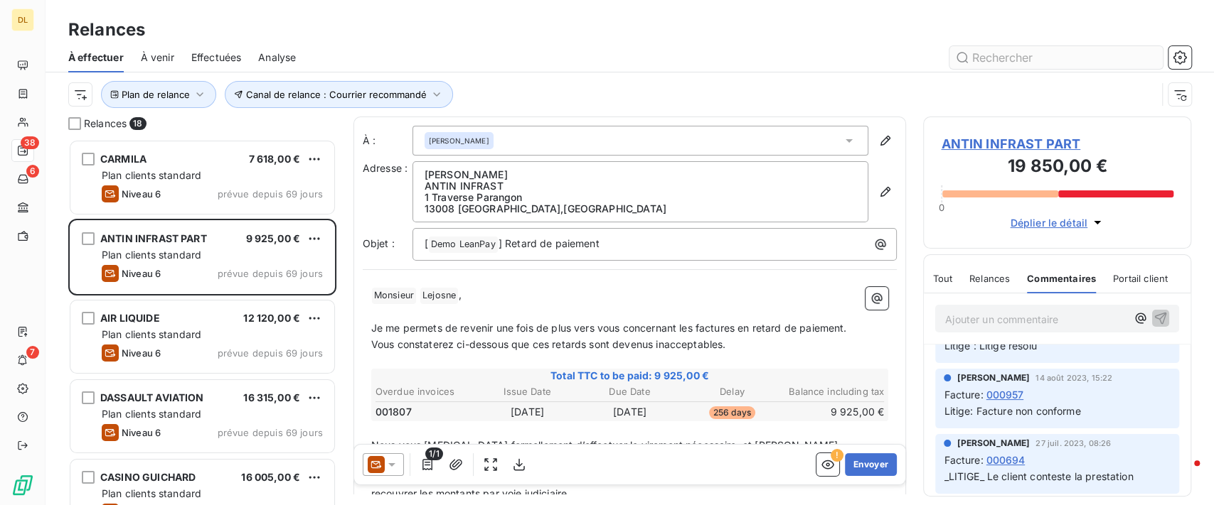
scroll to position [0, 0]
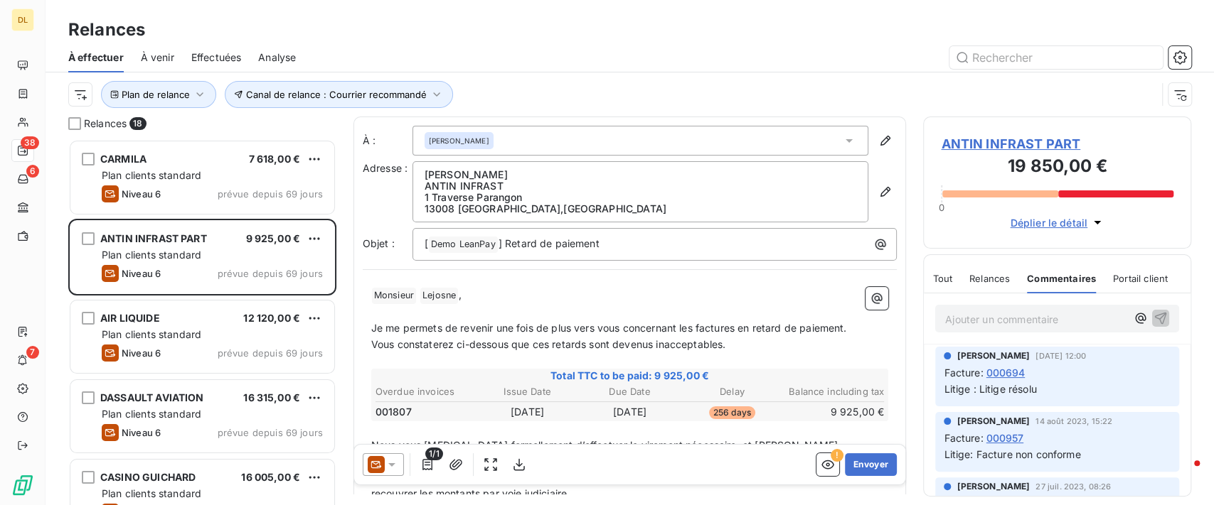
click at [965, 311] on p "Ajouter un commentaire ﻿" at bounding box center [1035, 320] width 181 height 18
click at [1142, 280] on span "Portail client" at bounding box center [1140, 278] width 55 height 11
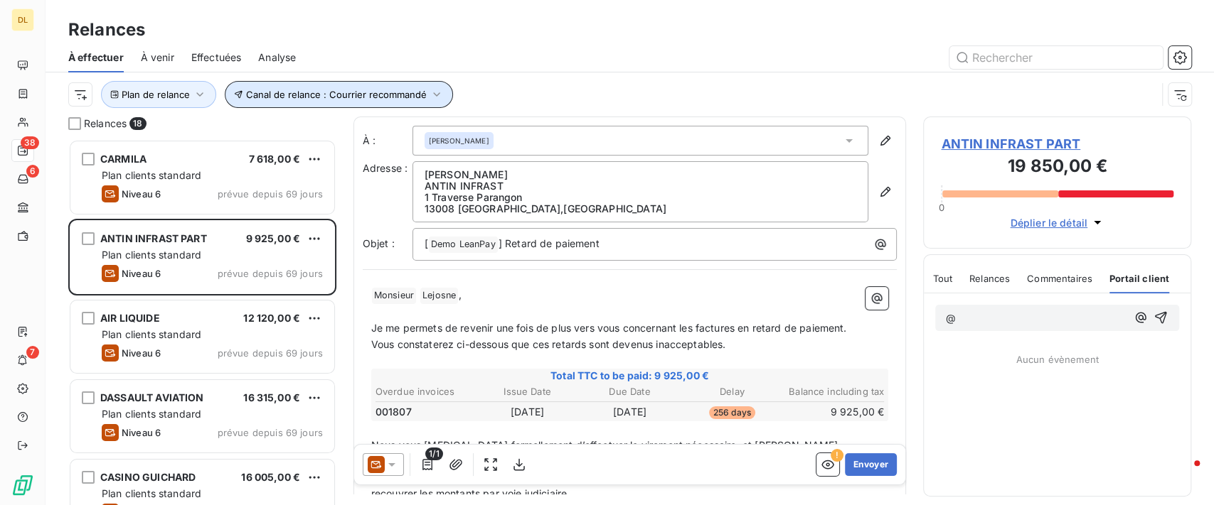
drag, startPoint x: 365, startPoint y: 87, endPoint x: 378, endPoint y: 92, distance: 13.1
click at [367, 87] on button "Canal de relance : Courrier recommandé" at bounding box center [339, 94] width 228 height 27
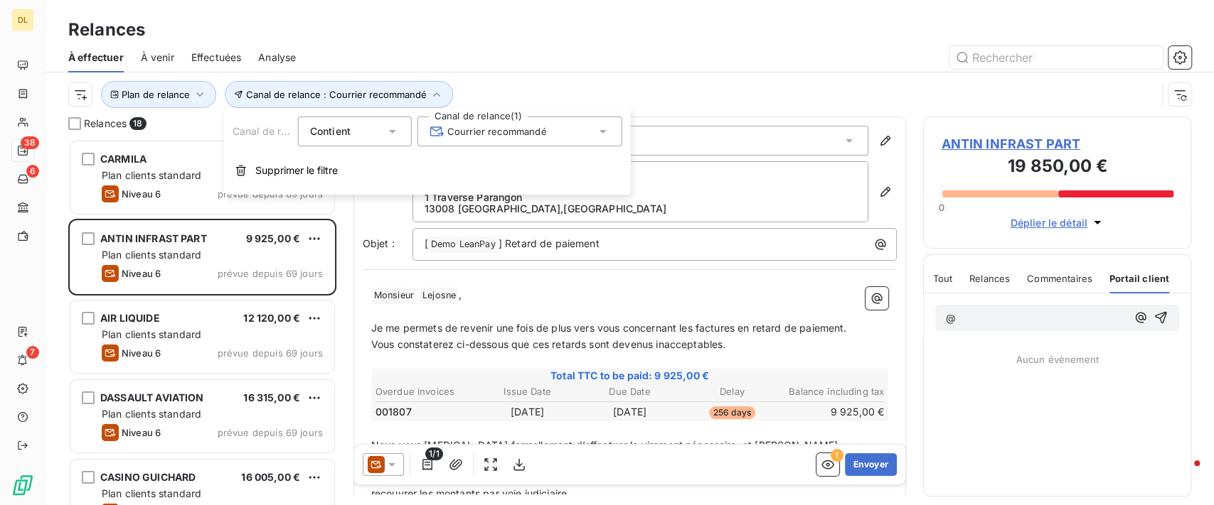
click at [451, 129] on span "Courrier recommandé" at bounding box center [487, 131] width 117 height 14
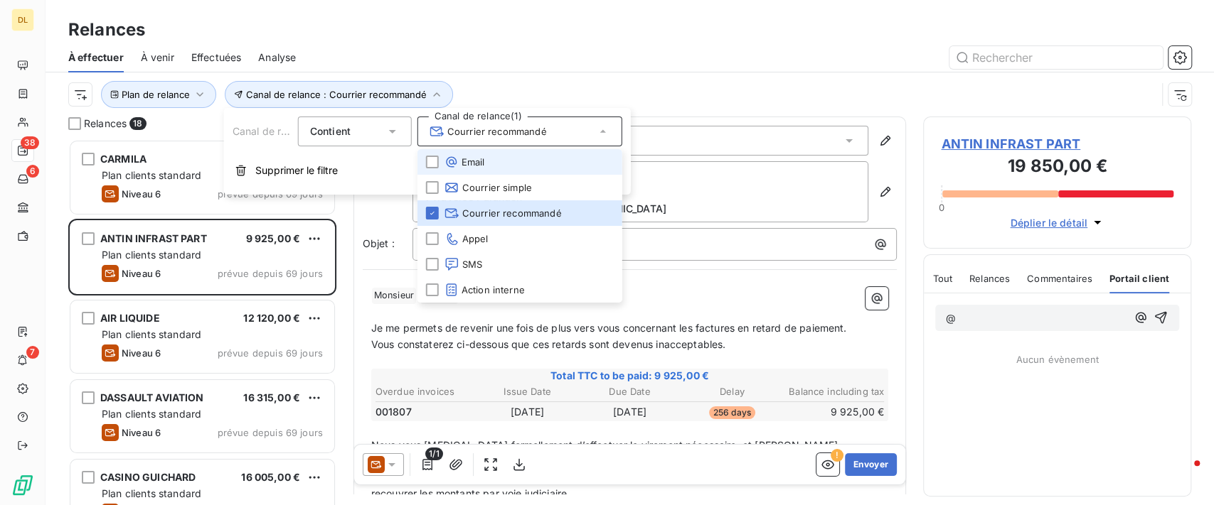
click at [459, 161] on span "Email" at bounding box center [464, 162] width 41 height 14
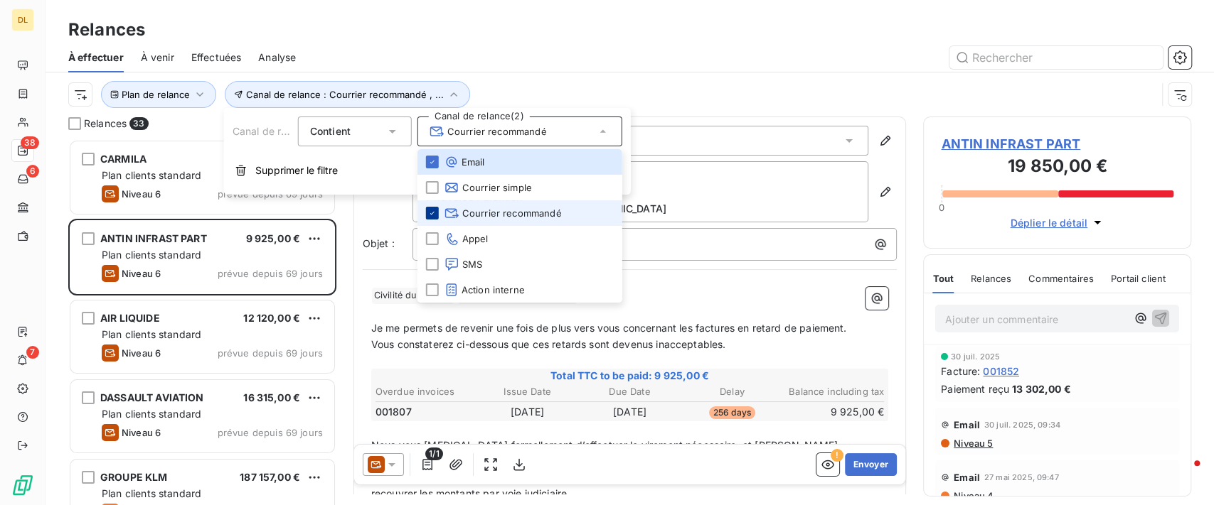
click at [434, 216] on icon at bounding box center [432, 213] width 9 height 9
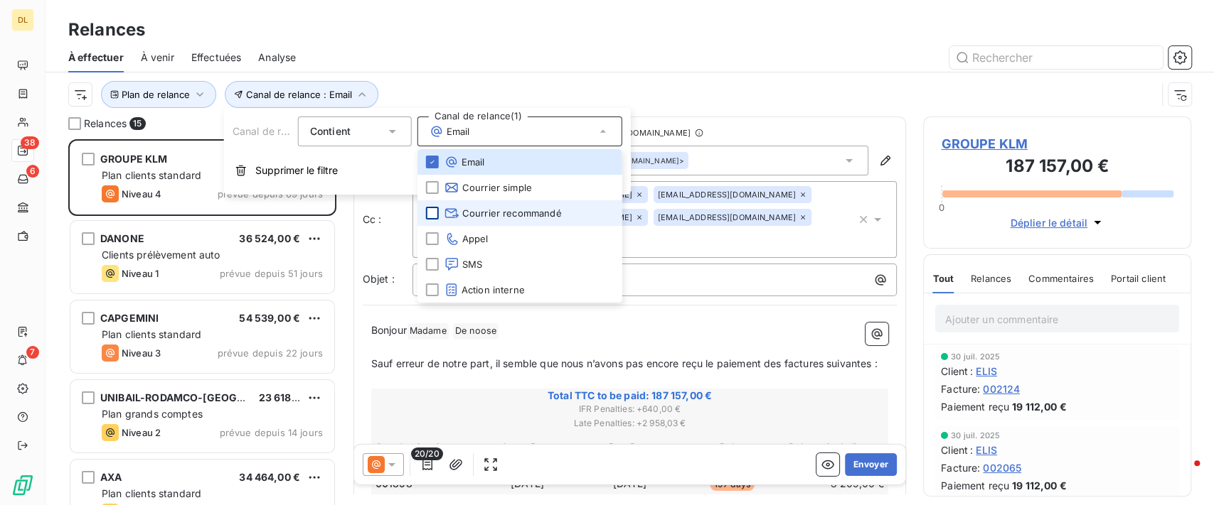
scroll to position [351, 253]
click at [725, 97] on div "Plan de relance Canal de relance : Email" at bounding box center [612, 94] width 1088 height 27
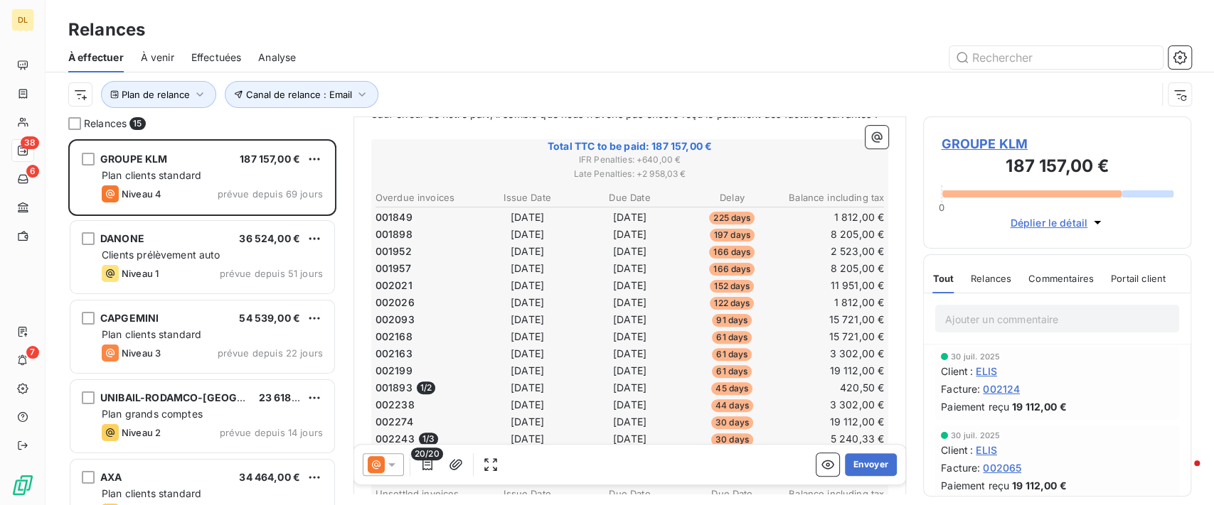
scroll to position [333, 0]
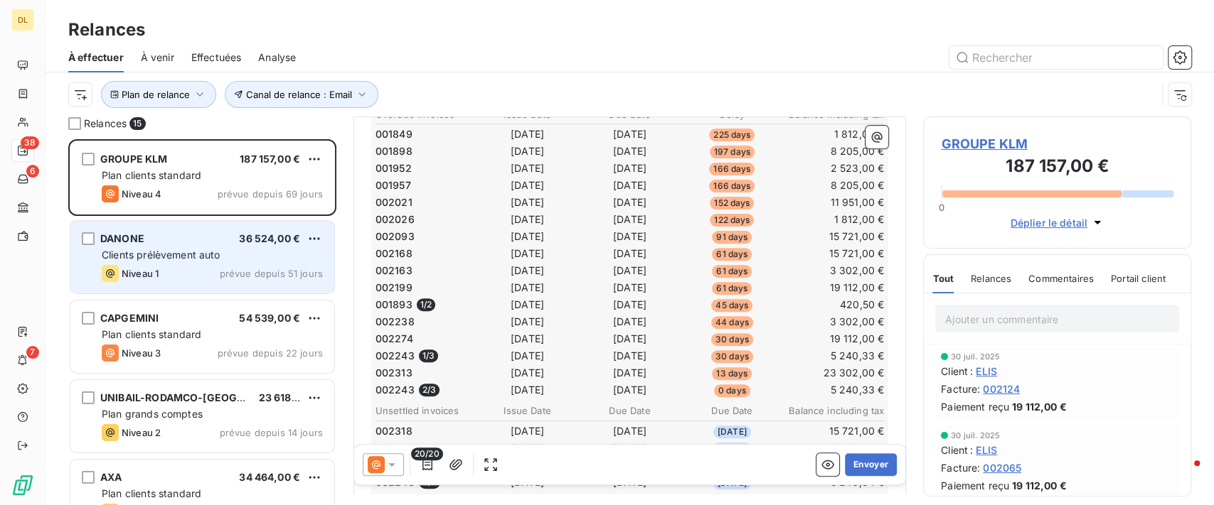
click at [205, 276] on div "Niveau 1 prévue depuis 51 jours" at bounding box center [212, 273] width 221 height 17
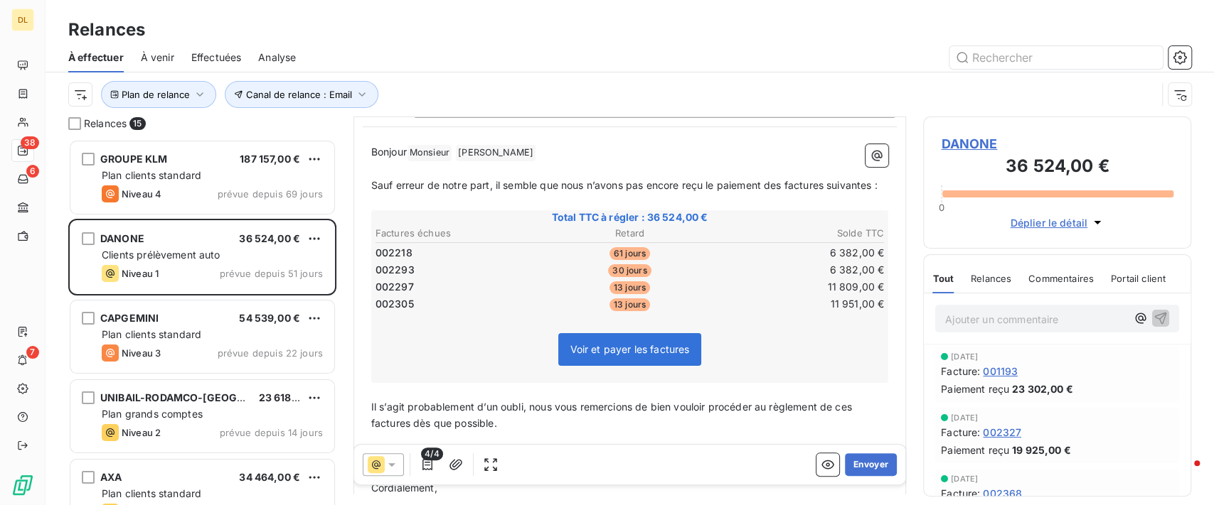
scroll to position [137, 0]
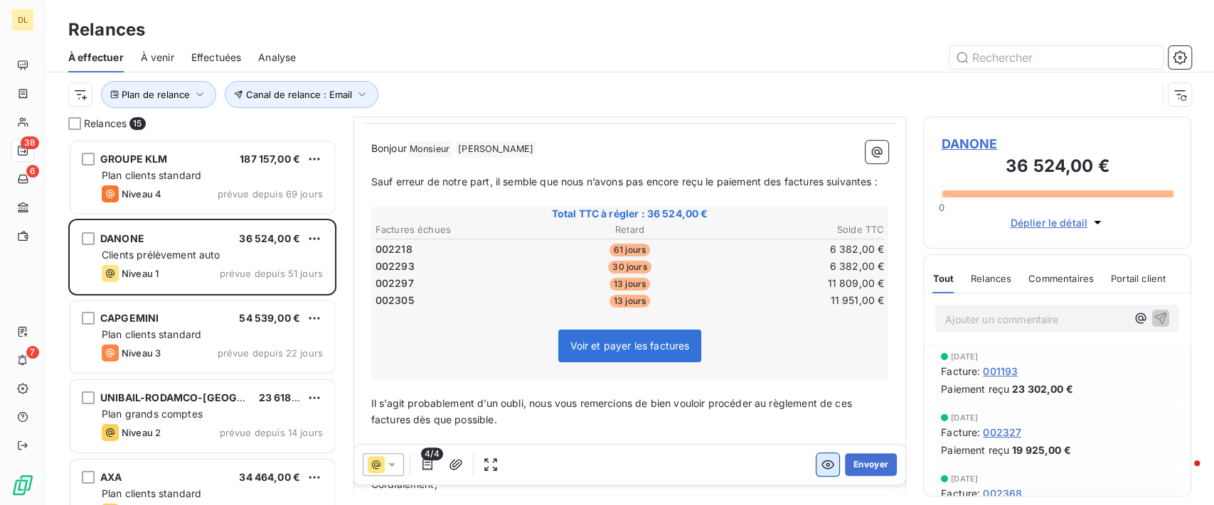
click at [820, 465] on icon "button" at bounding box center [827, 465] width 14 height 14
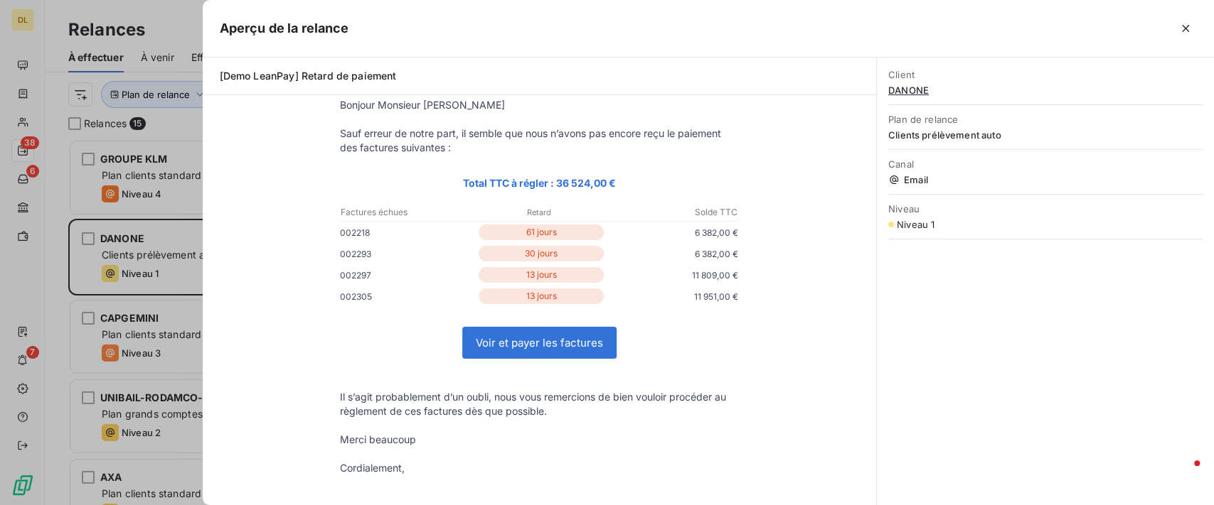
scroll to position [351, 253]
click at [1180, 30] on icon "button" at bounding box center [1185, 28] width 14 height 14
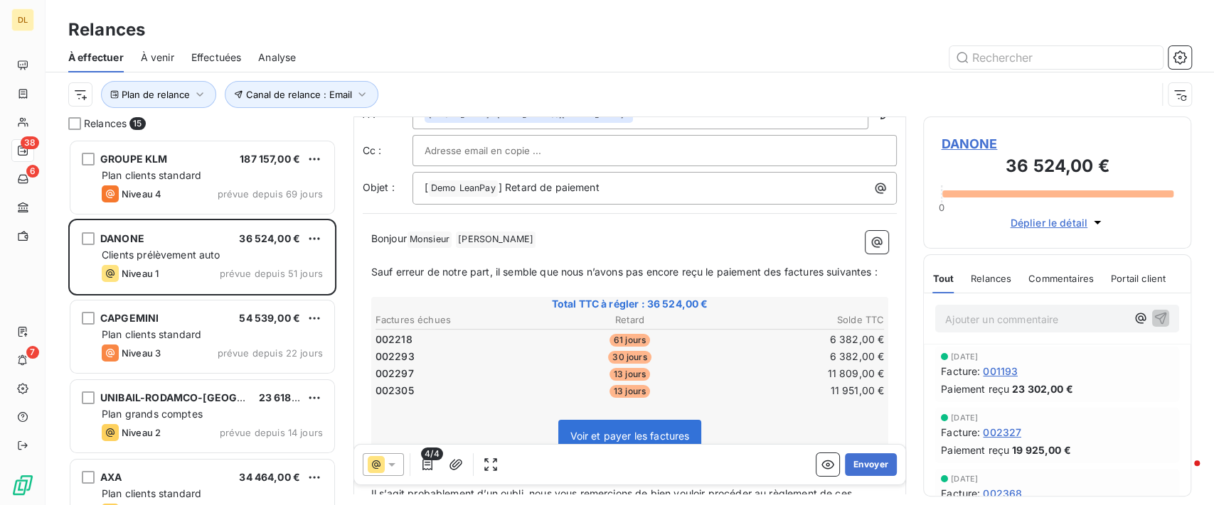
scroll to position [0, 0]
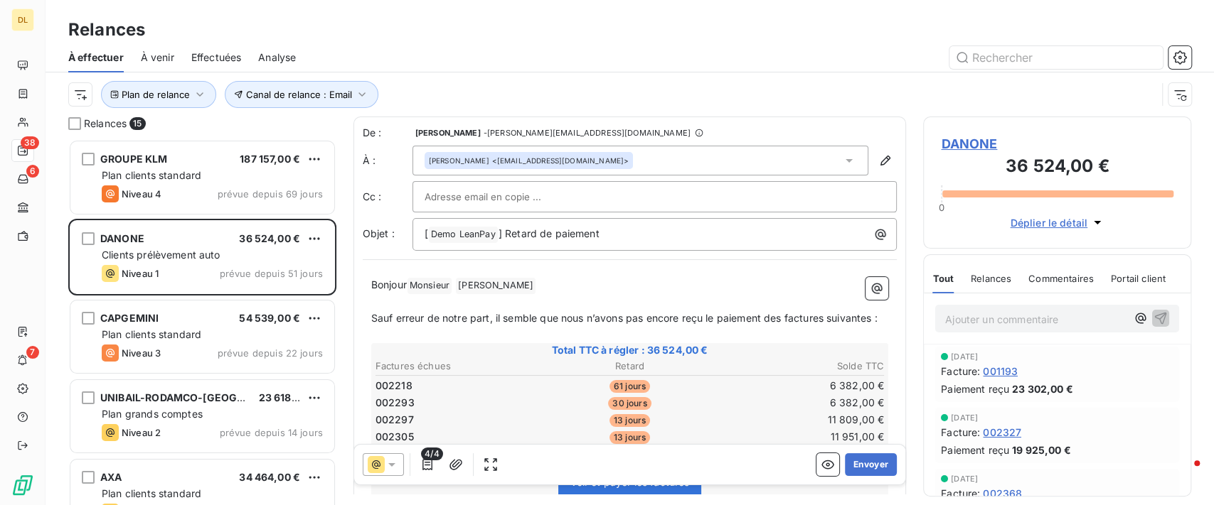
click at [154, 55] on span "À venir" at bounding box center [157, 57] width 33 height 14
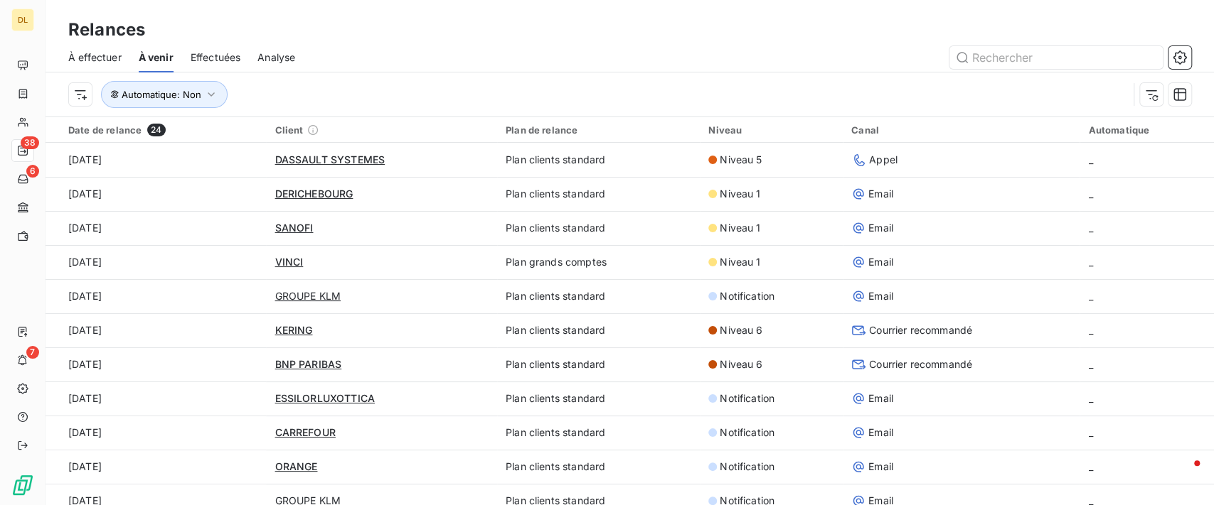
click at [223, 61] on span "Effectuées" at bounding box center [216, 57] width 50 height 14
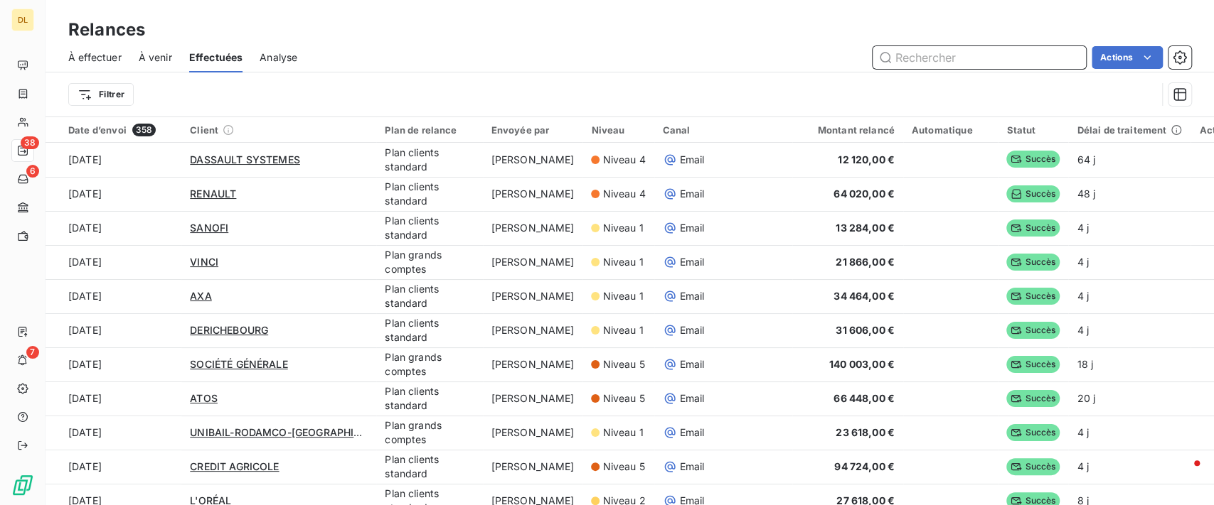
click at [286, 51] on span "Analyse" at bounding box center [278, 57] width 38 height 14
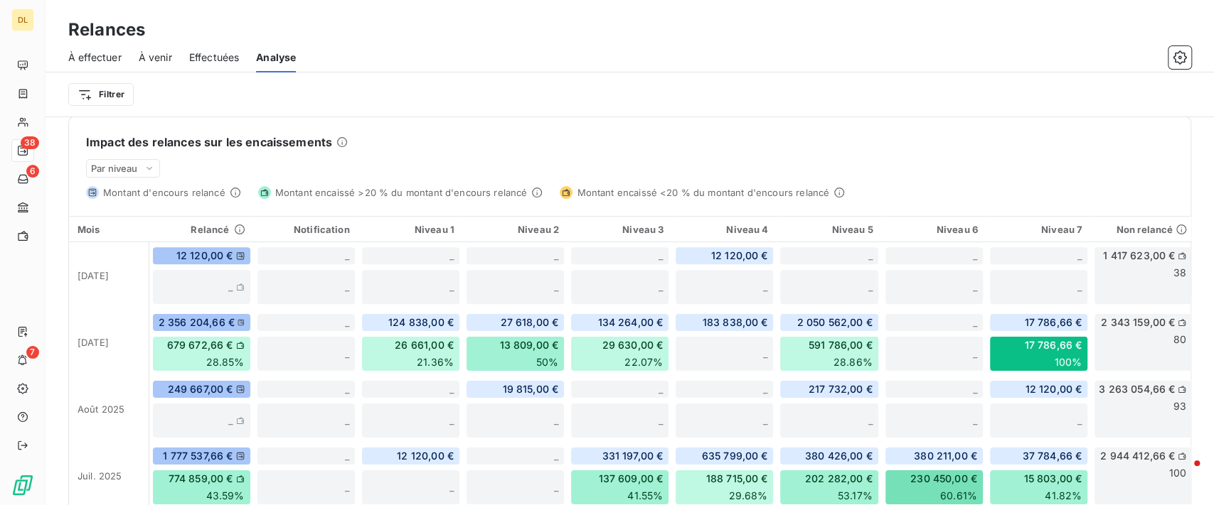
scroll to position [353, 0]
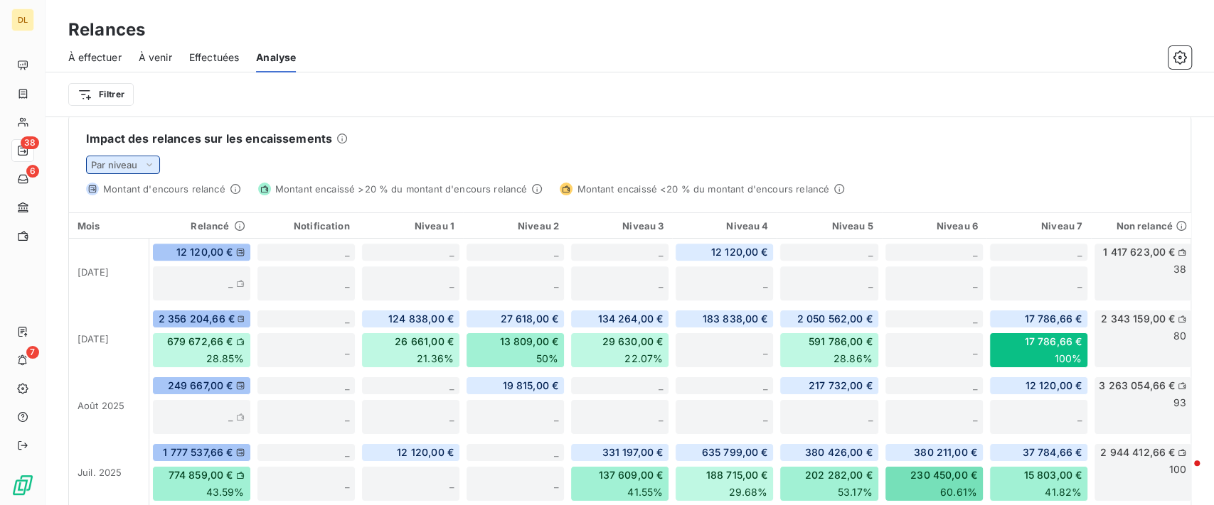
click at [126, 162] on span "Par niveau" at bounding box center [114, 164] width 47 height 11
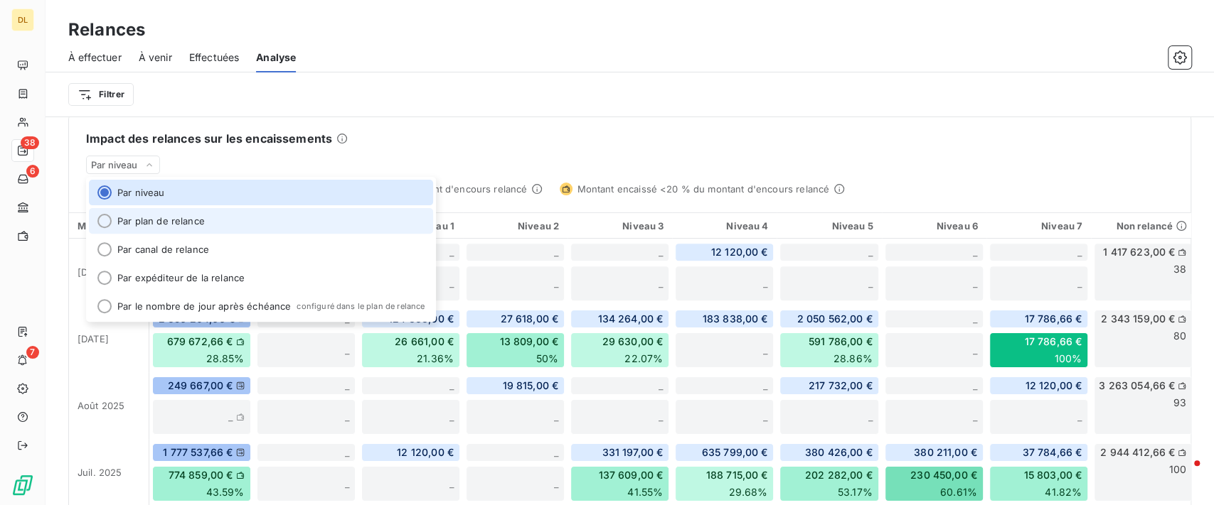
click at [194, 225] on li "Par plan de relance" at bounding box center [261, 221] width 344 height 26
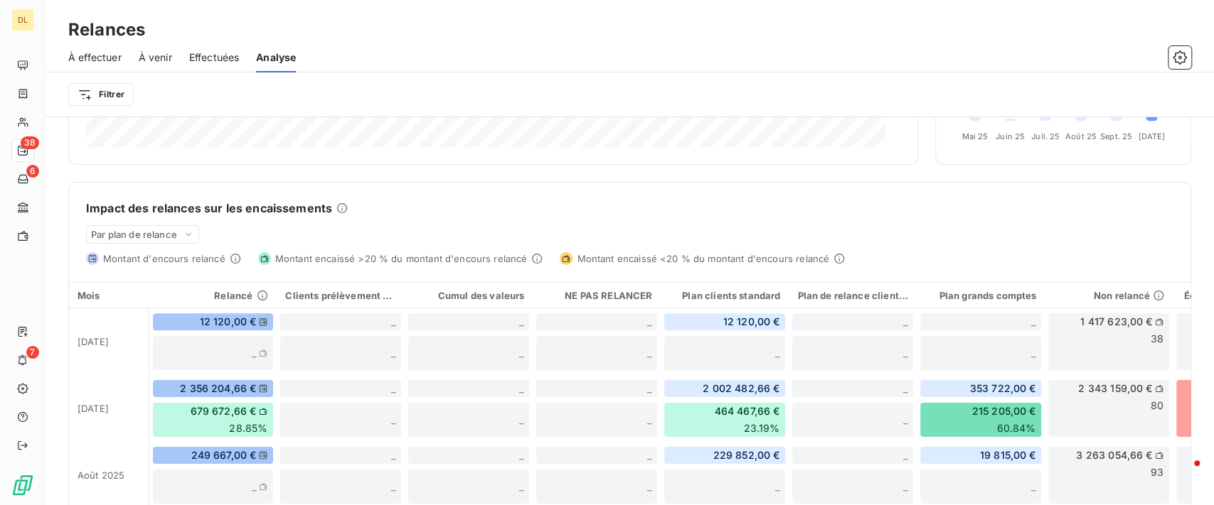
scroll to position [230, 0]
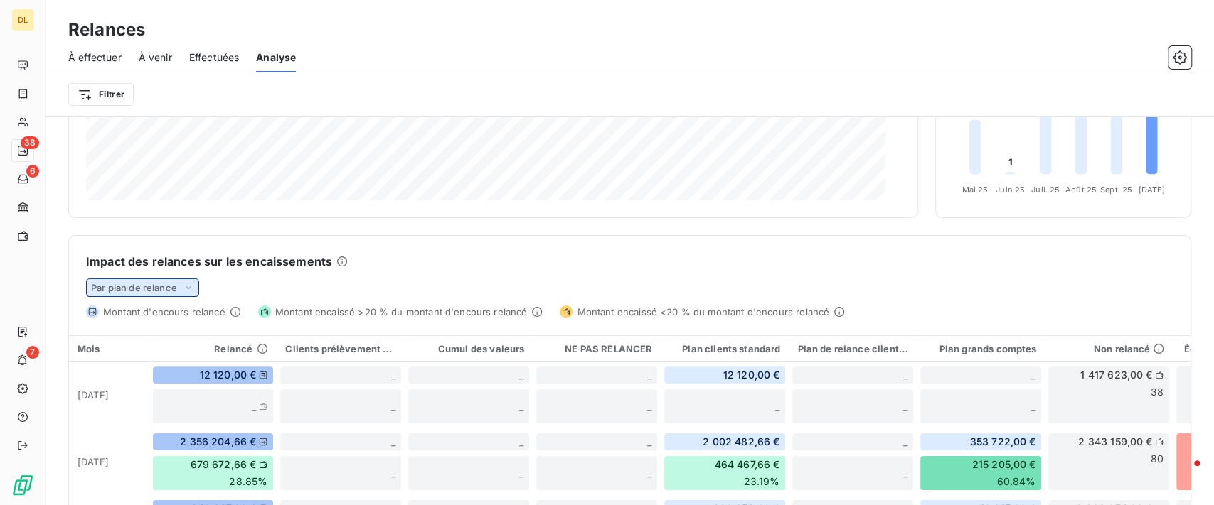
click at [189, 287] on icon at bounding box center [188, 288] width 11 height 14
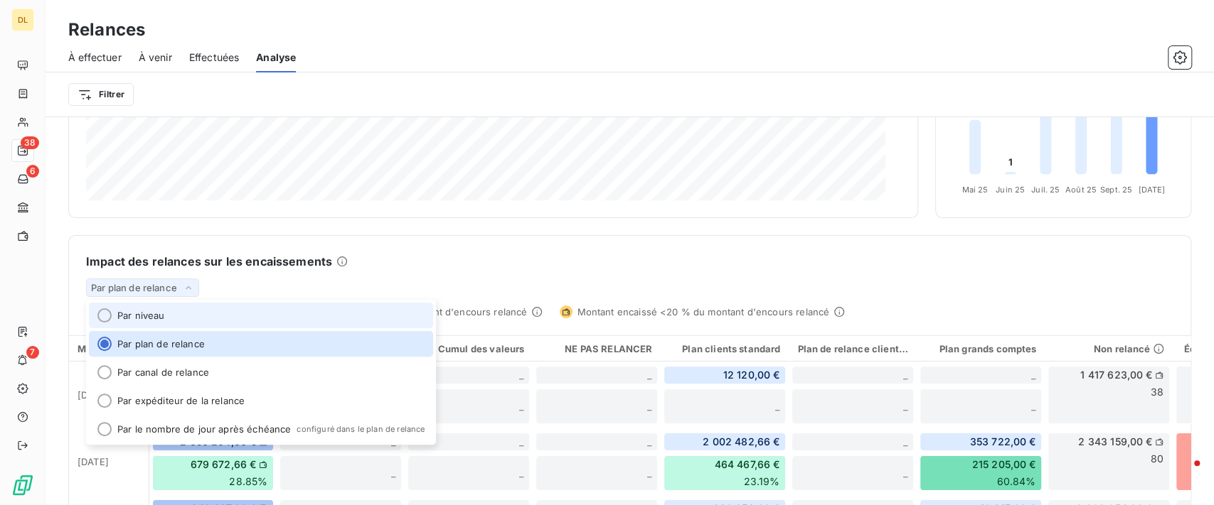
click at [185, 311] on li "Par niveau" at bounding box center [261, 316] width 344 height 26
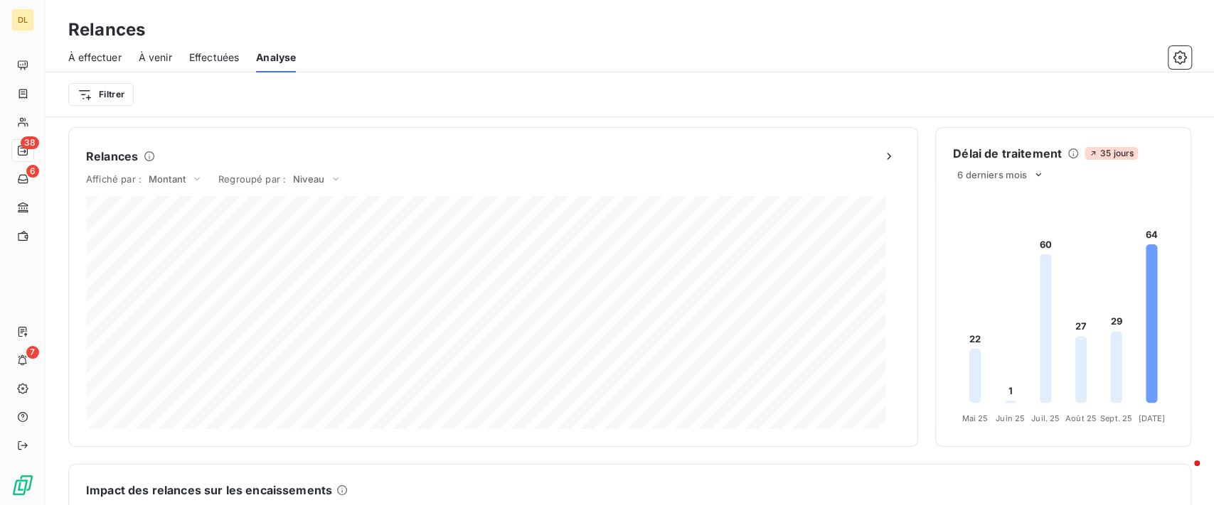
scroll to position [0, 0]
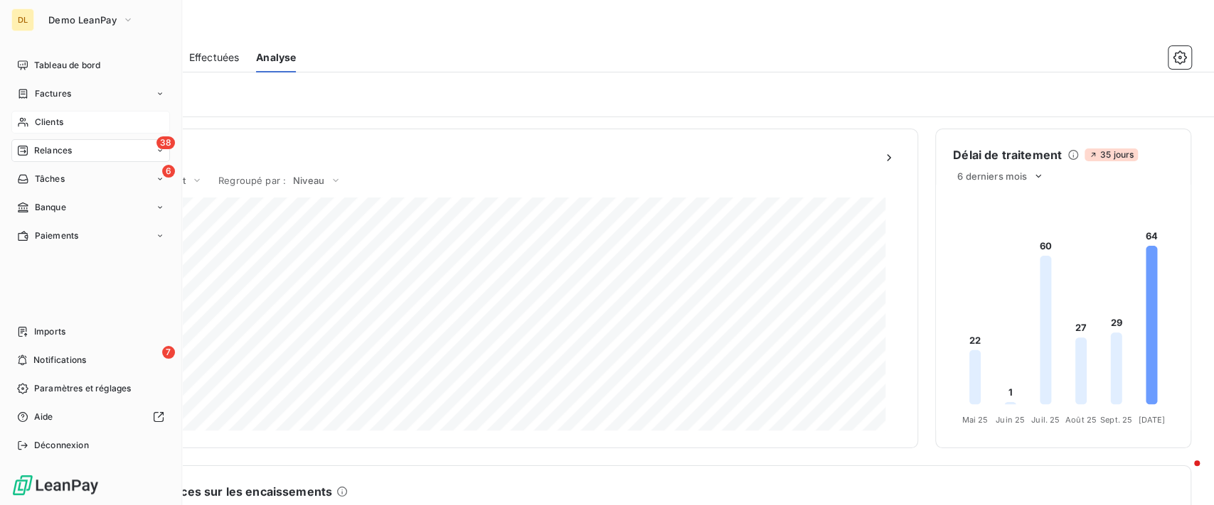
click at [35, 119] on span "Clients" at bounding box center [49, 122] width 28 height 13
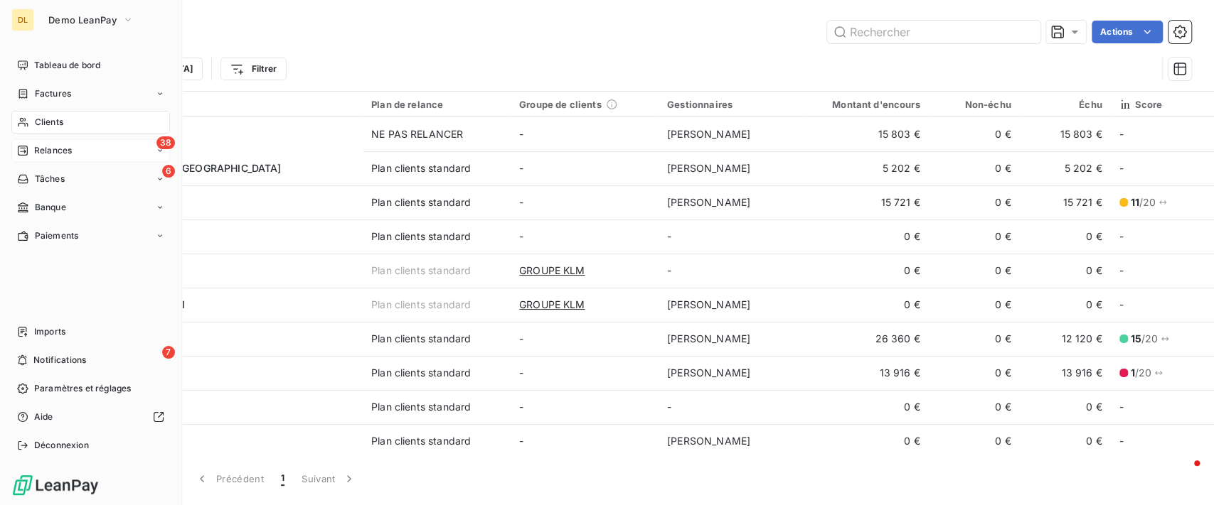
click at [87, 151] on div "38 Relances" at bounding box center [90, 150] width 159 height 23
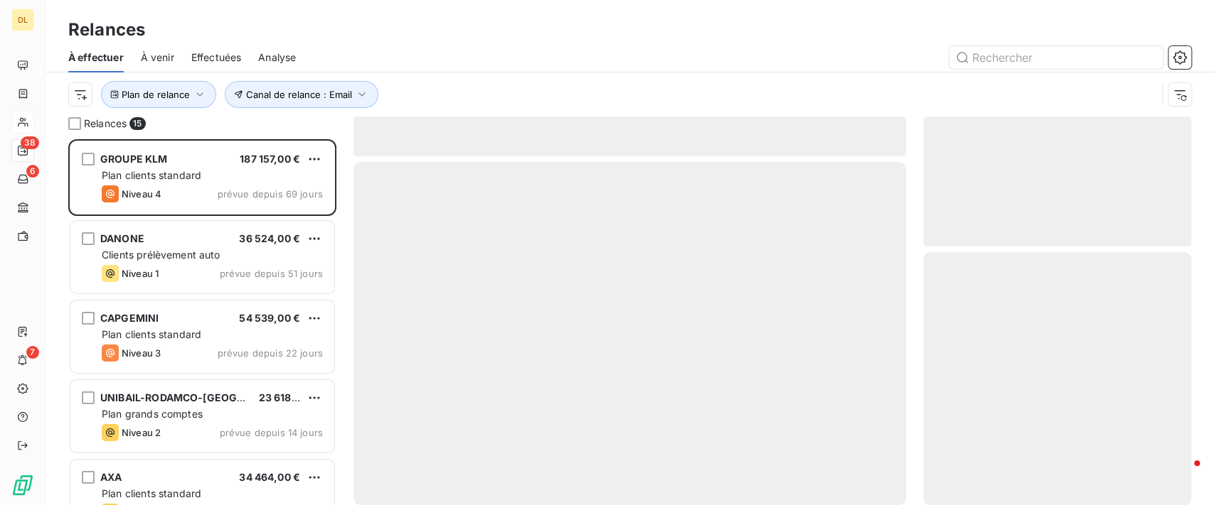
scroll to position [351, 253]
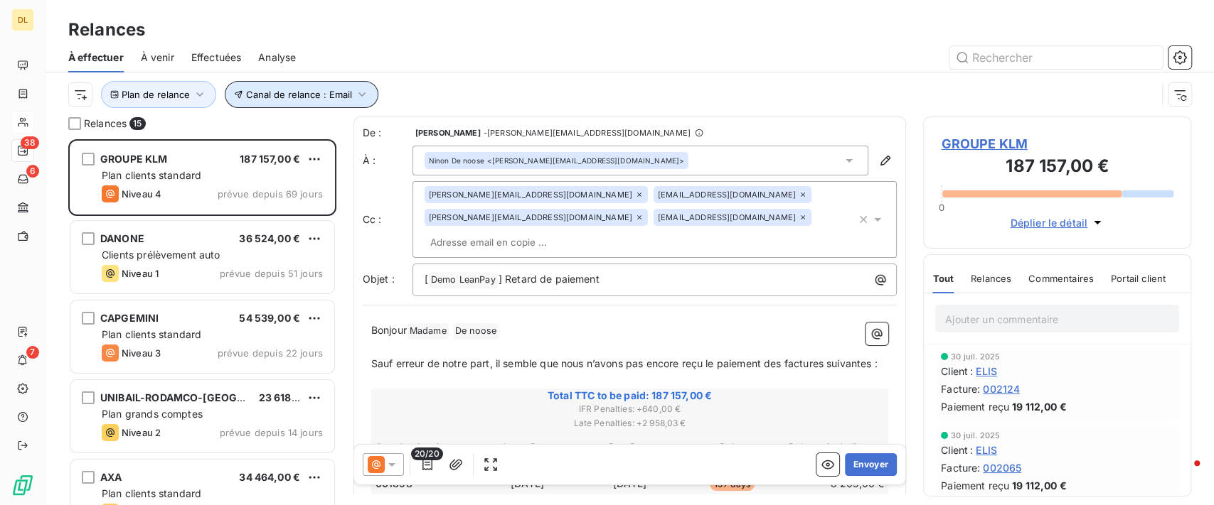
click at [317, 95] on span "Canal de relance : Email" at bounding box center [299, 94] width 106 height 11
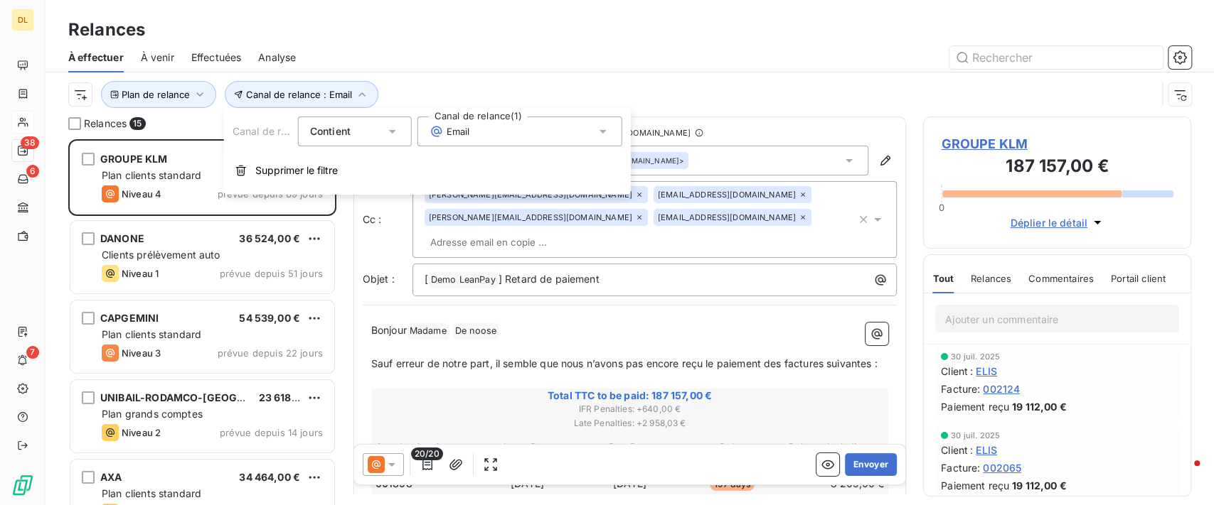
click at [507, 131] on div "Email" at bounding box center [519, 132] width 205 height 30
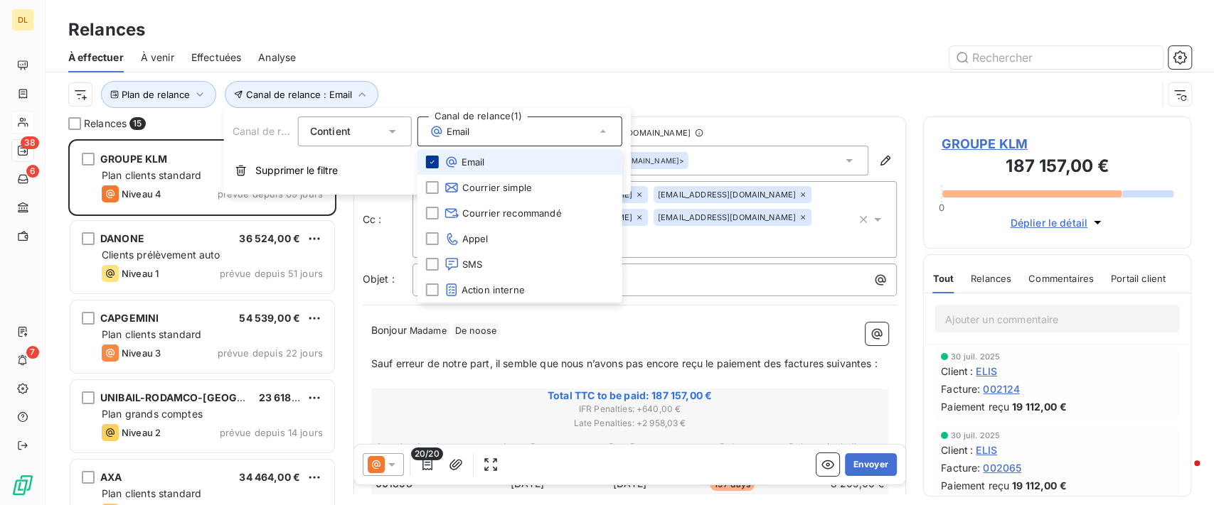
click at [431, 164] on icon at bounding box center [432, 162] width 9 height 9
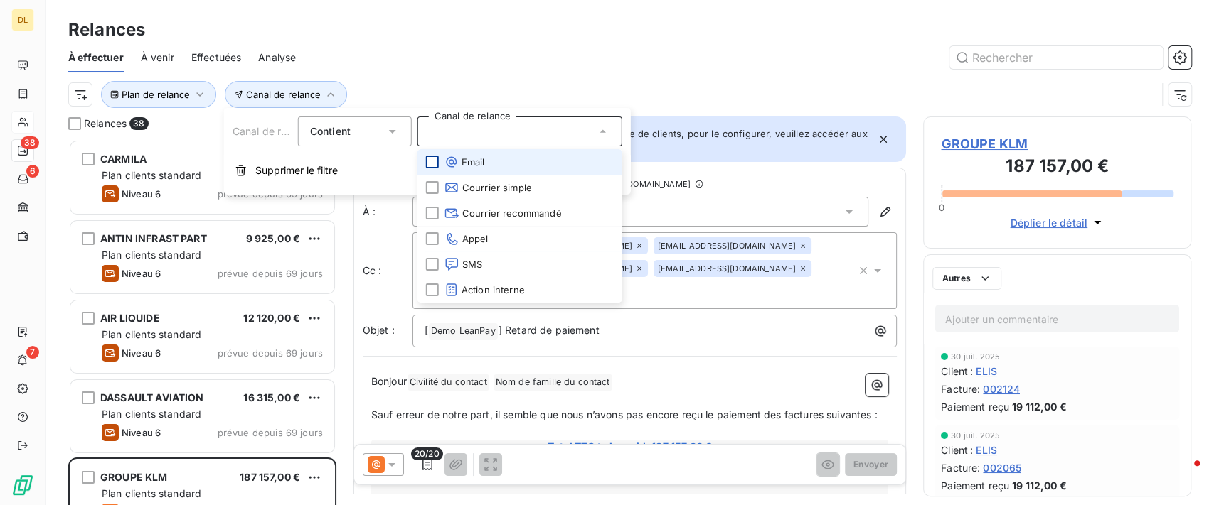
click at [585, 59] on div at bounding box center [752, 57] width 878 height 23
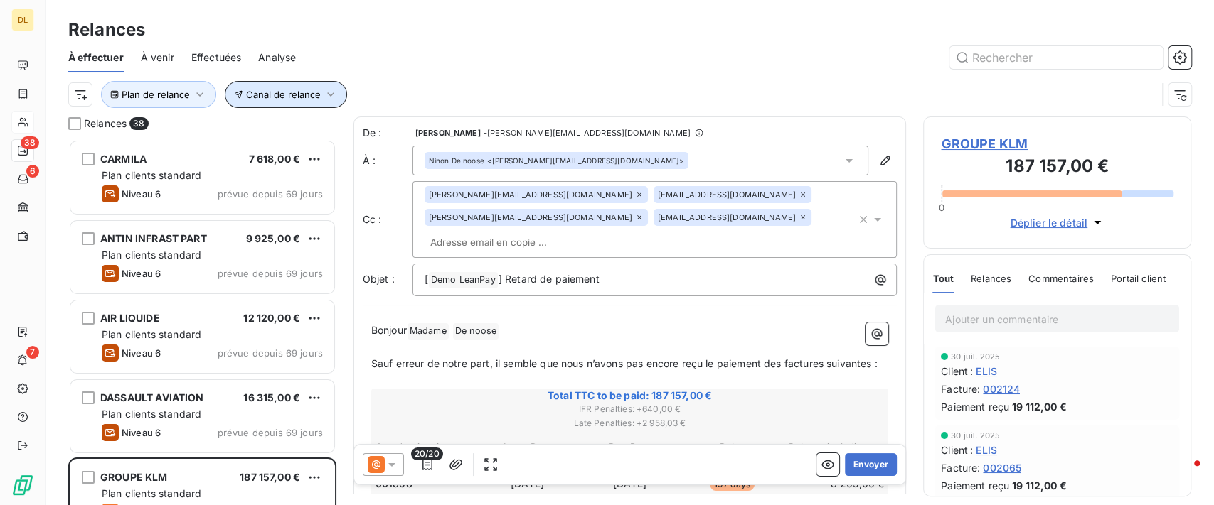
click at [282, 89] on span "Canal de relance" at bounding box center [283, 94] width 75 height 11
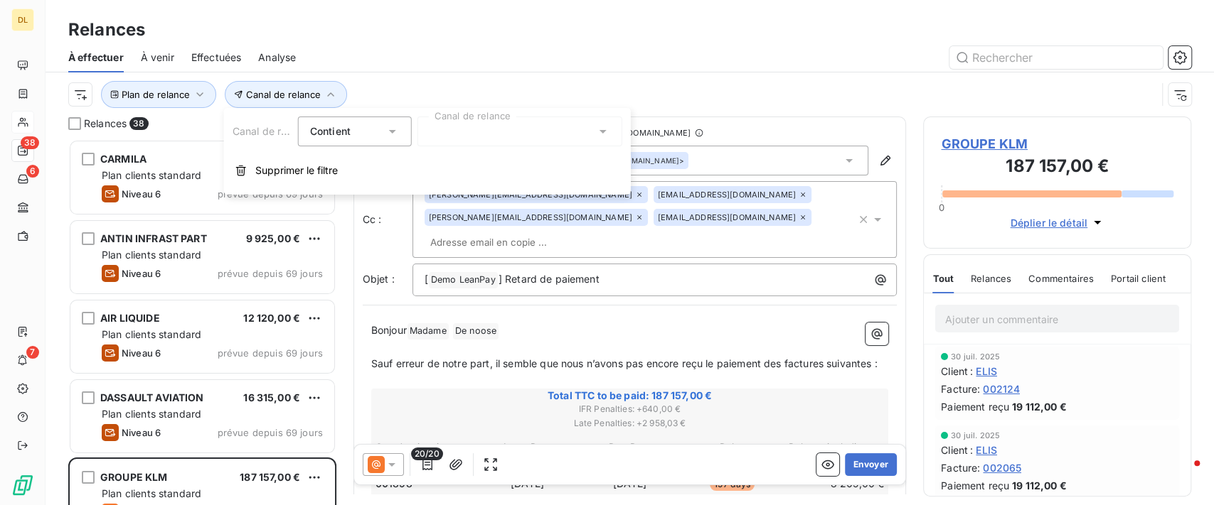
click at [449, 134] on div at bounding box center [519, 132] width 205 height 30
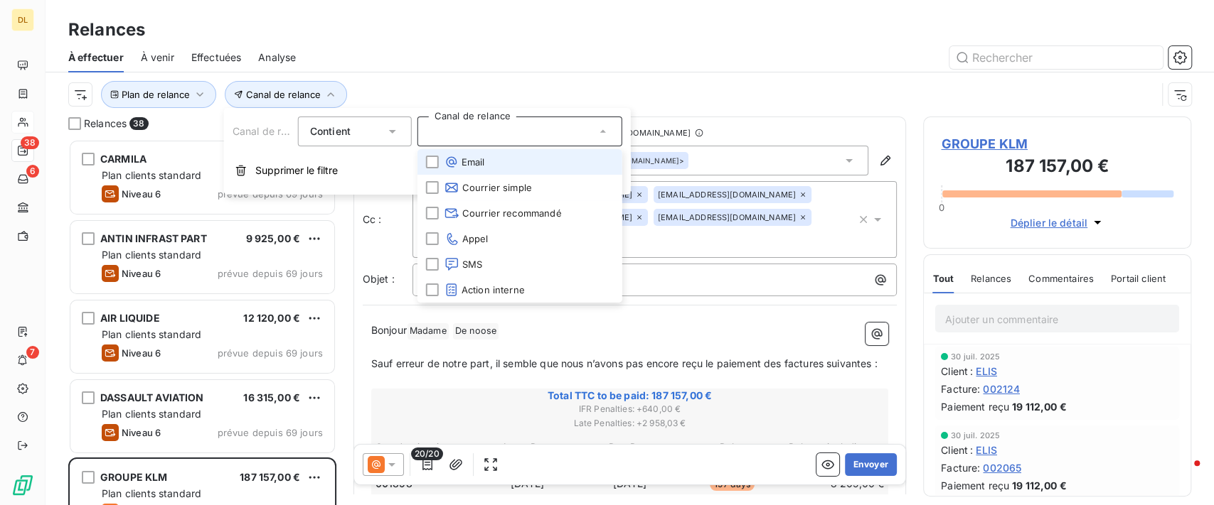
click at [464, 168] on span "Email" at bounding box center [464, 162] width 41 height 14
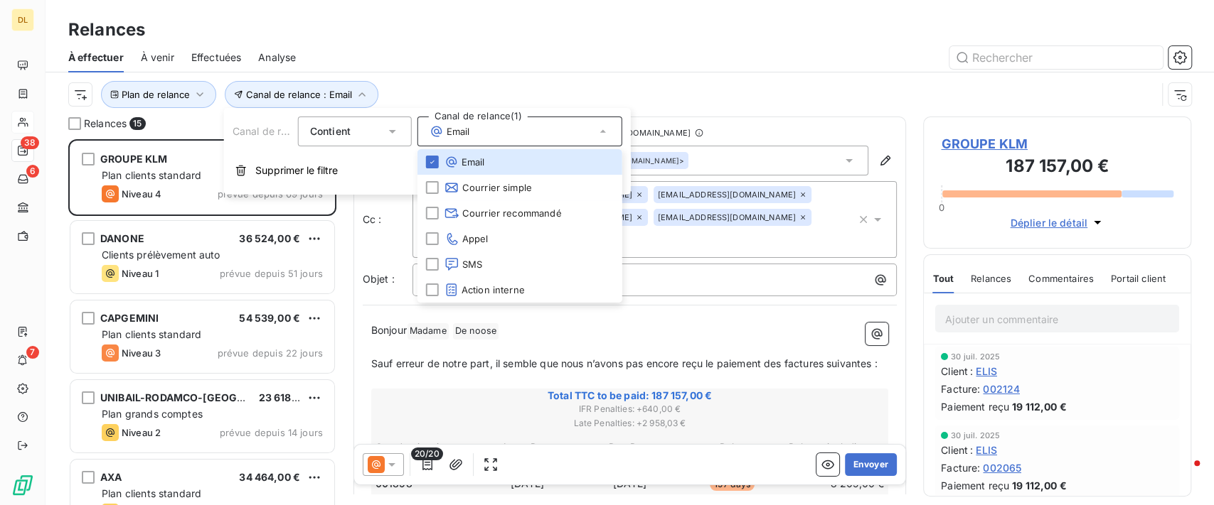
click at [734, 101] on div "Plan de relance Canal de relance : Email" at bounding box center [612, 94] width 1088 height 27
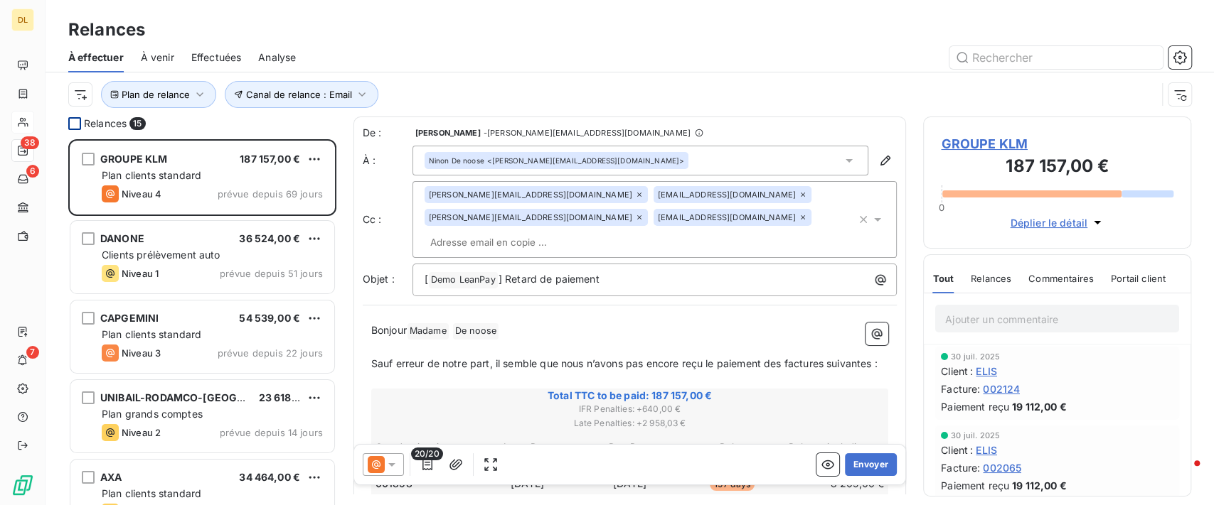
click at [74, 123] on div at bounding box center [74, 123] width 13 height 13
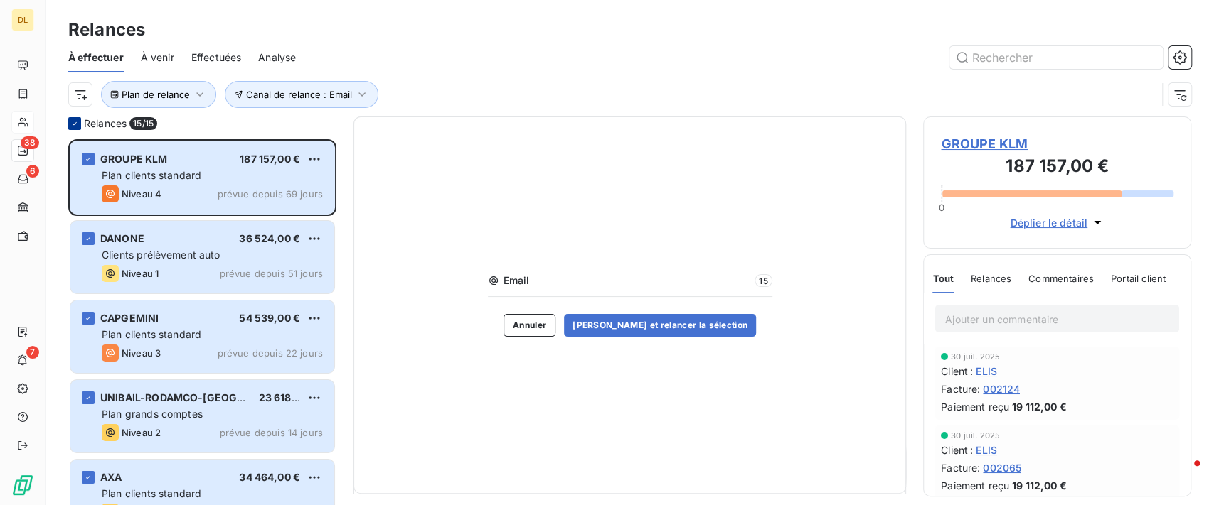
click at [73, 119] on icon at bounding box center [74, 123] width 9 height 9
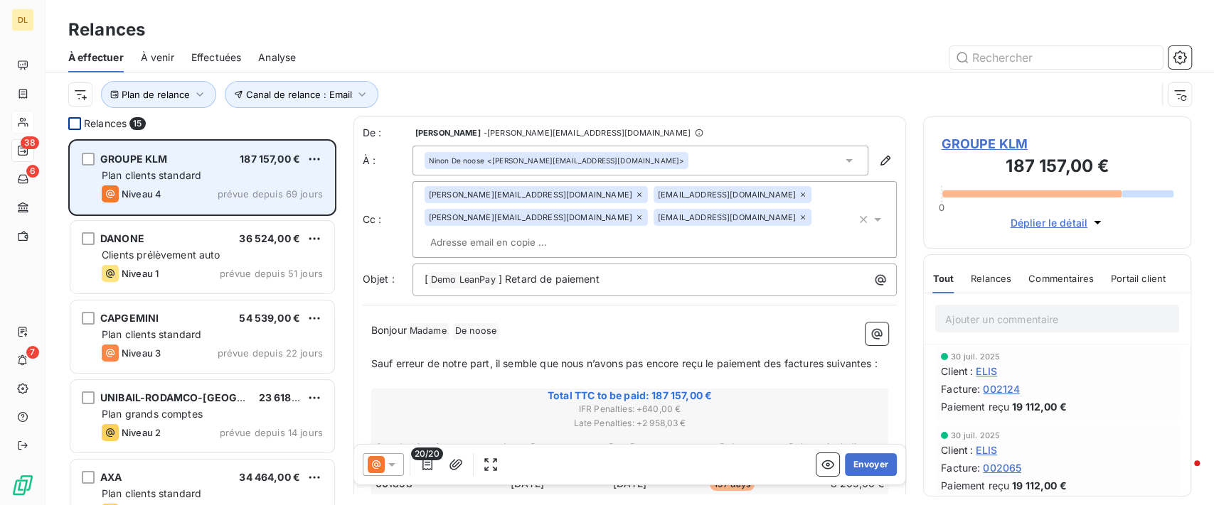
click at [198, 188] on div "Niveau 4 prévue depuis 69 jours" at bounding box center [212, 194] width 221 height 17
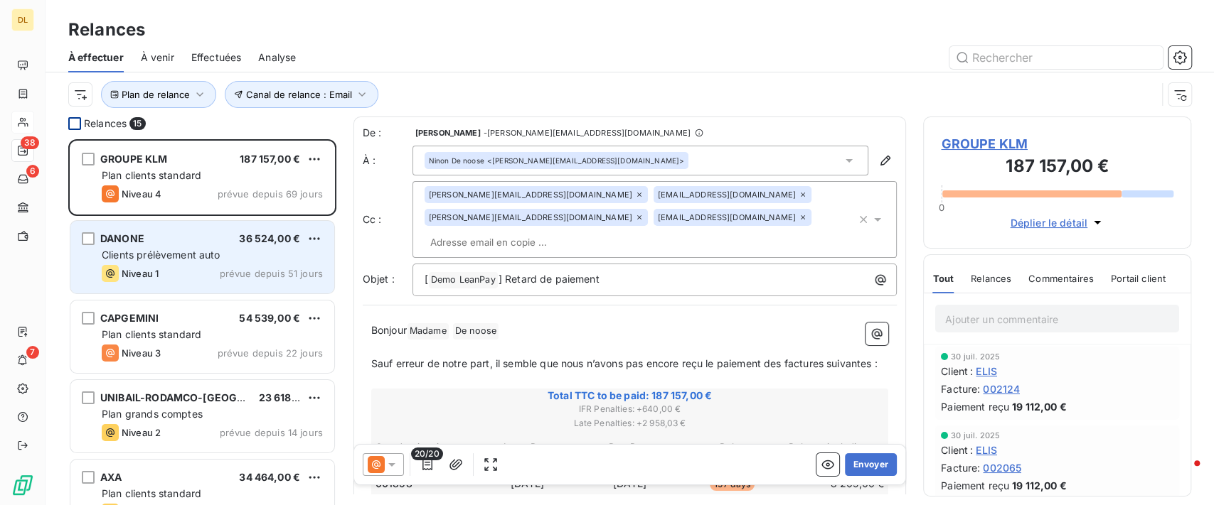
click at [199, 262] on div "DANONE 36 524,00 € Clients prélèvement auto Niveau 1 prévue depuis 51 jours" at bounding box center [202, 257] width 264 height 73
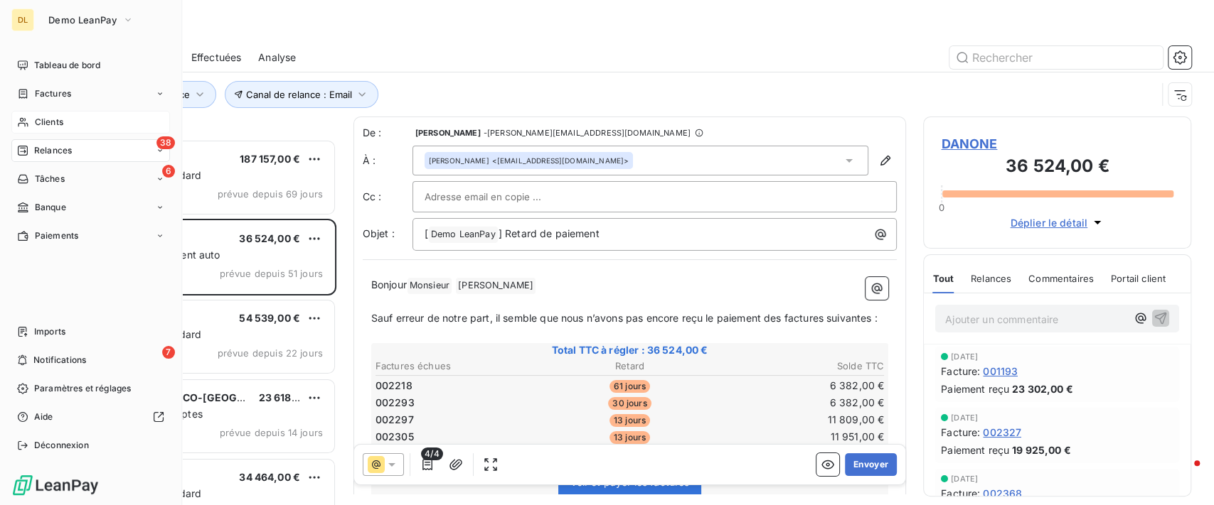
click at [53, 131] on div "Clients" at bounding box center [90, 122] width 159 height 23
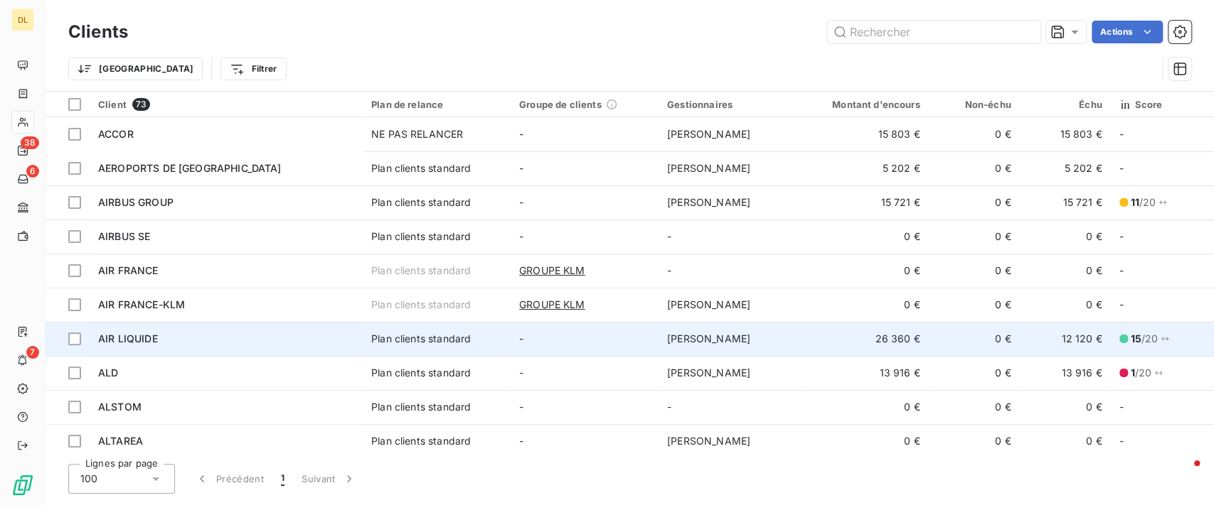
click at [446, 329] on td "Plan clients standard" at bounding box center [437, 339] width 148 height 34
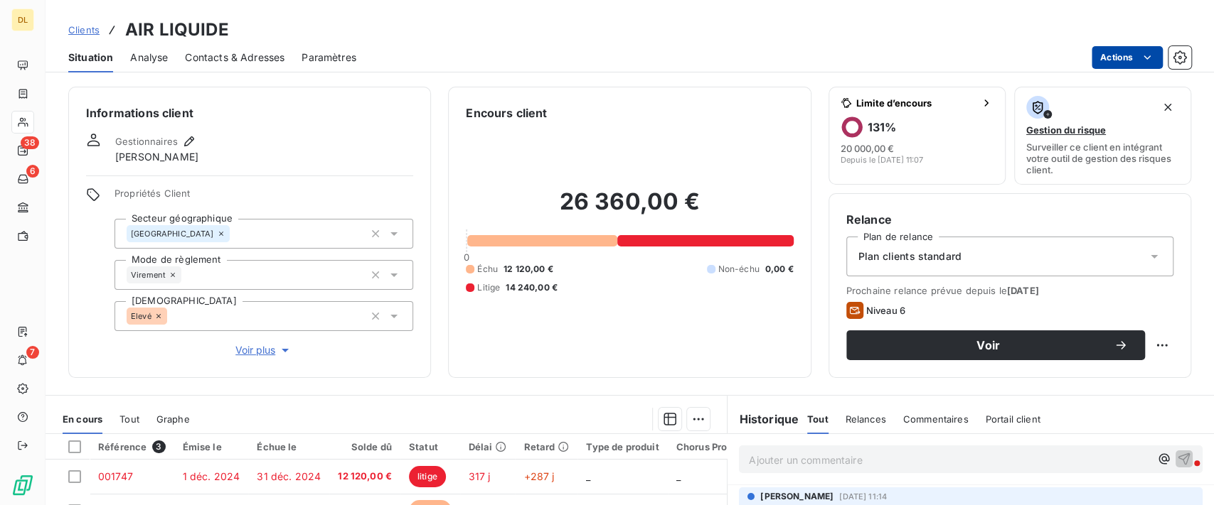
click at [1125, 53] on html "DL 38 6 7 Clients AIR LIQUIDE Situation Analyse Contacts & Adresses Paramètres …" at bounding box center [607, 252] width 1214 height 505
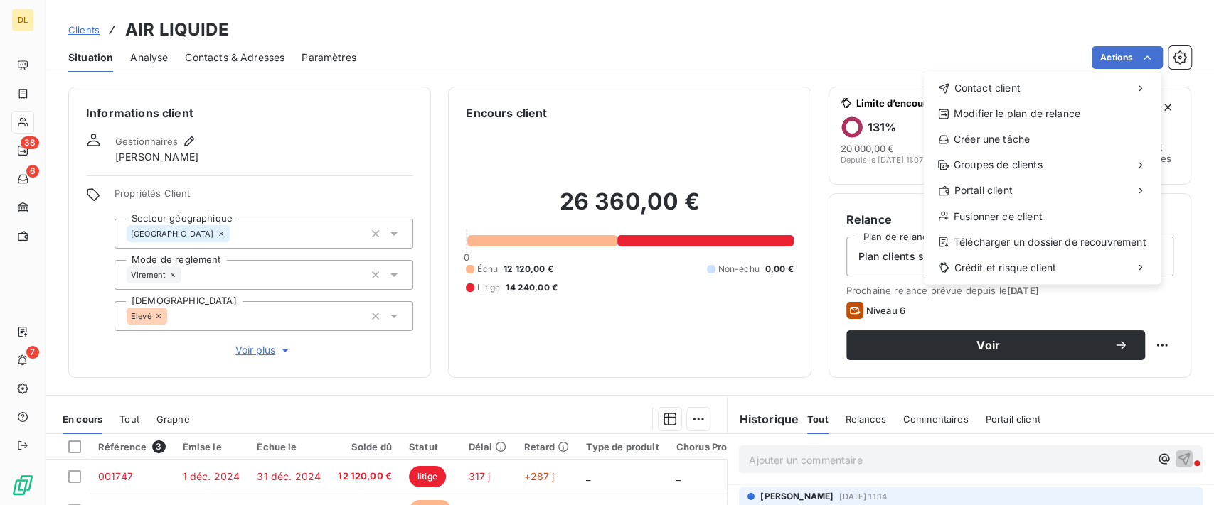
click at [633, 61] on html "DL 38 6 7 Clients AIR LIQUIDE Situation Analyse Contacts & Adresses Paramètres …" at bounding box center [607, 252] width 1214 height 505
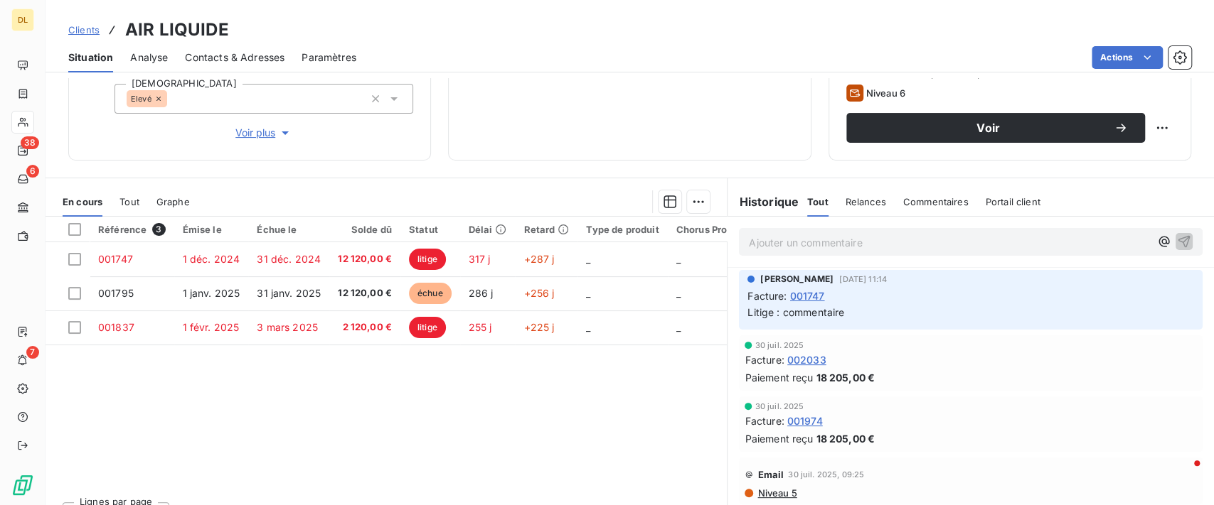
scroll to position [245, 0]
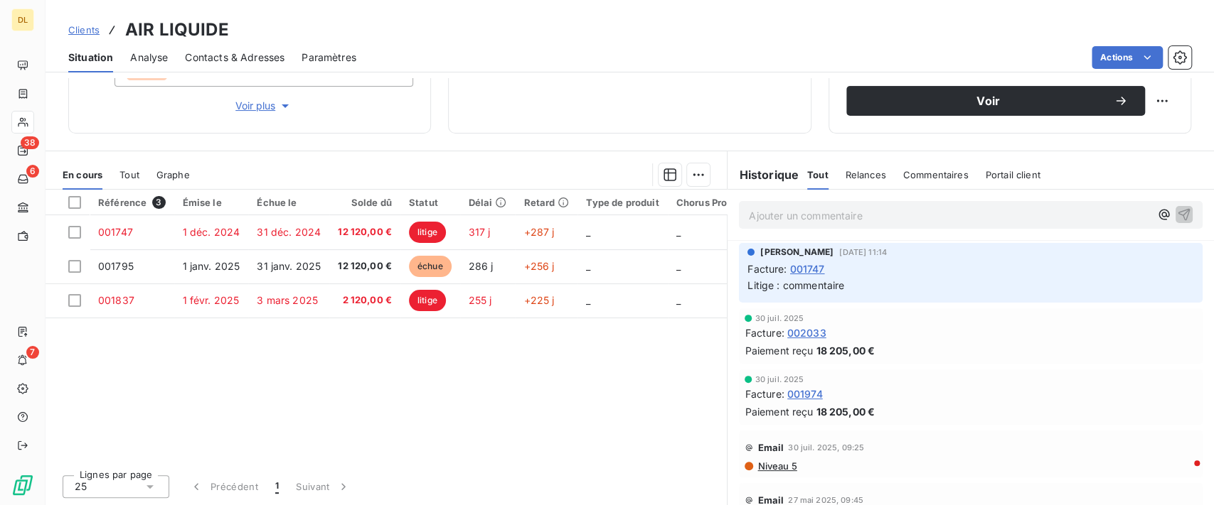
click at [845, 169] on span "Relances" at bounding box center [865, 174] width 41 height 11
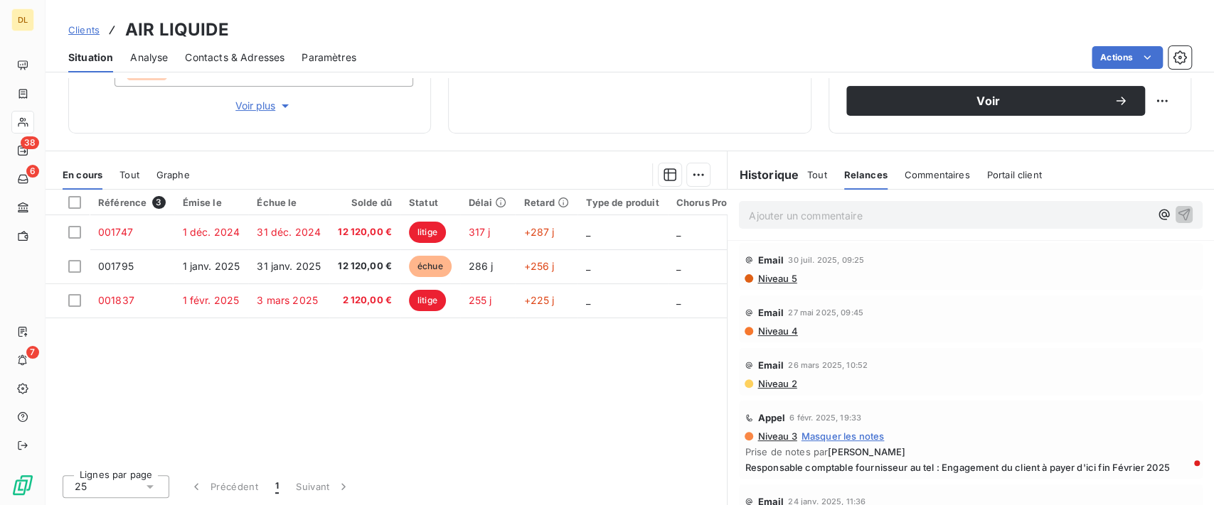
click at [927, 180] on div "Commentaires" at bounding box center [936, 175] width 65 height 30
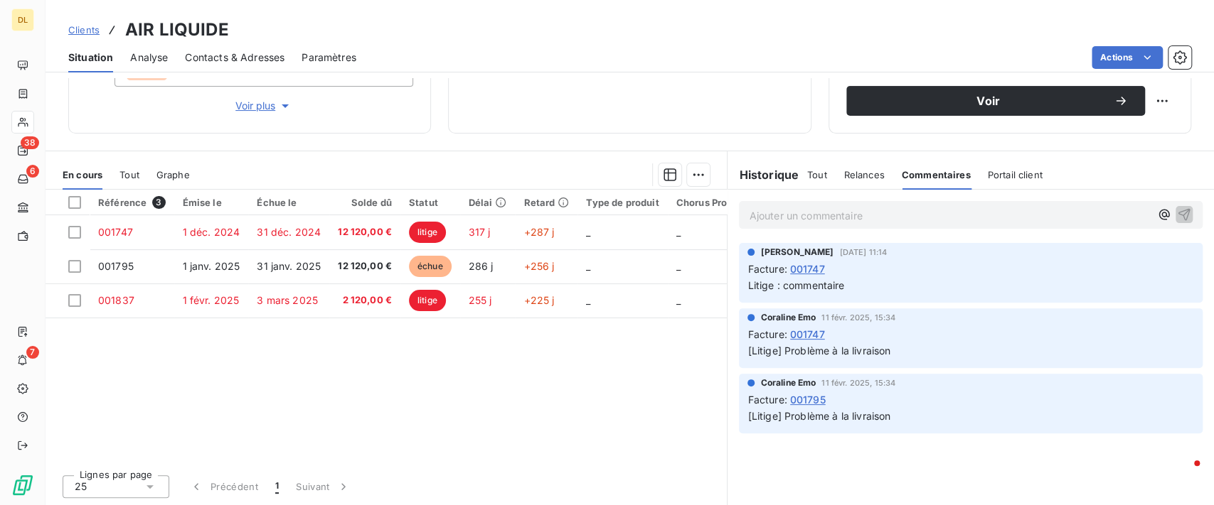
click at [990, 171] on span "Portail client" at bounding box center [1014, 174] width 55 height 11
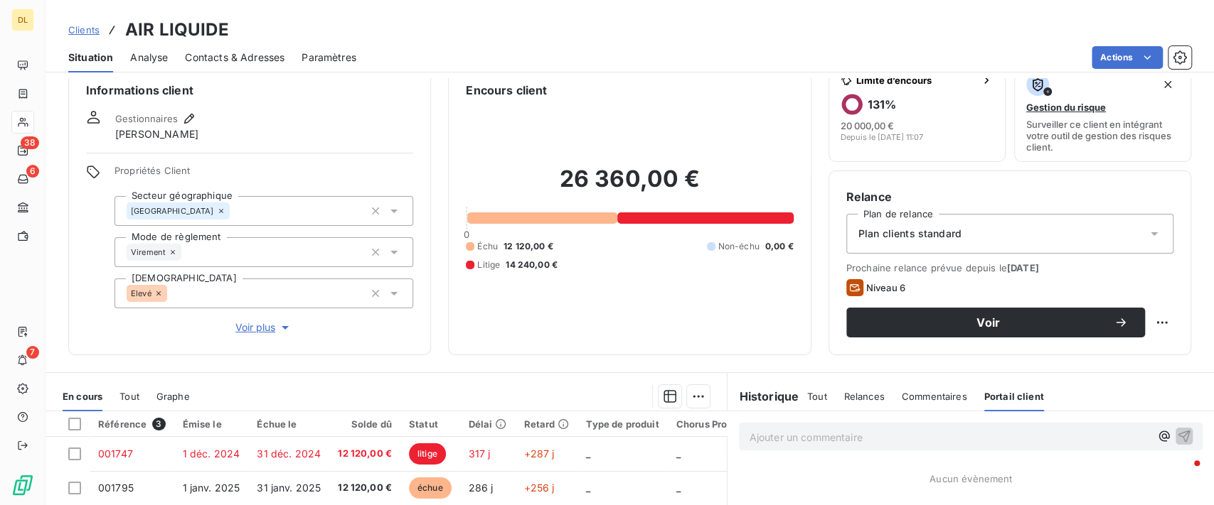
scroll to position [0, 0]
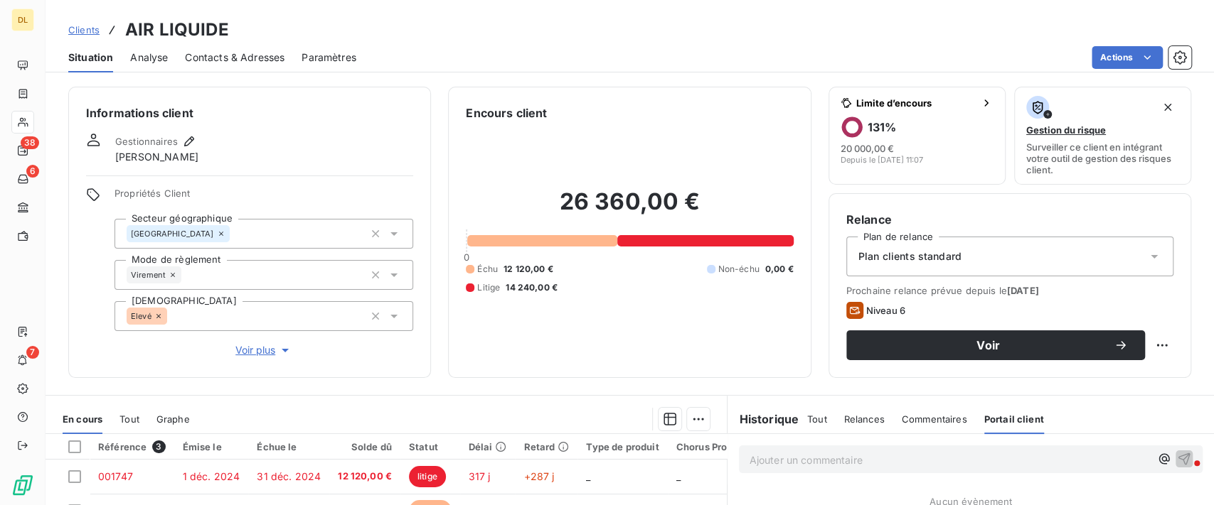
click at [143, 60] on span "Analyse" at bounding box center [149, 57] width 38 height 14
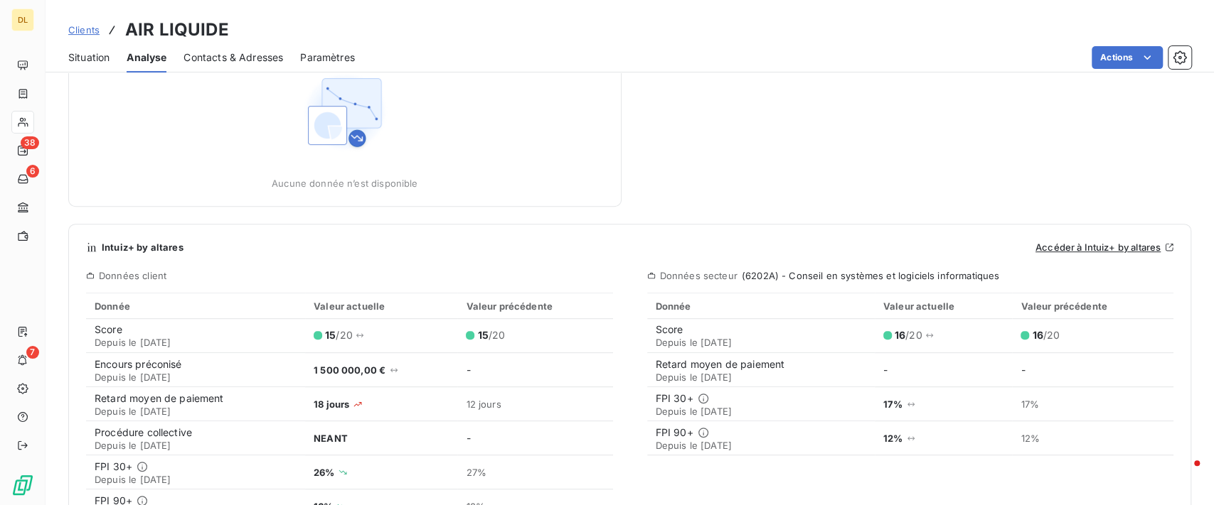
scroll to position [65, 0]
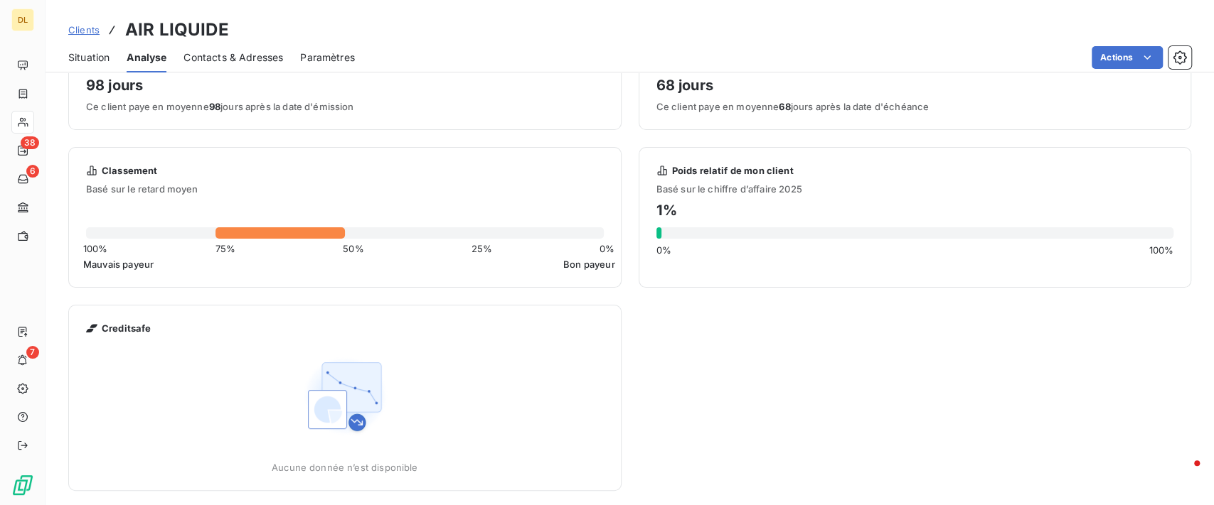
click at [92, 48] on div "Situation" at bounding box center [88, 58] width 41 height 30
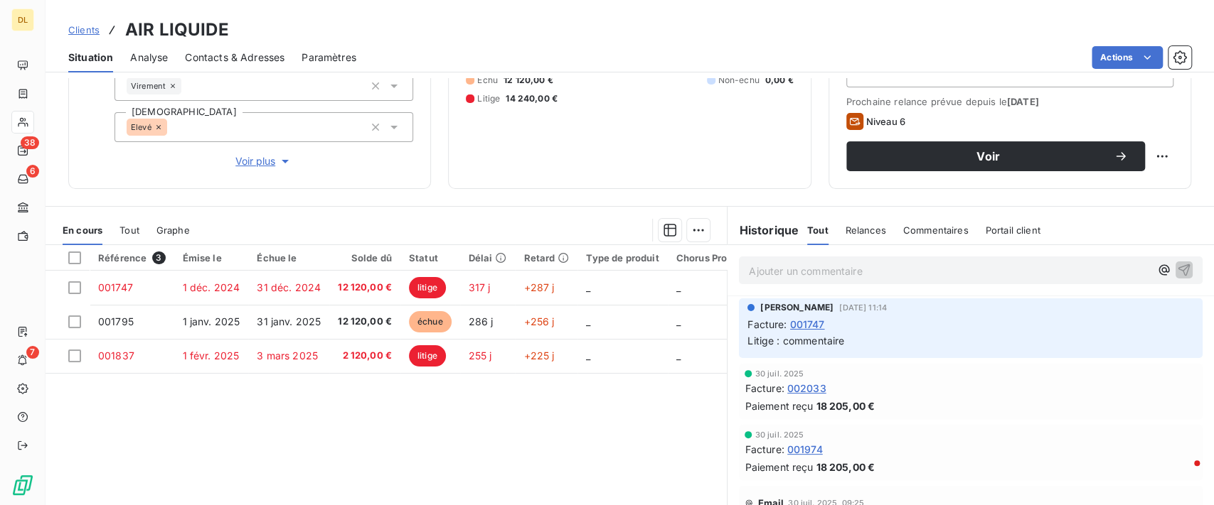
scroll to position [0, 0]
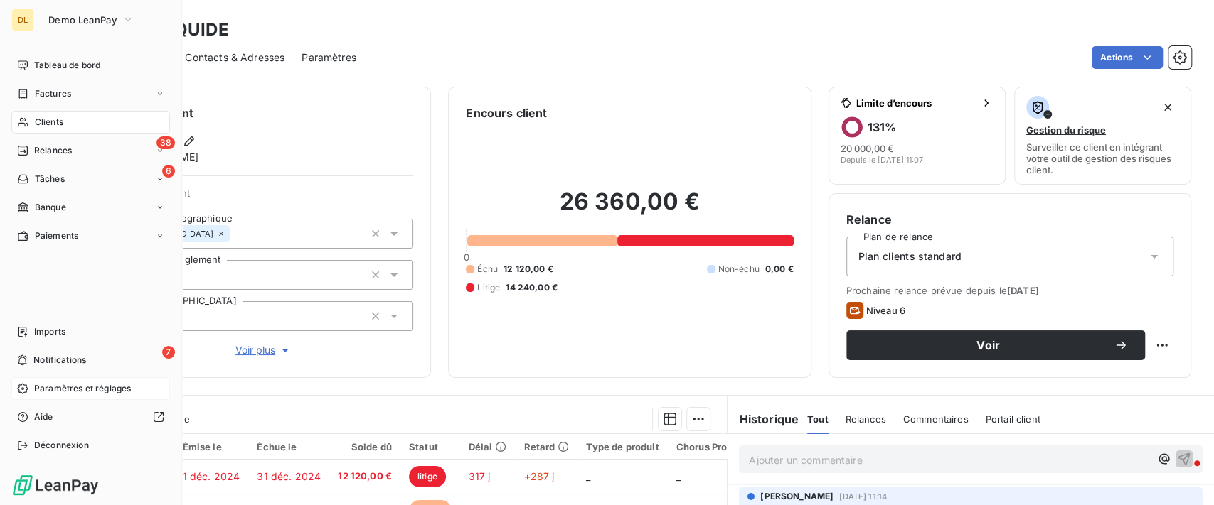
click at [52, 385] on span "Paramètres et réglages" at bounding box center [82, 388] width 97 height 13
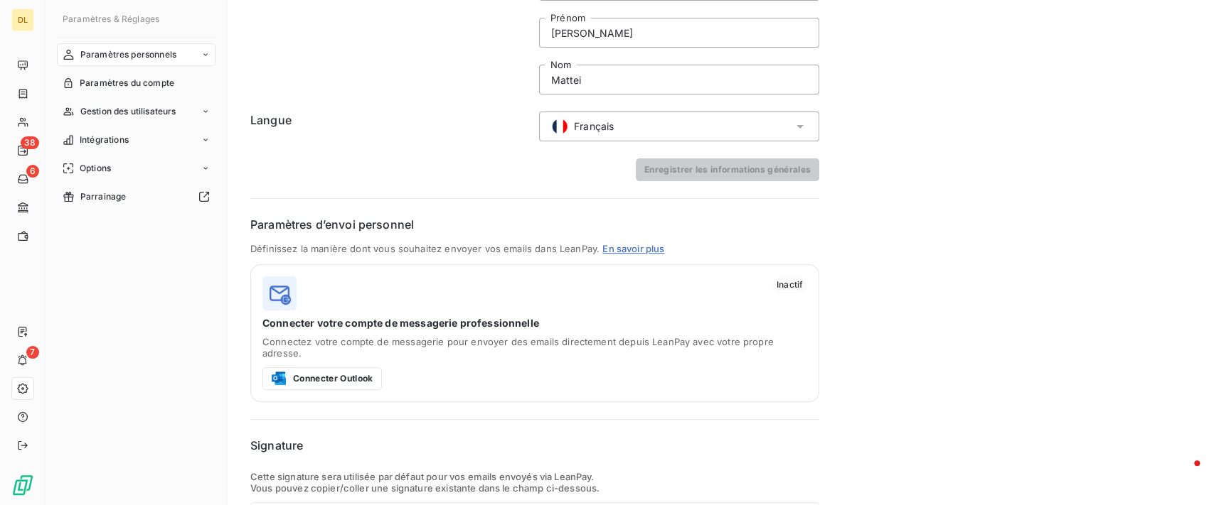
scroll to position [189, 0]
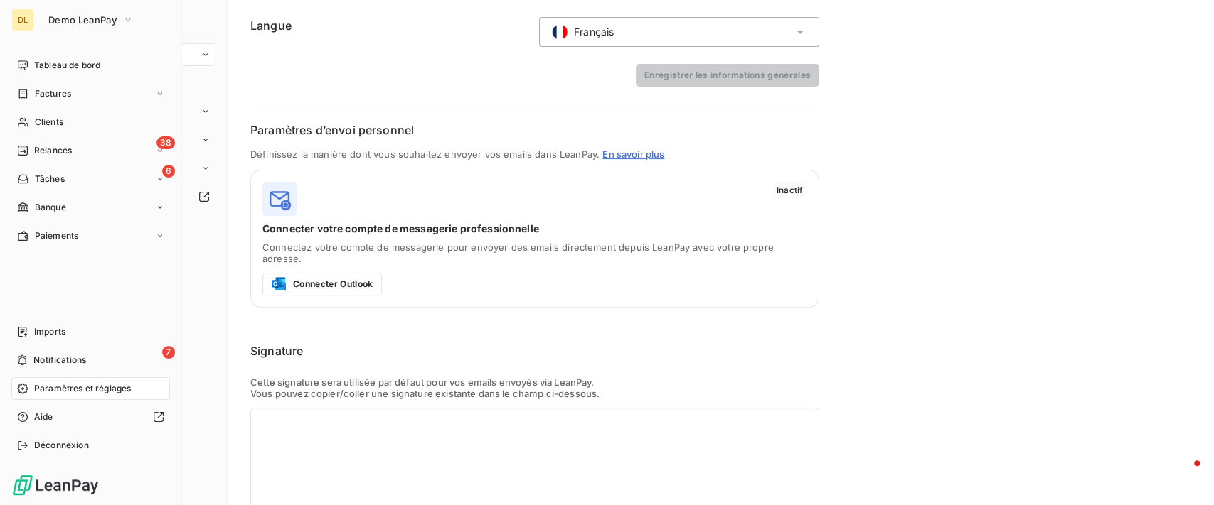
click at [66, 395] on div "Paramètres et réglages" at bounding box center [90, 389] width 159 height 23
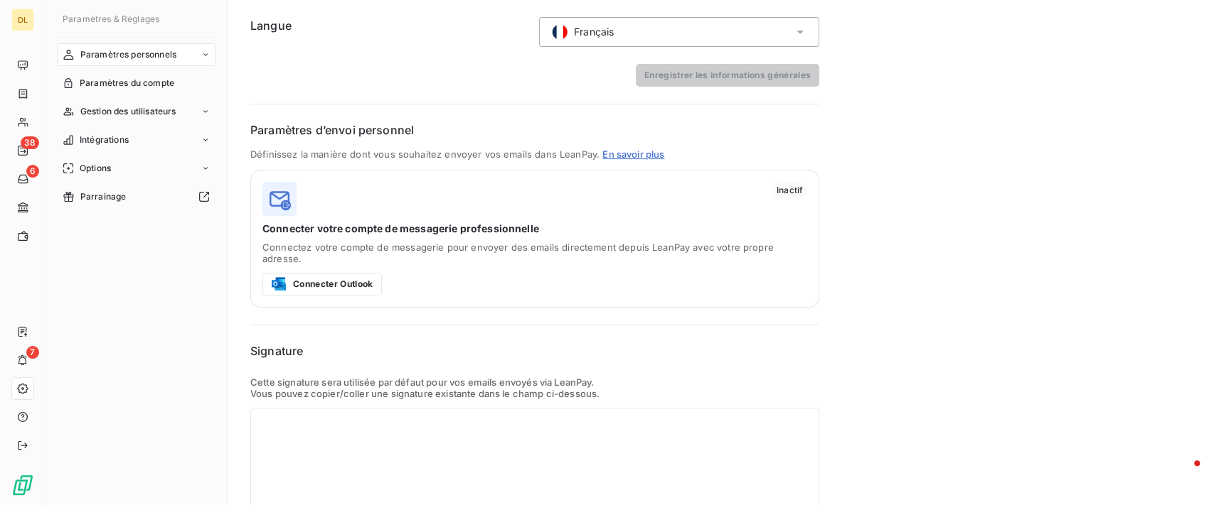
click at [202, 54] on icon at bounding box center [205, 54] width 9 height 9
click at [154, 105] on span "Centre de notifications" at bounding box center [126, 111] width 93 height 13
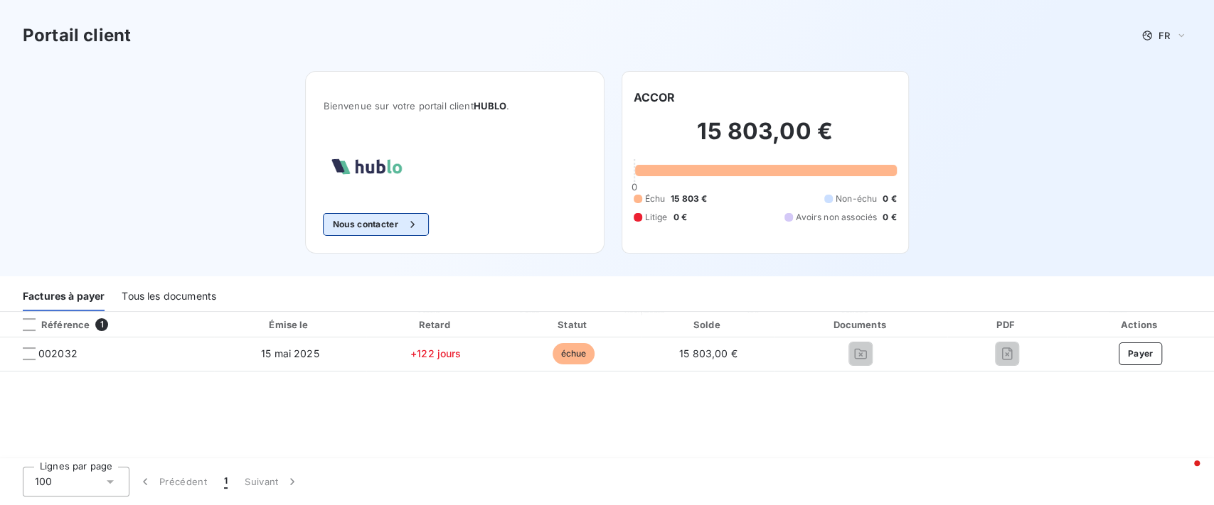
click at [361, 225] on button "Nous contacter" at bounding box center [375, 224] width 105 height 23
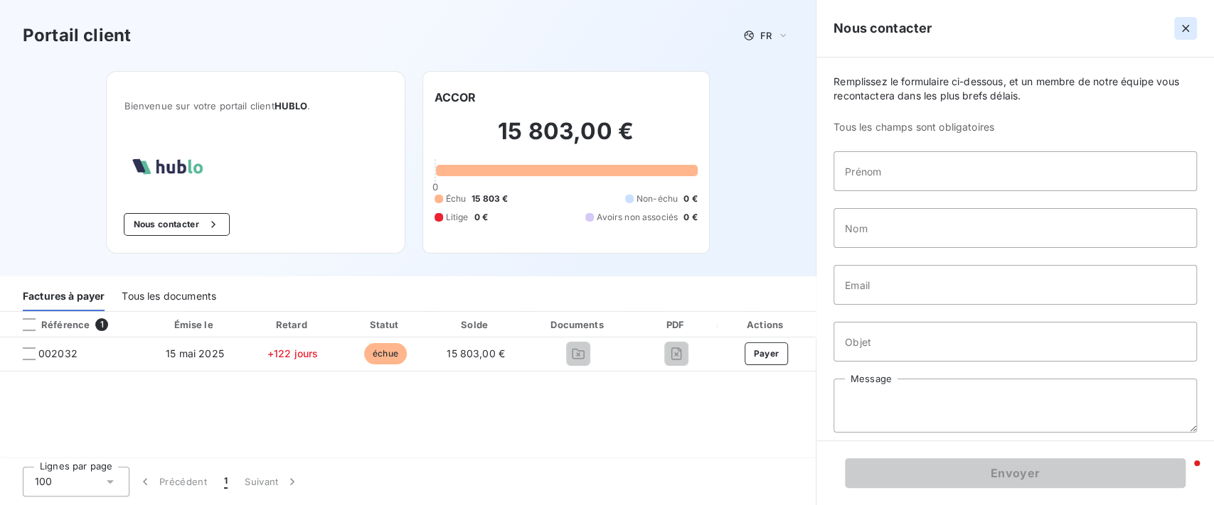
click at [1183, 26] on icon "button" at bounding box center [1185, 28] width 7 height 7
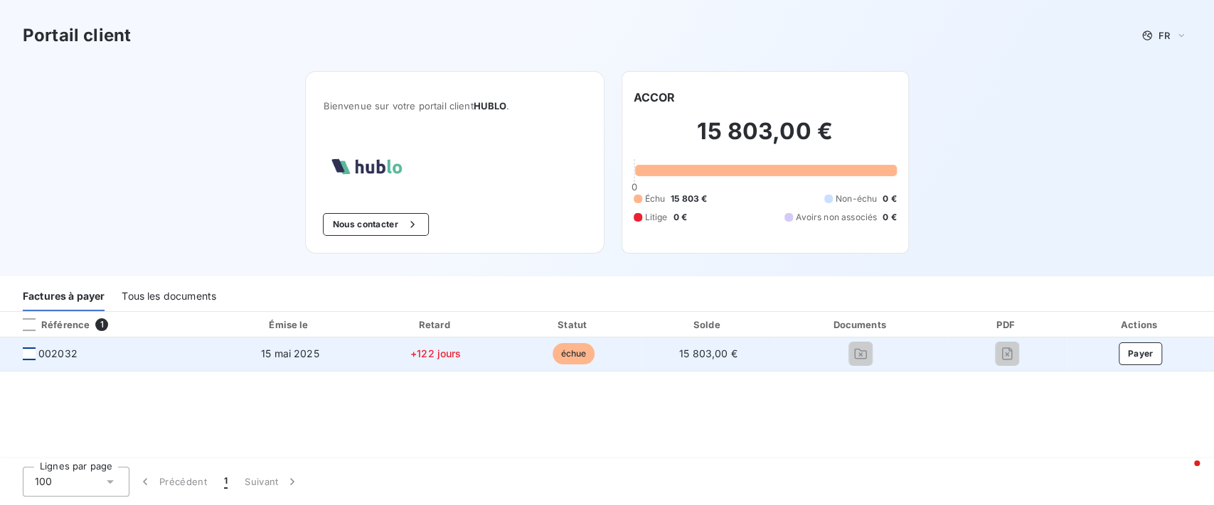
click at [29, 356] on div at bounding box center [29, 354] width 13 height 13
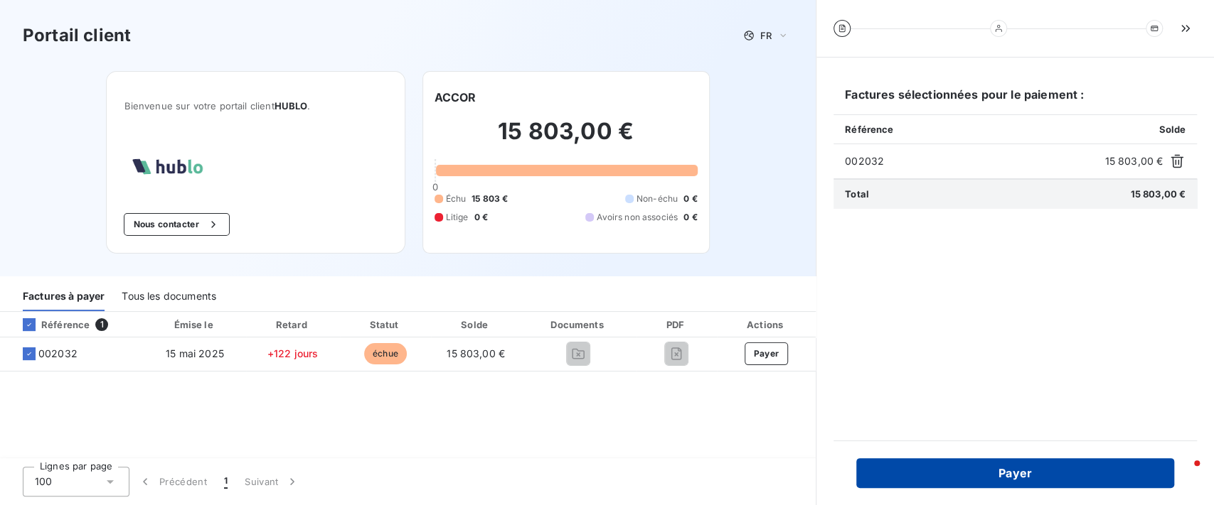
click at [1001, 471] on button "Payer" at bounding box center [1015, 474] width 318 height 30
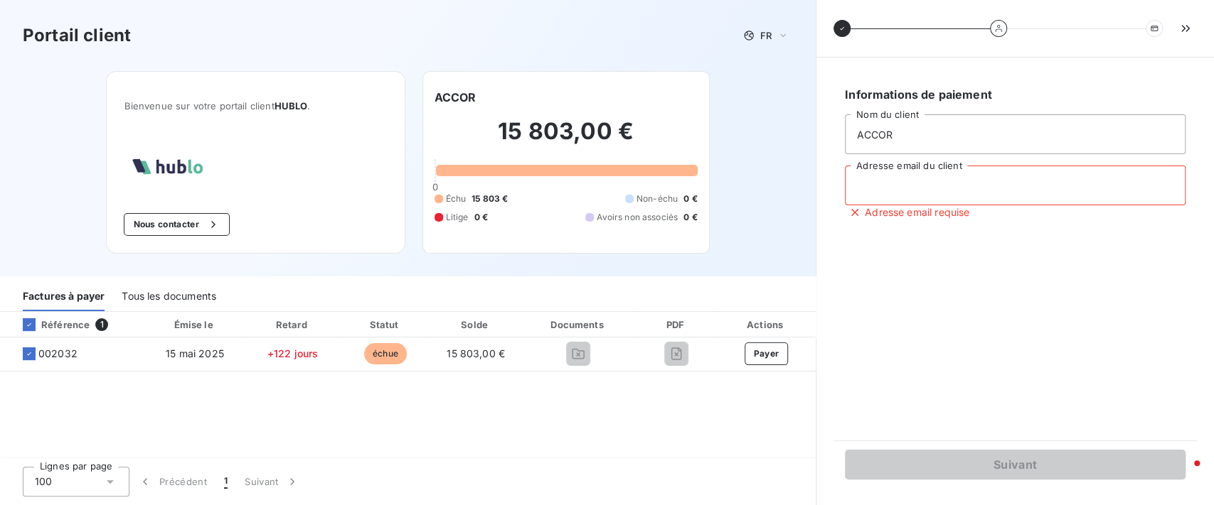
click at [986, 193] on input "Adresse email du client" at bounding box center [1015, 186] width 341 height 40
type input "antoine@gmail.com"
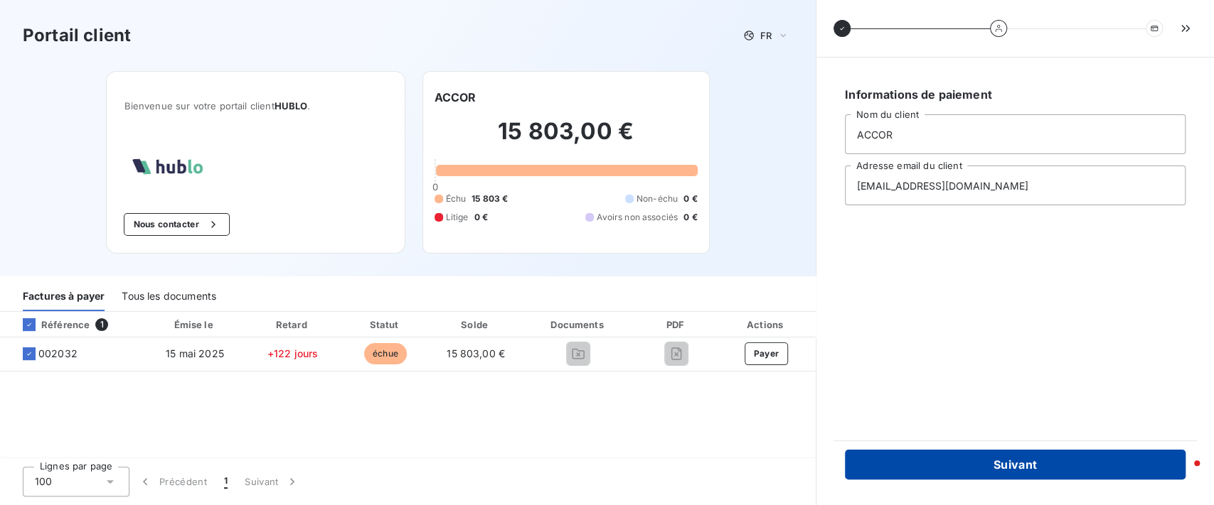
click at [1002, 469] on button "Suivant" at bounding box center [1015, 465] width 341 height 30
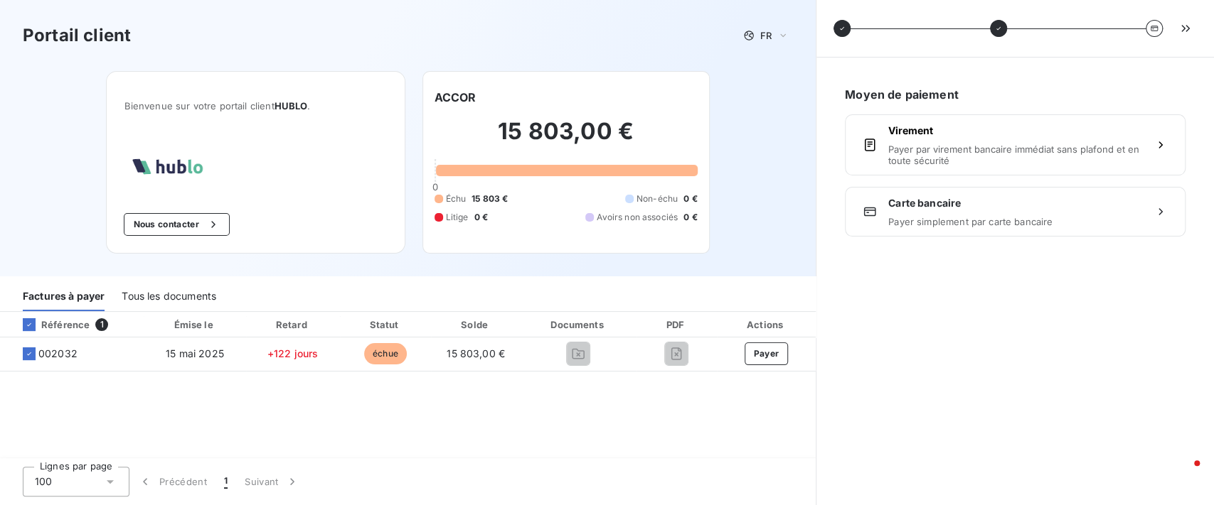
click at [961, 144] on span "Payer par virement bancaire immédiat sans plafond et en toute sécurité" at bounding box center [1015, 155] width 254 height 23
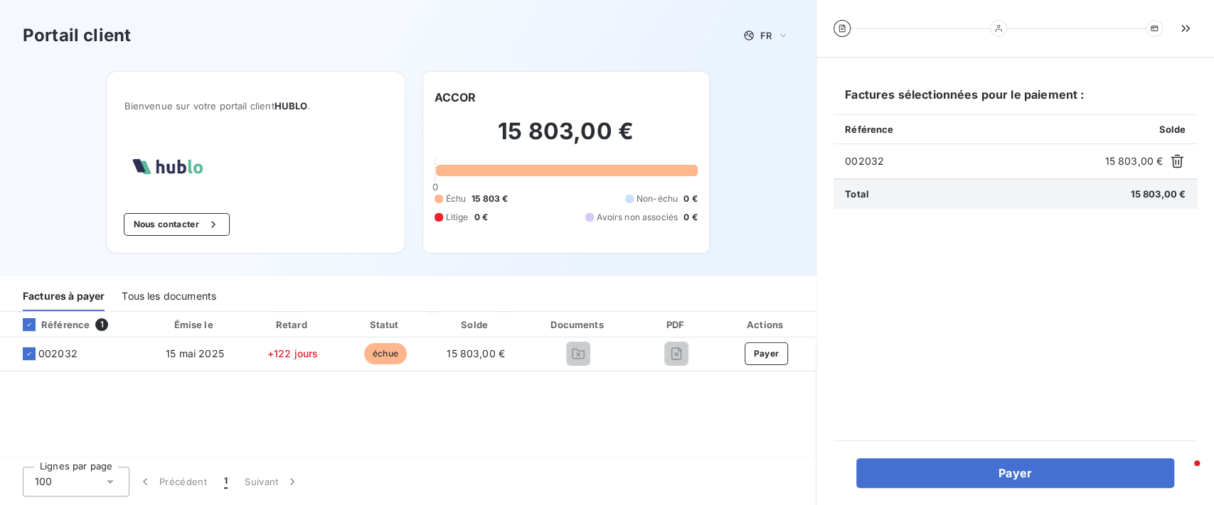
click at [747, 141] on div "Portail client FR Bienvenue sur votre portail client HUBLO . Nous contacter ACC…" at bounding box center [407, 138] width 815 height 277
